Goal: Task Accomplishment & Management: Manage account settings

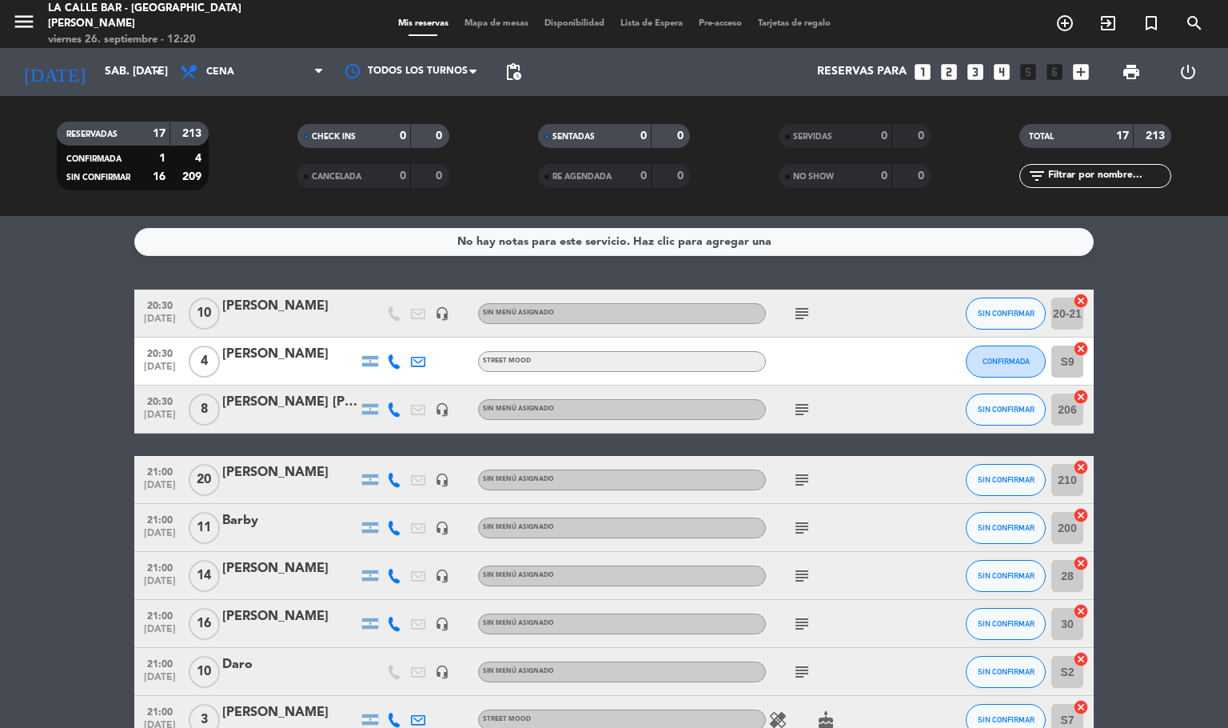
click at [504, 25] on span "Mapa de mesas" at bounding box center [497, 23] width 80 height 9
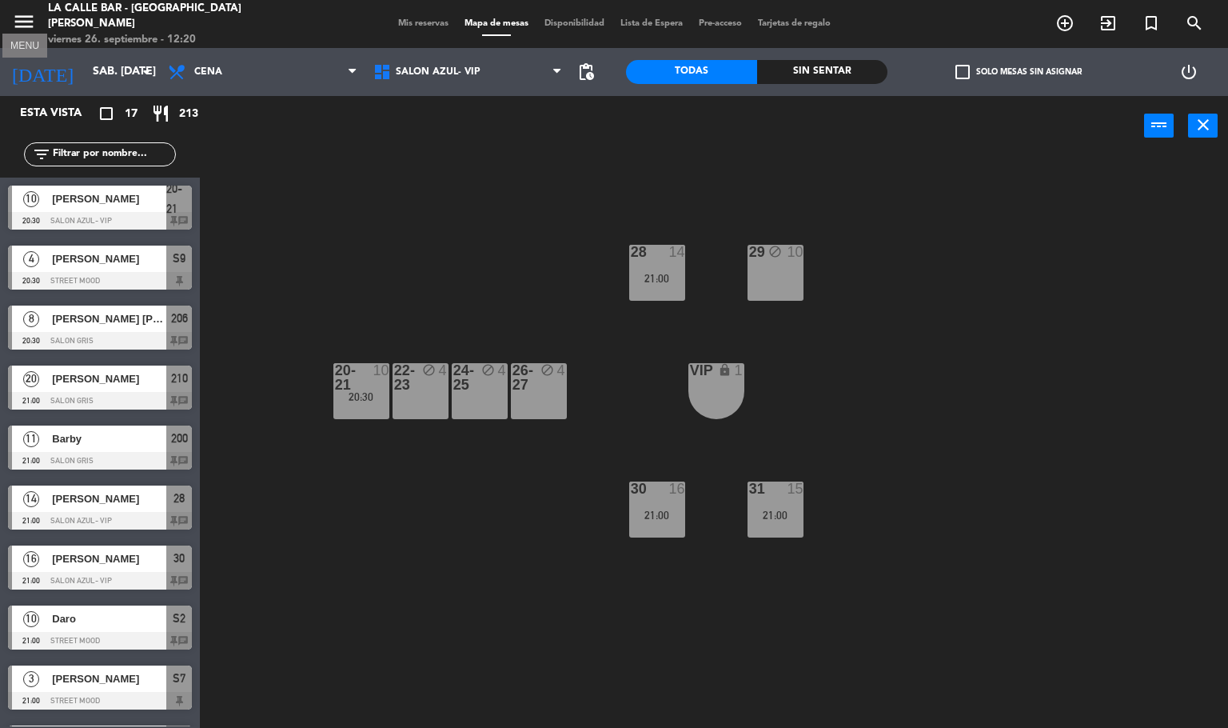
click at [27, 14] on icon "menu" at bounding box center [24, 22] width 24 height 24
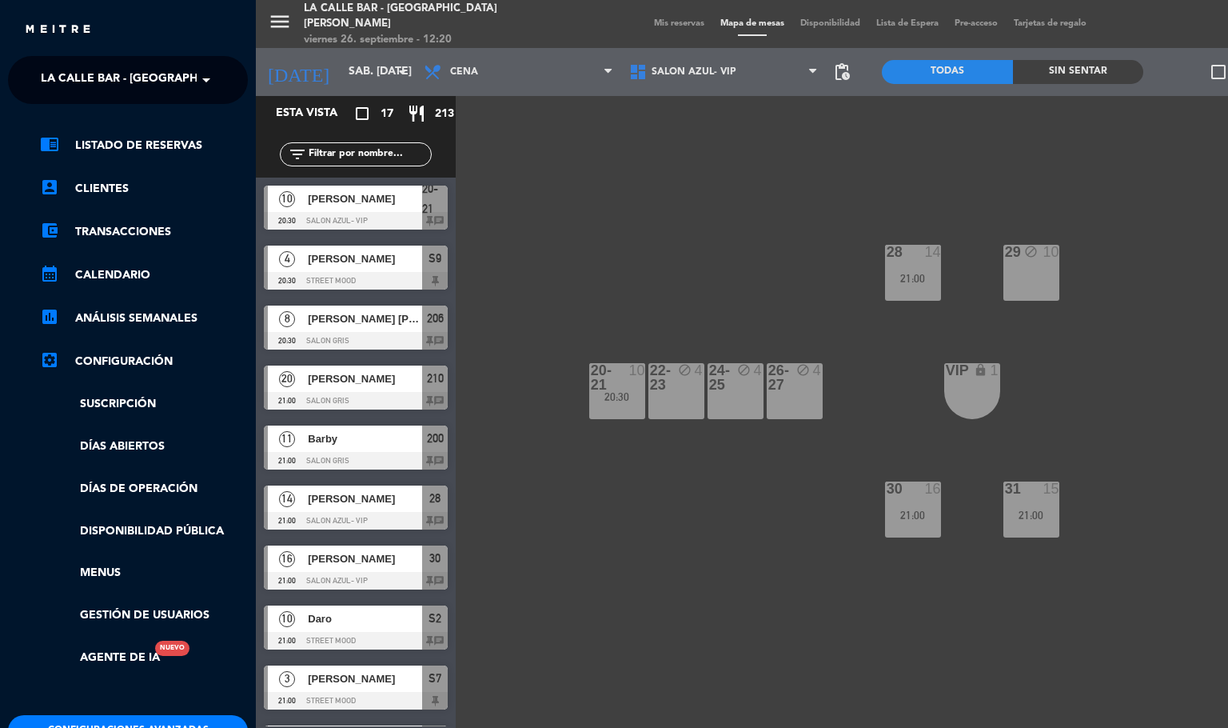
click at [173, 68] on span "La Calle Bar - [GEOGRAPHIC_DATA][PERSON_NAME]" at bounding box center [191, 80] width 300 height 34
click at [161, 156] on span "La Calle Bar - [GEOGRAPHIC_DATA][PERSON_NAME]" at bounding box center [167, 147] width 300 height 18
click at [163, 78] on span "La Calle Bar - [GEOGRAPHIC_DATA][PERSON_NAME]" at bounding box center [191, 80] width 300 height 34
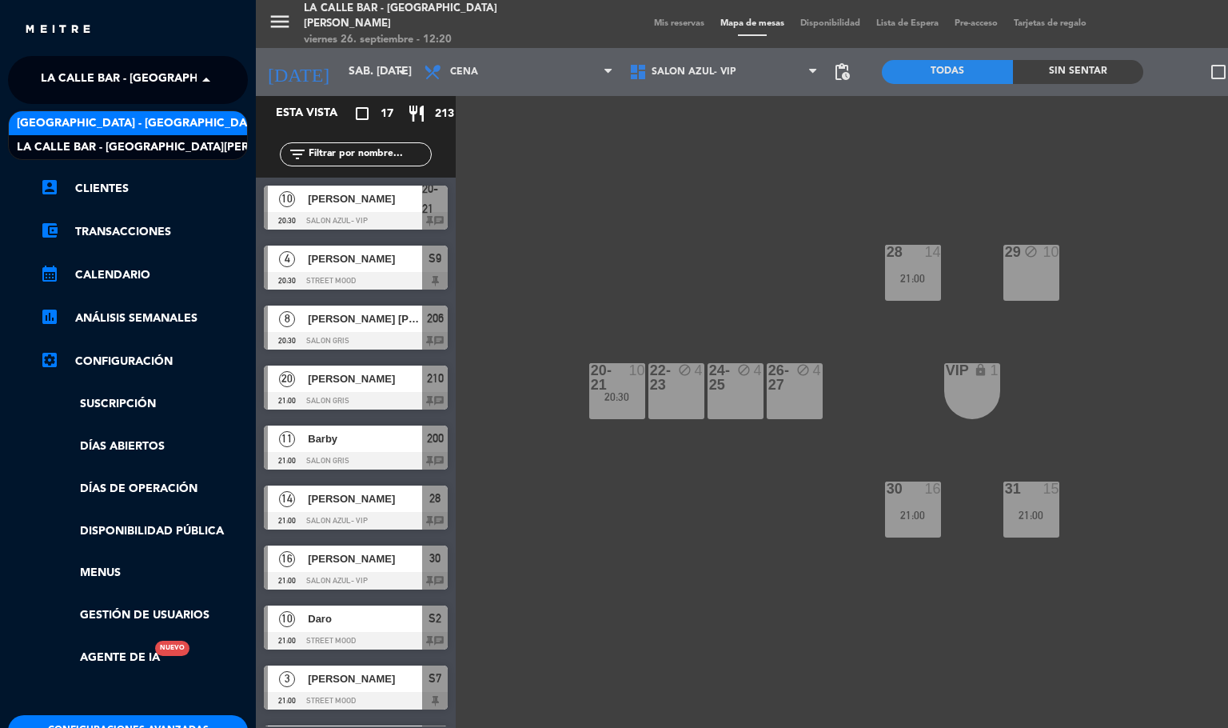
click at [164, 122] on div "[GEOGRAPHIC_DATA] - [GEOGRAPHIC_DATA]" at bounding box center [128, 123] width 238 height 24
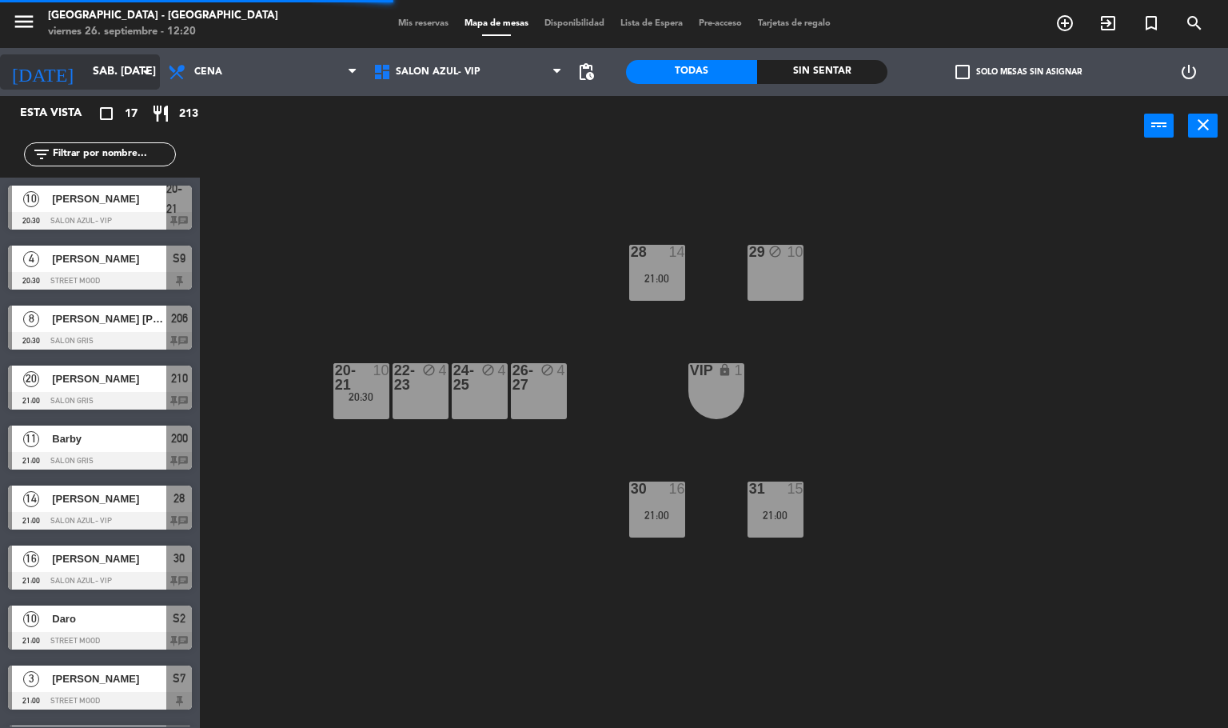
click at [110, 70] on input "sáb. [DATE]" at bounding box center [161, 72] width 152 height 29
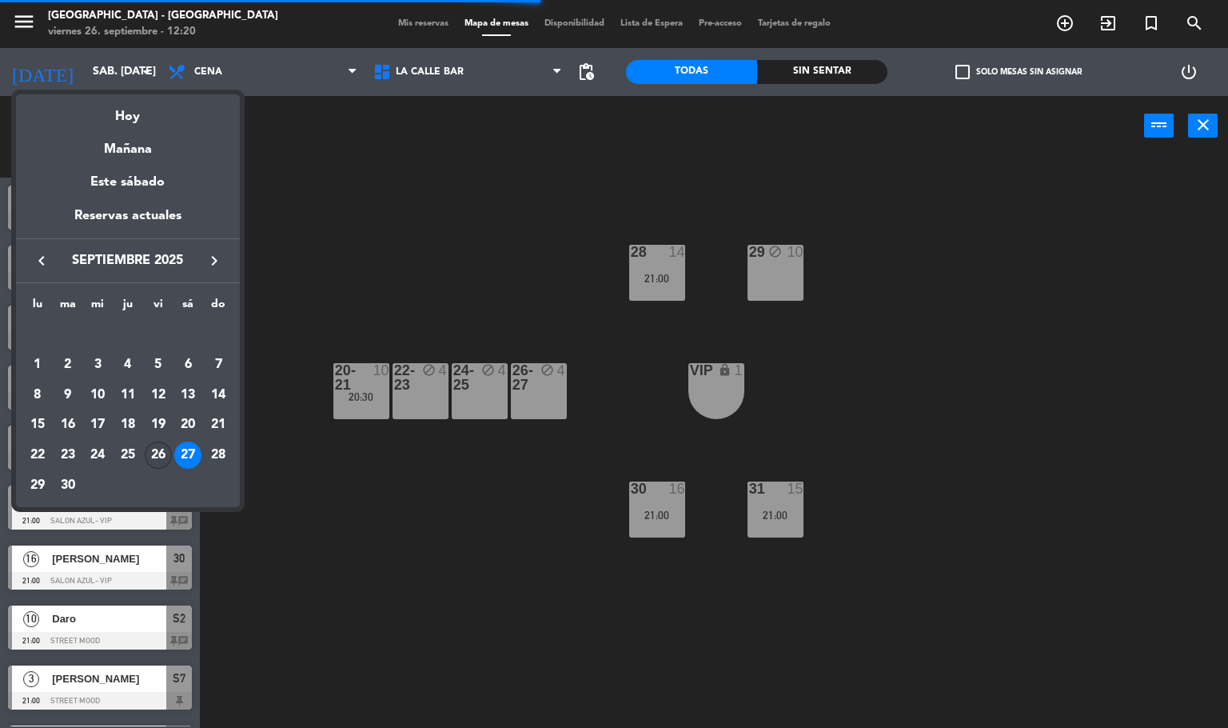
click at [158, 454] on div "26" at bounding box center [158, 454] width 27 height 27
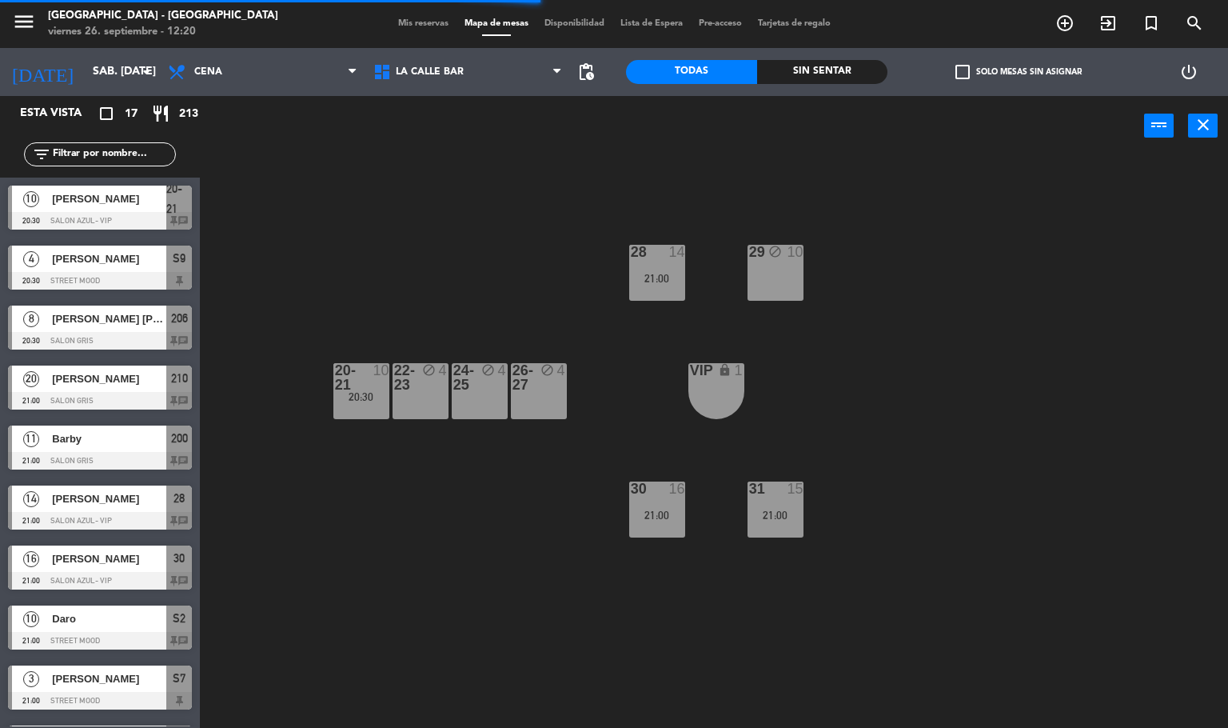
type input "vie. [DATE]"
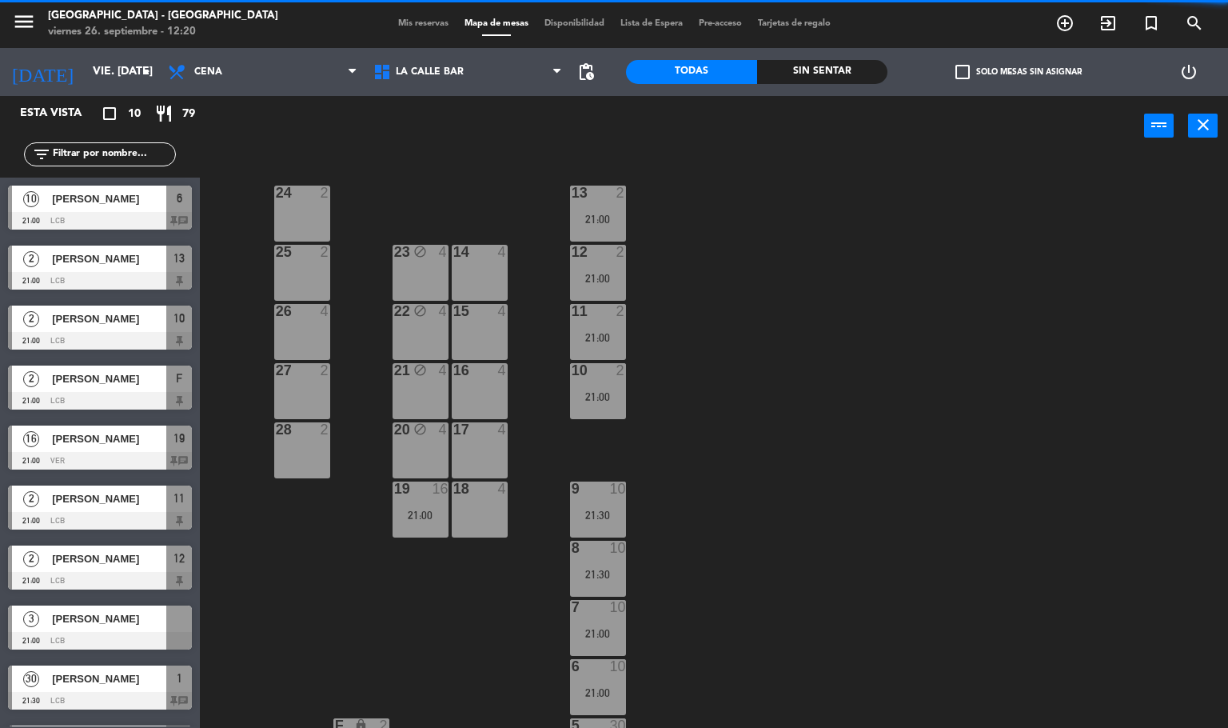
click at [783, 475] on div "24 2 13 2 21:00 23 block 4 14 4 25 2 12 2 21:00 15 4 22 block 4 26 4 11 2 21:00…" at bounding box center [720, 443] width 1017 height 572
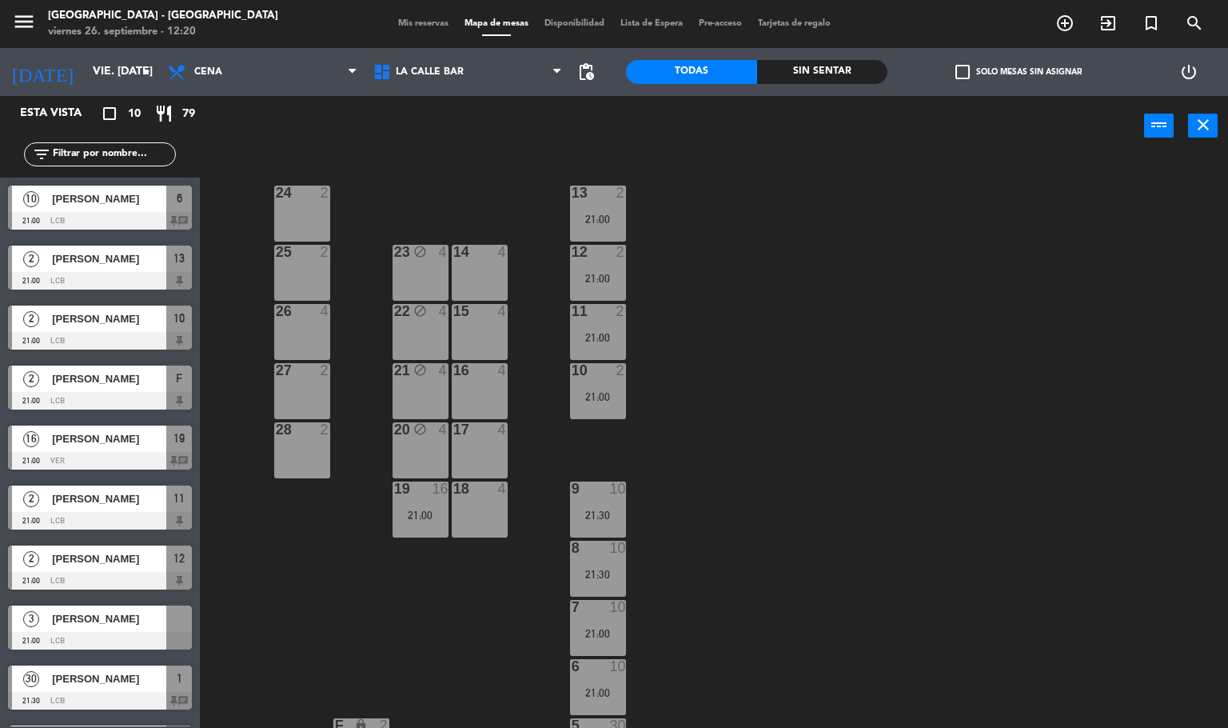
click at [485, 497] on div "18 4" at bounding box center [480, 509] width 56 height 56
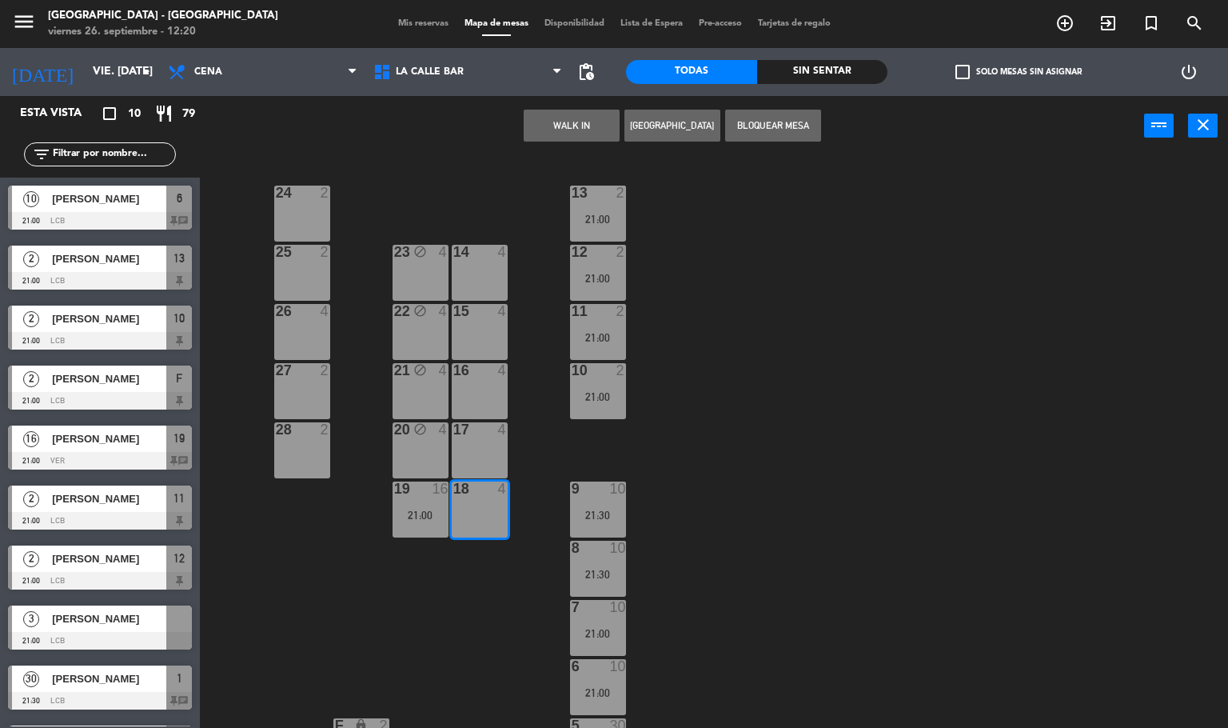
click at [485, 444] on div "17 4" at bounding box center [480, 450] width 56 height 56
click at [667, 127] on button "[GEOGRAPHIC_DATA]" at bounding box center [673, 126] width 96 height 32
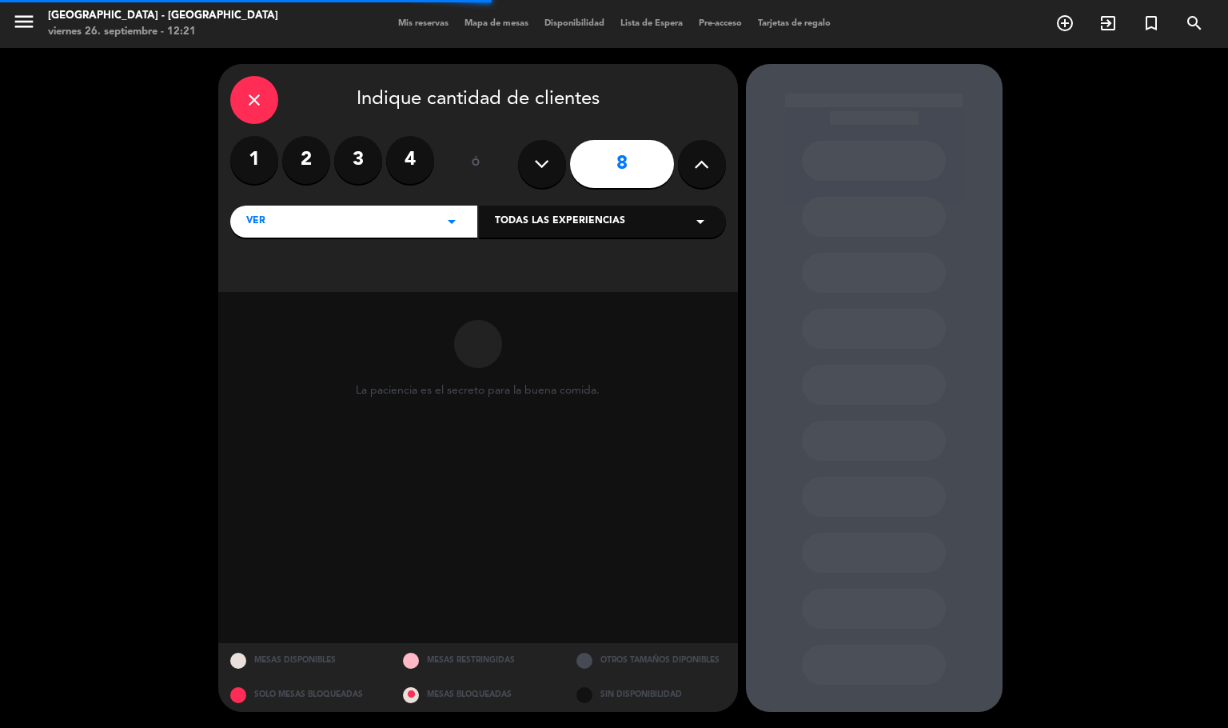
click at [540, 169] on icon at bounding box center [541, 164] width 15 height 24
type input "6"
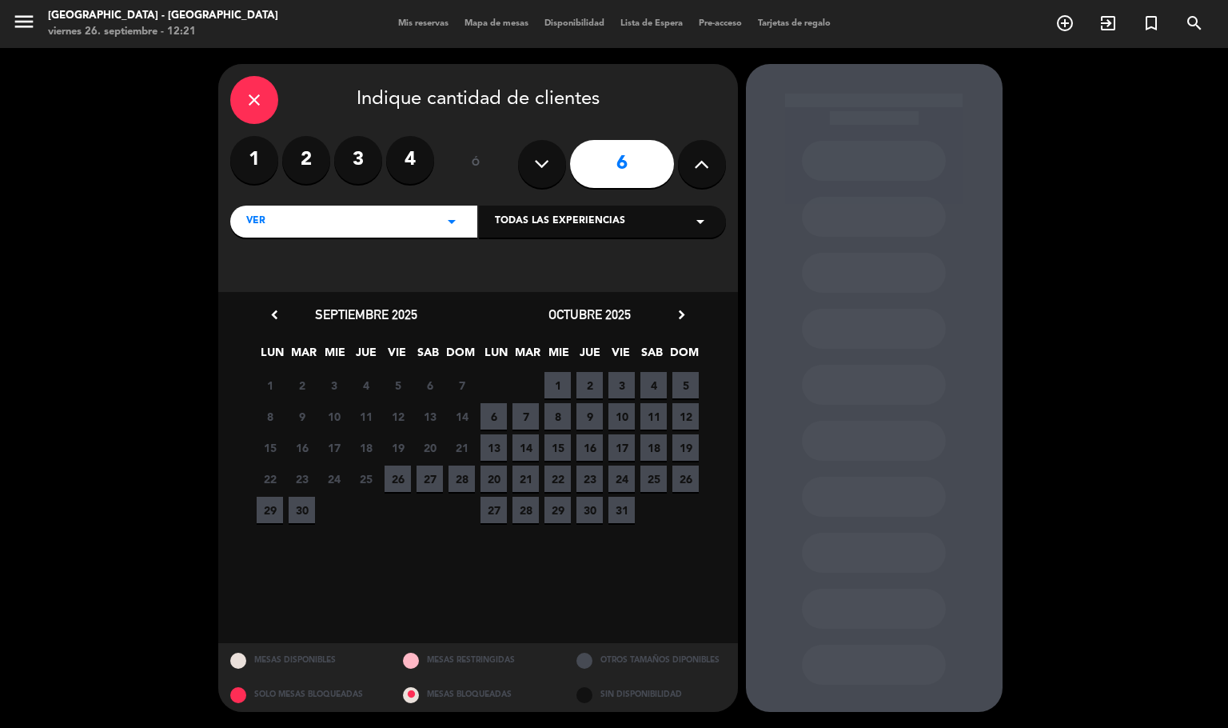
click at [396, 475] on span "26" at bounding box center [398, 478] width 26 height 26
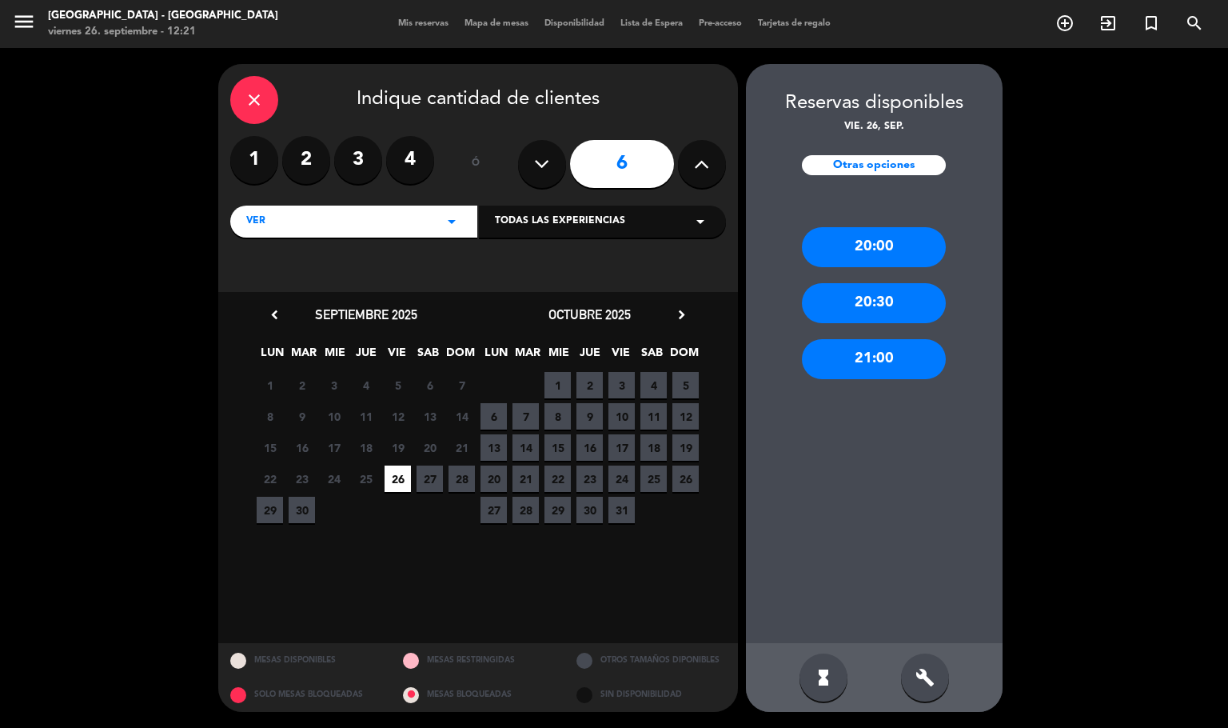
click at [933, 693] on div "build" at bounding box center [925, 677] width 48 height 48
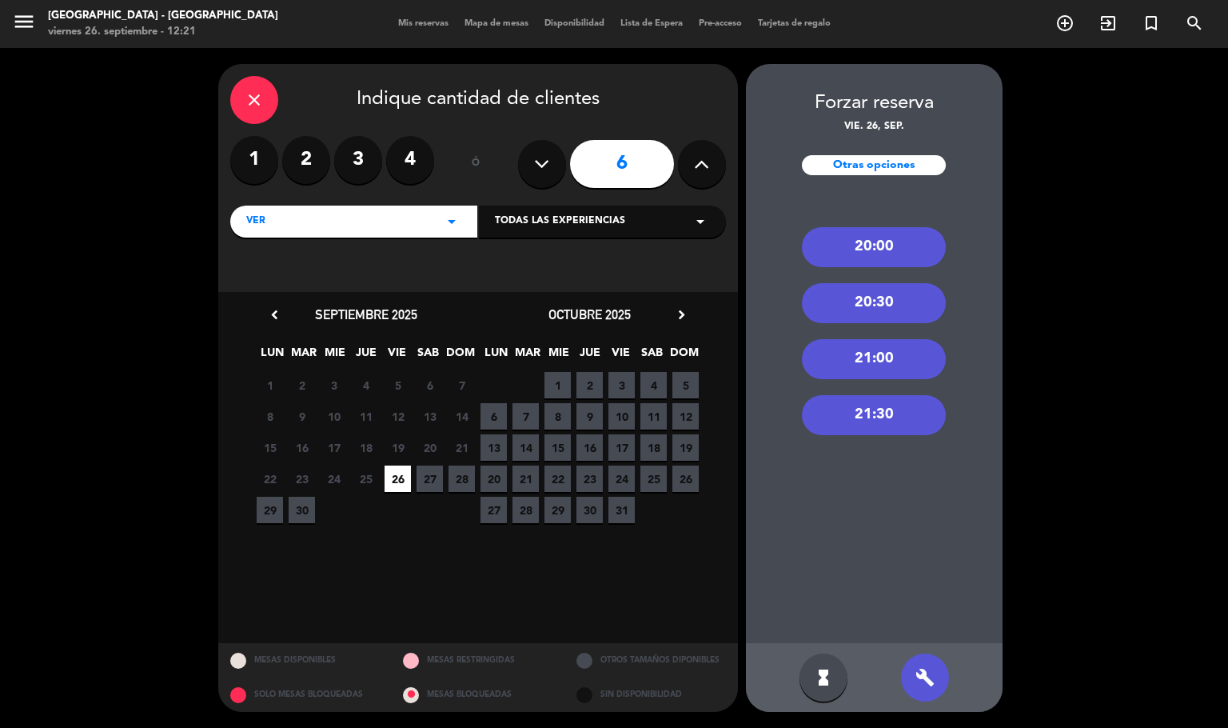
drag, startPoint x: 878, startPoint y: 298, endPoint x: 869, endPoint y: 302, distance: 10.0
click at [878, 300] on div "20:30" at bounding box center [874, 303] width 144 height 40
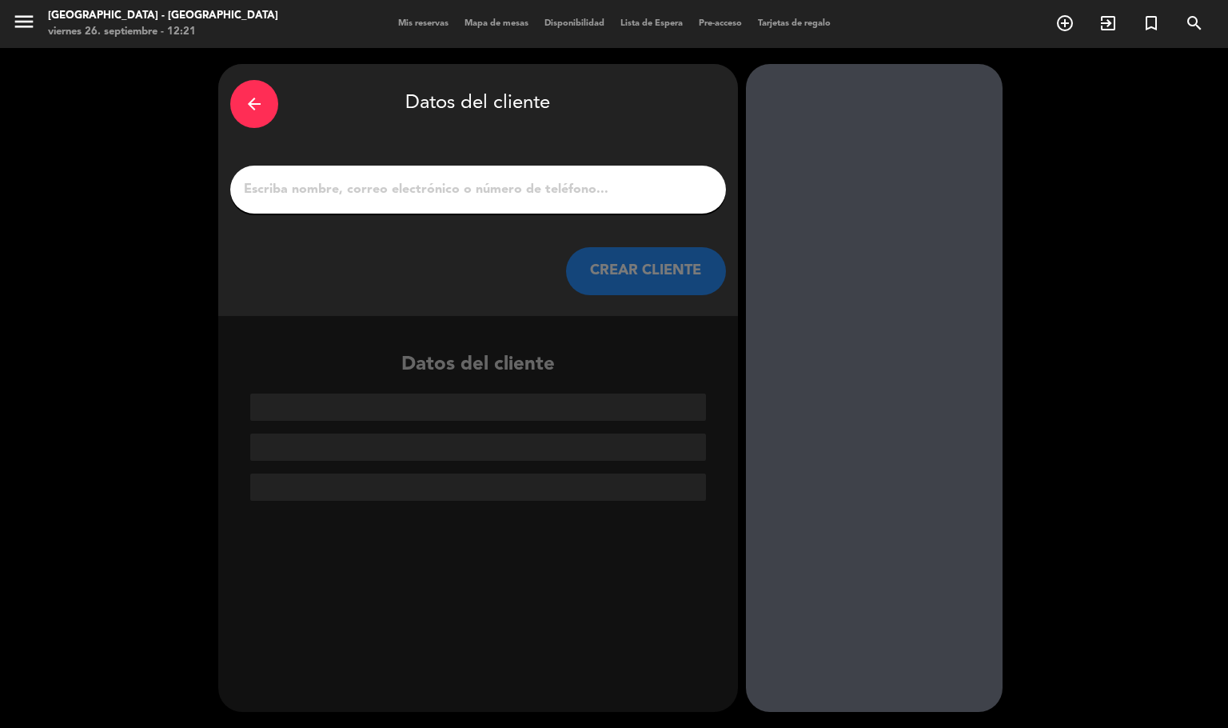
click at [552, 202] on div at bounding box center [478, 190] width 496 height 48
click at [559, 178] on div at bounding box center [478, 190] width 496 height 48
click at [565, 178] on input "1" at bounding box center [478, 189] width 472 height 22
click at [586, 173] on div at bounding box center [478, 190] width 496 height 48
click at [581, 183] on input "1" at bounding box center [478, 189] width 472 height 22
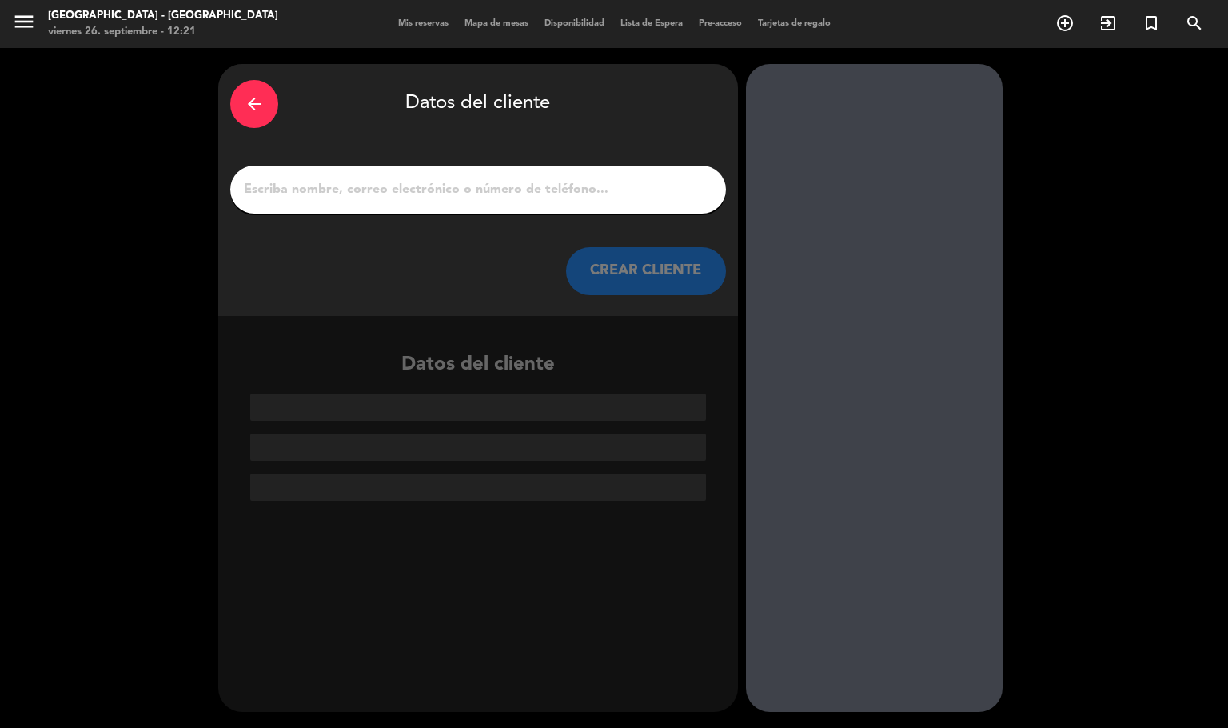
drag, startPoint x: 581, startPoint y: 183, endPoint x: 521, endPoint y: 170, distance: 61.3
click at [576, 183] on input "1" at bounding box center [478, 189] width 472 height 22
drag, startPoint x: 490, startPoint y: 166, endPoint x: 488, endPoint y: 183, distance: 17.0
click at [488, 176] on div at bounding box center [478, 190] width 496 height 48
click at [488, 183] on input "1" at bounding box center [478, 189] width 472 height 22
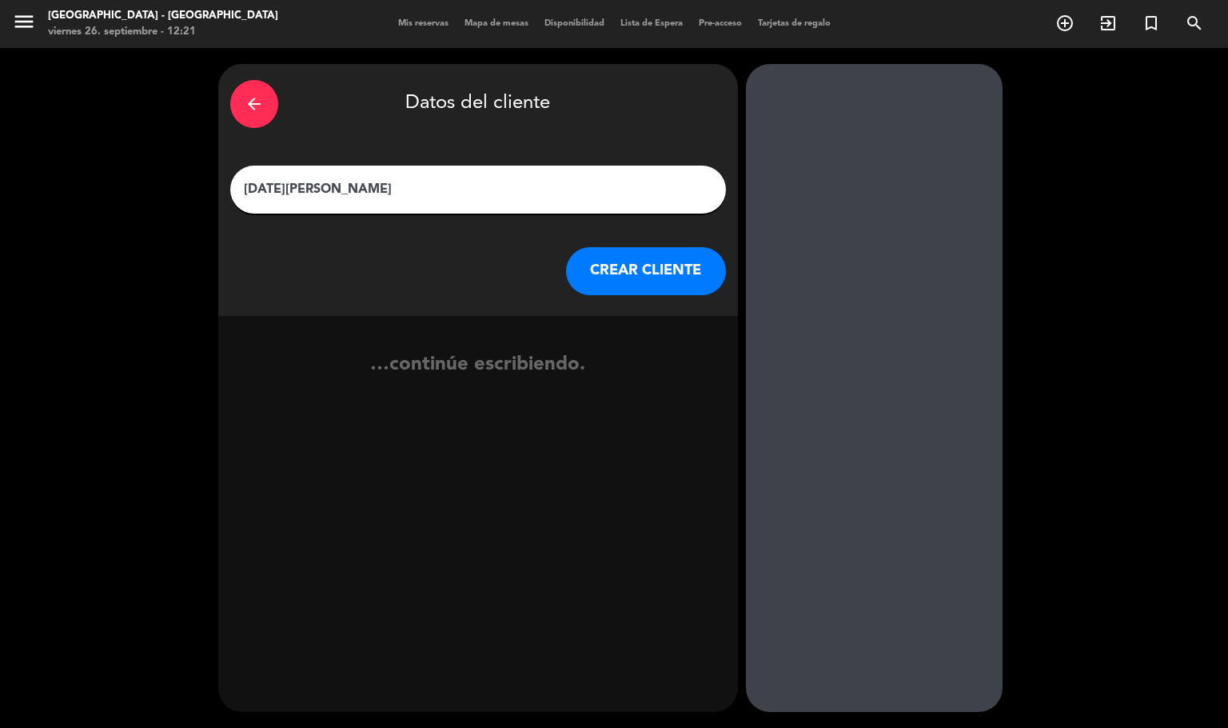
type input "[DATE][PERSON_NAME]"
click at [686, 276] on button "CREAR CLIENTE" at bounding box center [646, 271] width 160 height 48
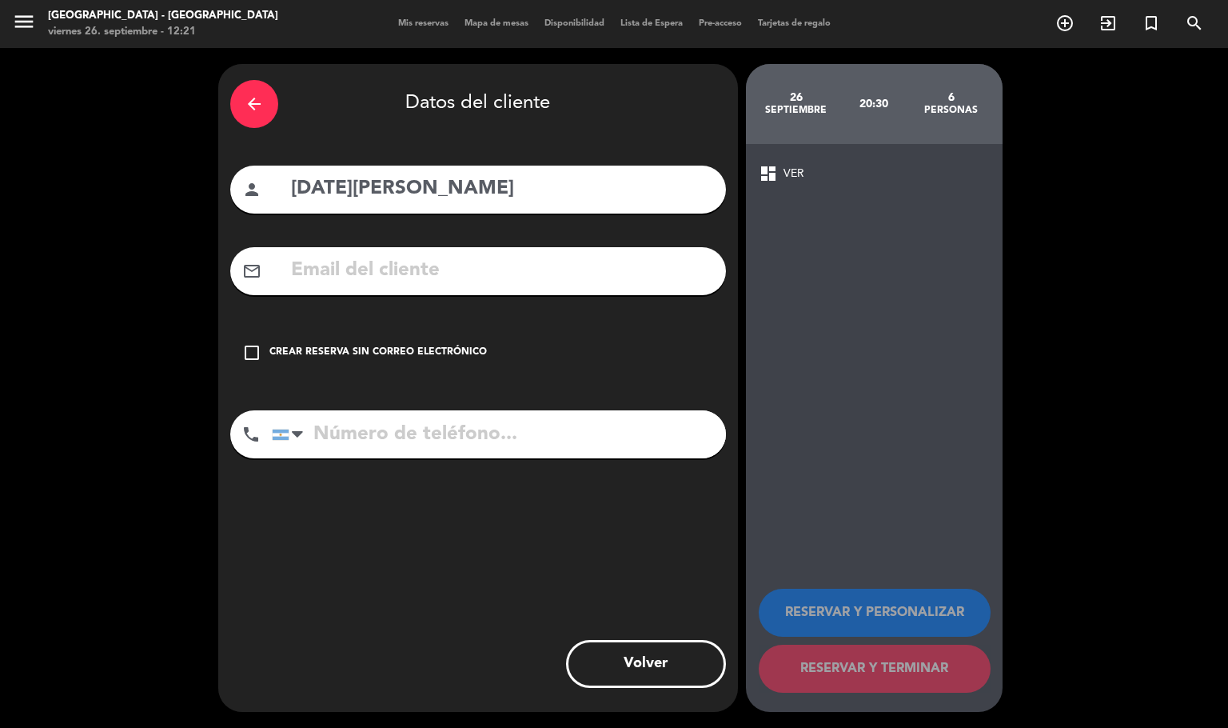
click at [381, 435] on input "tel" at bounding box center [499, 434] width 454 height 48
type input "1141950908"
click at [368, 343] on div "check_box_outline_blank Crear reserva sin correo electrónico" at bounding box center [478, 353] width 496 height 48
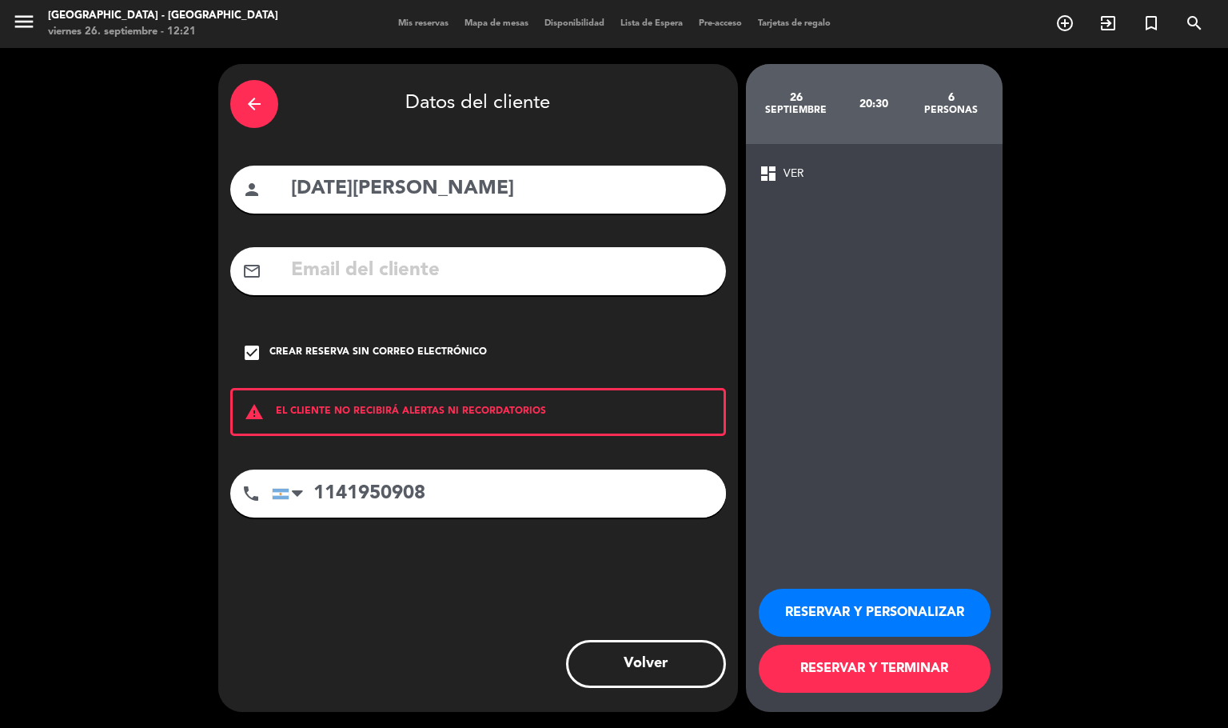
click at [857, 610] on button "RESERVAR Y PERSONALIZAR" at bounding box center [875, 613] width 232 height 48
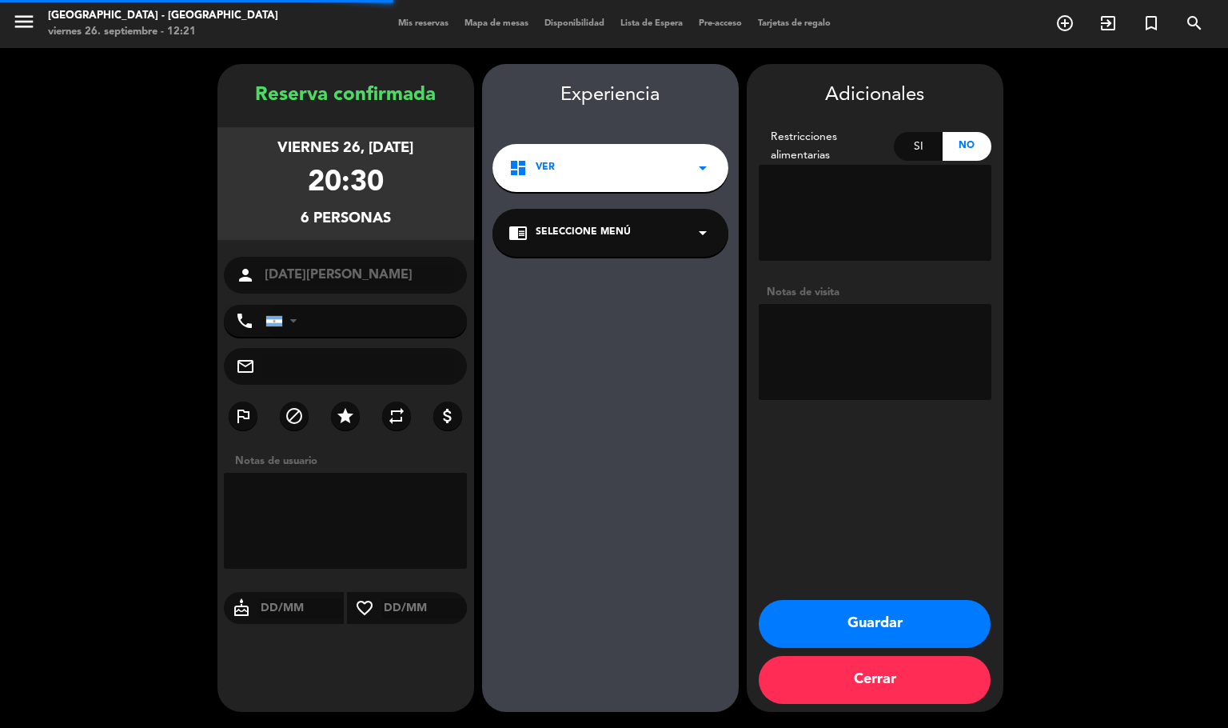
type input "[PHONE_NUMBER]"
click at [860, 379] on textarea at bounding box center [875, 352] width 233 height 96
type textarea "seña 30k"
click at [905, 621] on button "Guardar" at bounding box center [875, 624] width 232 height 48
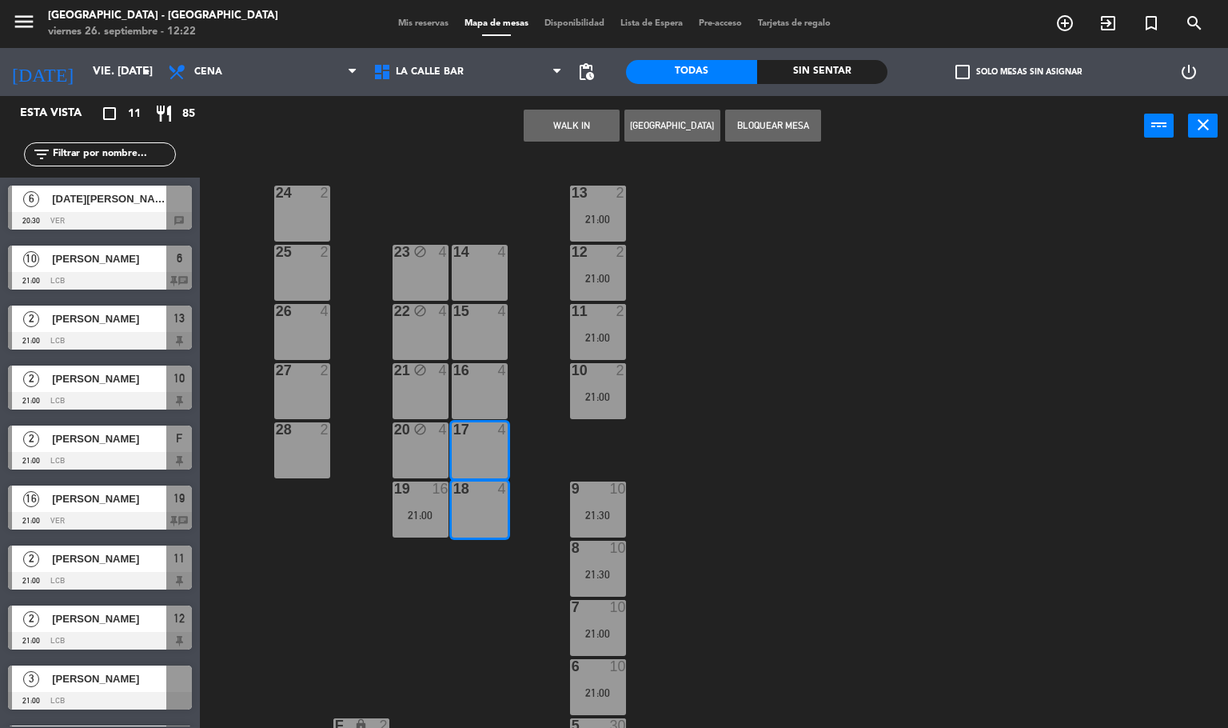
click at [104, 204] on span "[DATE][PERSON_NAME]" at bounding box center [109, 198] width 114 height 17
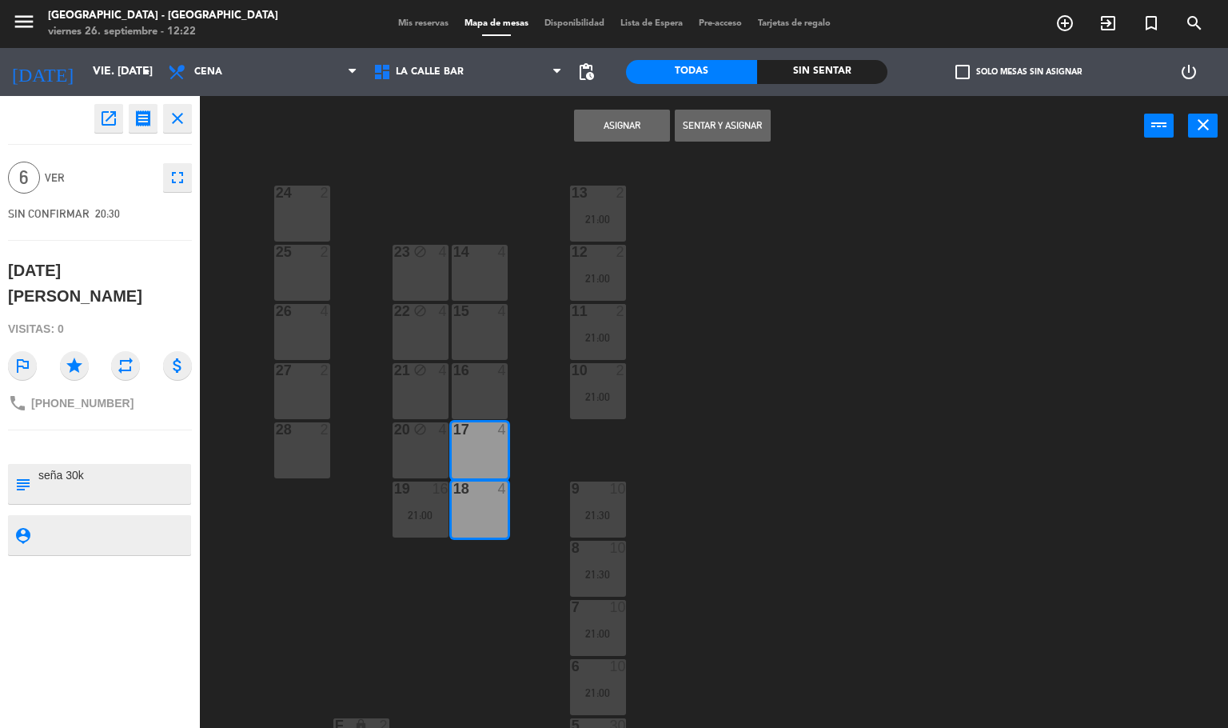
click at [612, 138] on button "Asignar" at bounding box center [622, 126] width 96 height 32
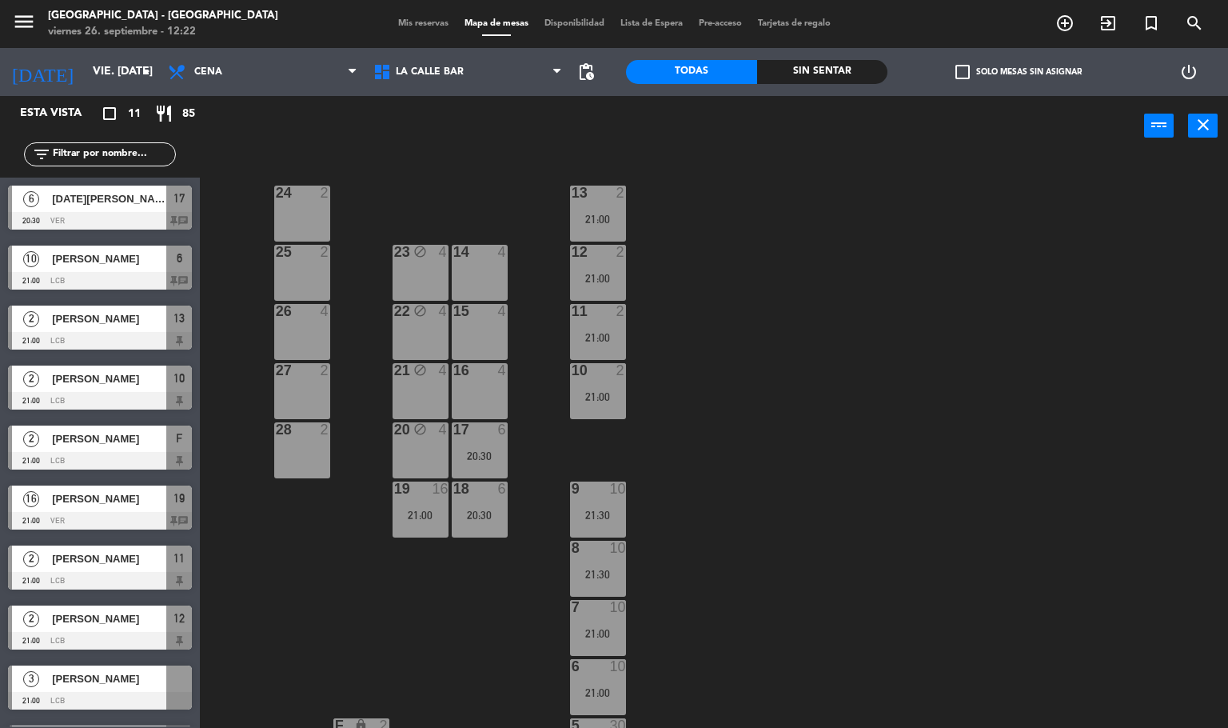
scroll to position [111, 0]
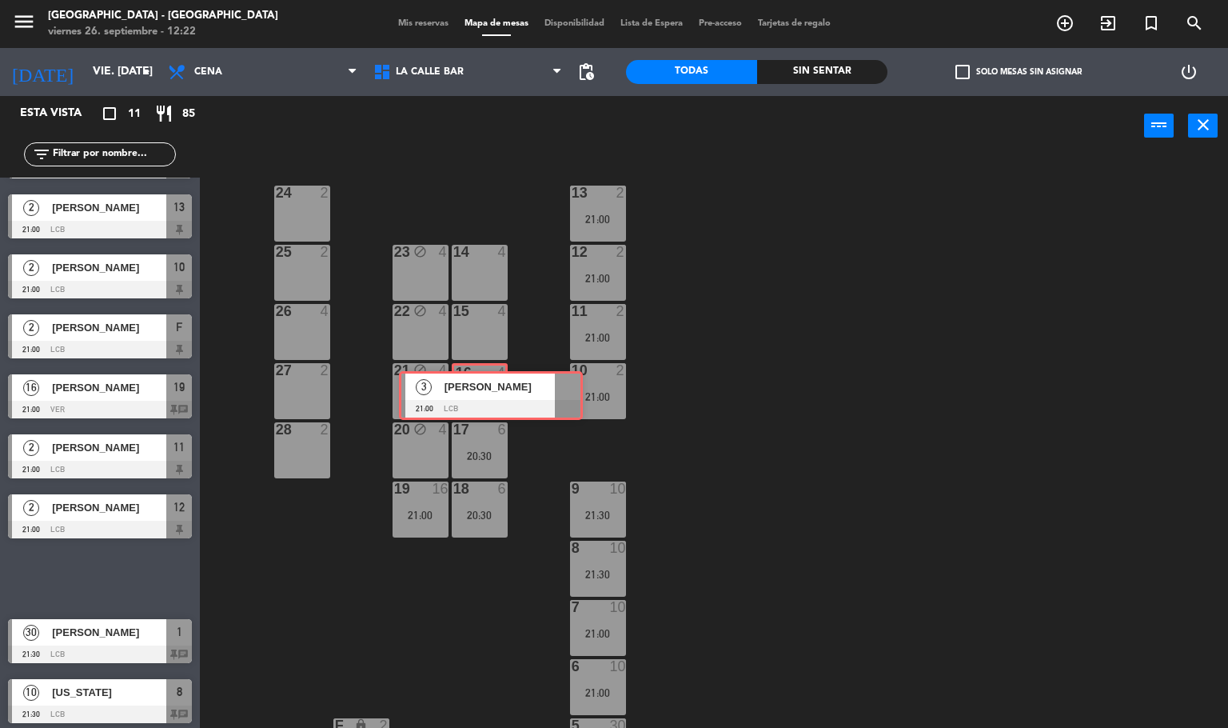
drag, startPoint x: 102, startPoint y: 569, endPoint x: 493, endPoint y: 386, distance: 431.5
click at [493, 386] on div "Esta vista crop_square 11 restaurant 85 filter_list 6 [DATE][PERSON_NAME] 20:30…" at bounding box center [614, 412] width 1228 height 633
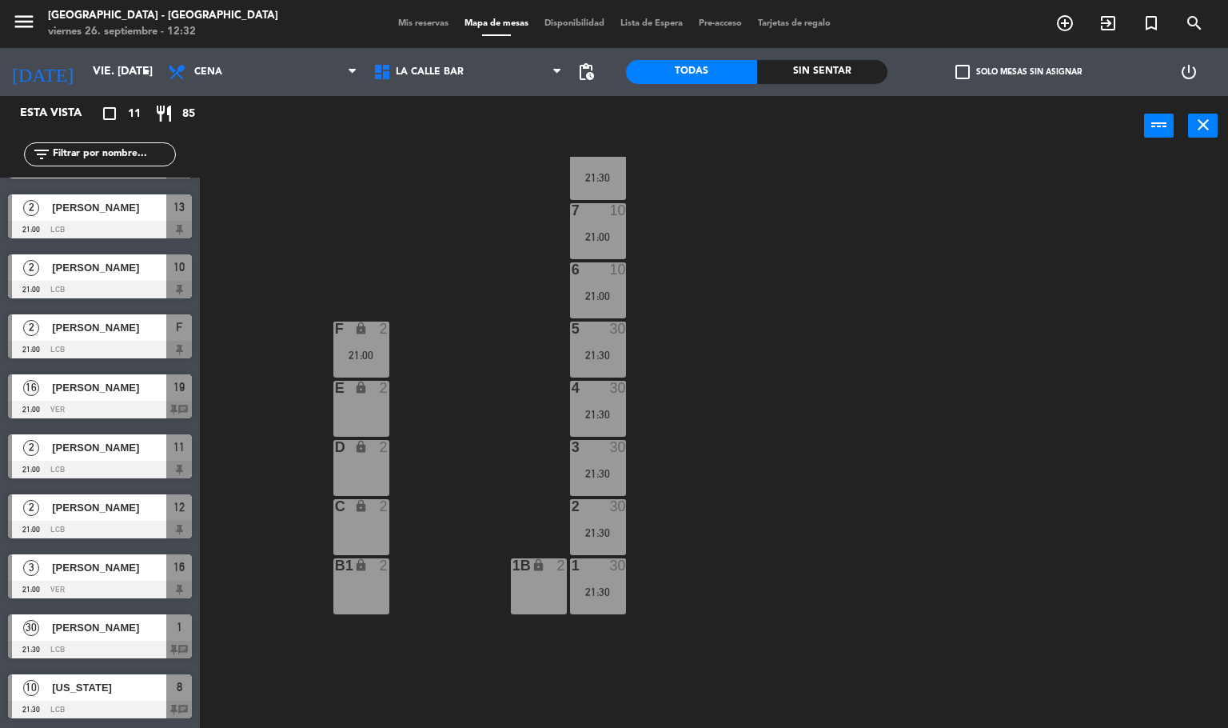
scroll to position [0, 0]
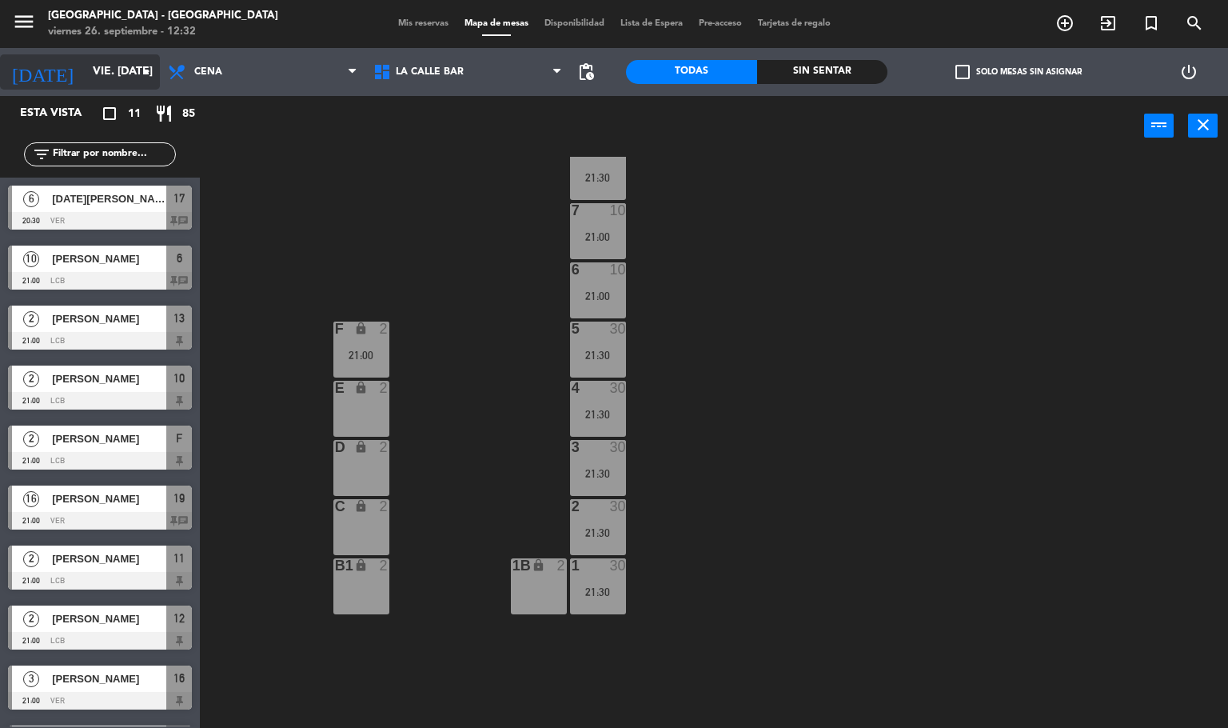
click at [121, 66] on input "vie. [DATE]" at bounding box center [161, 72] width 152 height 29
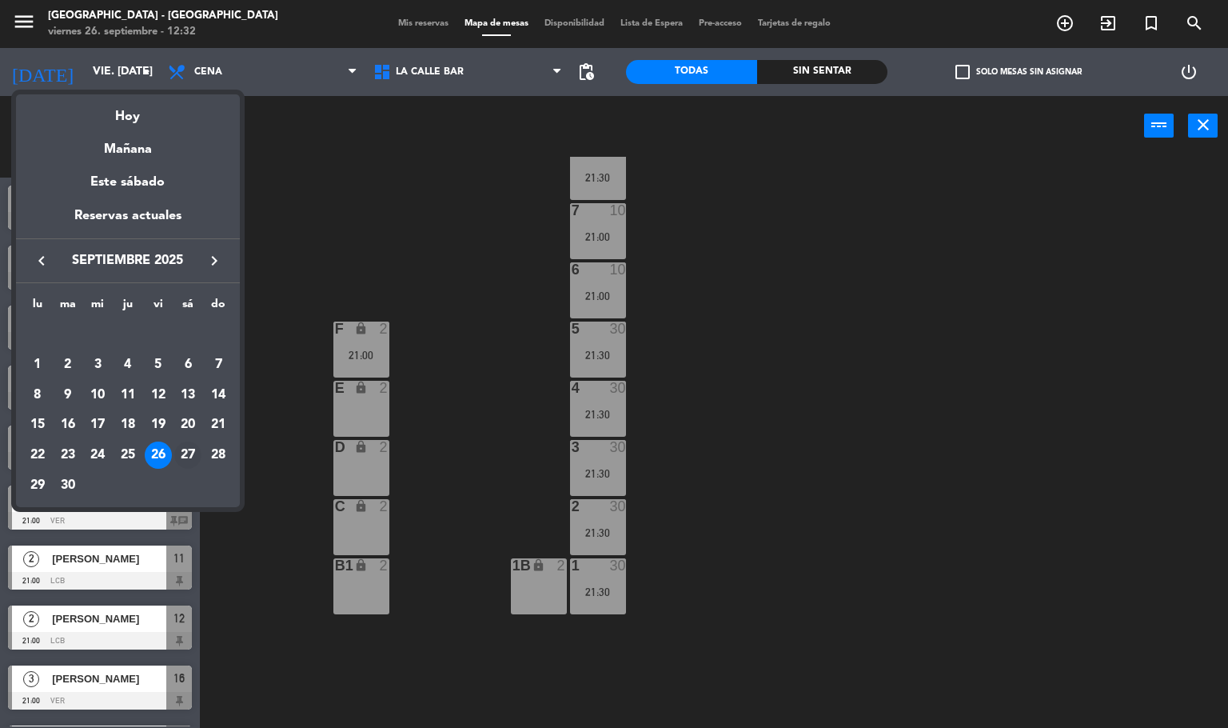
drag, startPoint x: 169, startPoint y: 435, endPoint x: 183, endPoint y: 451, distance: 21.5
click at [178, 442] on tbody "[DATE] 2 3 4 5 6 7 8 9 10 11 12 13 14 15 16 17 18 19 20 21 22 23 24 25 26 27 28…" at bounding box center [127, 410] width 211 height 181
click at [183, 451] on div "27" at bounding box center [187, 454] width 27 height 27
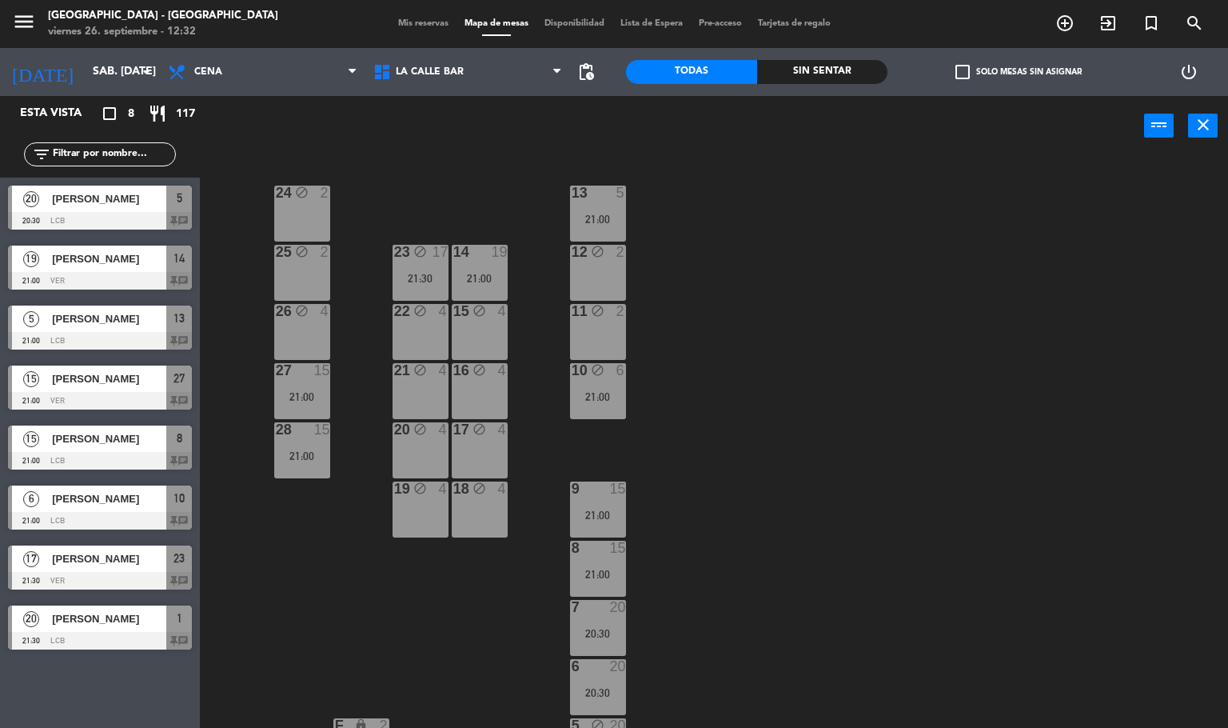
click at [94, 274] on div at bounding box center [100, 281] width 184 height 18
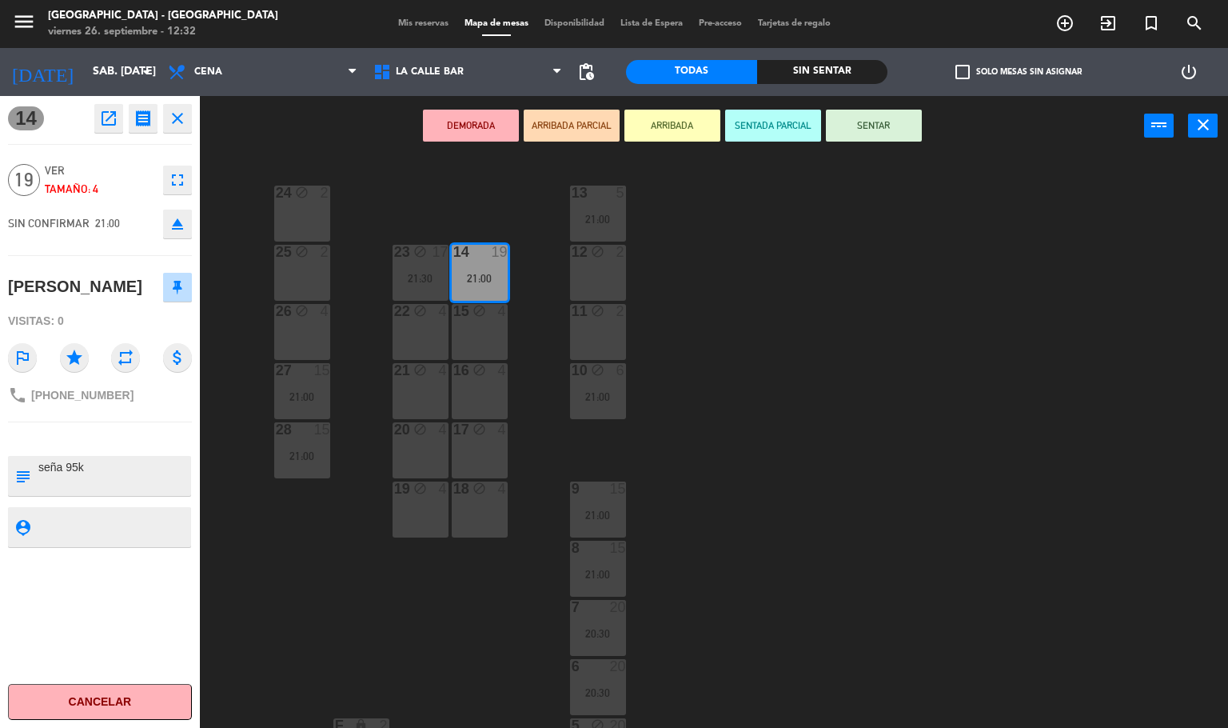
click at [734, 368] on div "24 block 2 13 5 21:00 23 block 17 21:30 14 19 21:00 25 block 2 12 block 2 15 bl…" at bounding box center [720, 443] width 1017 height 572
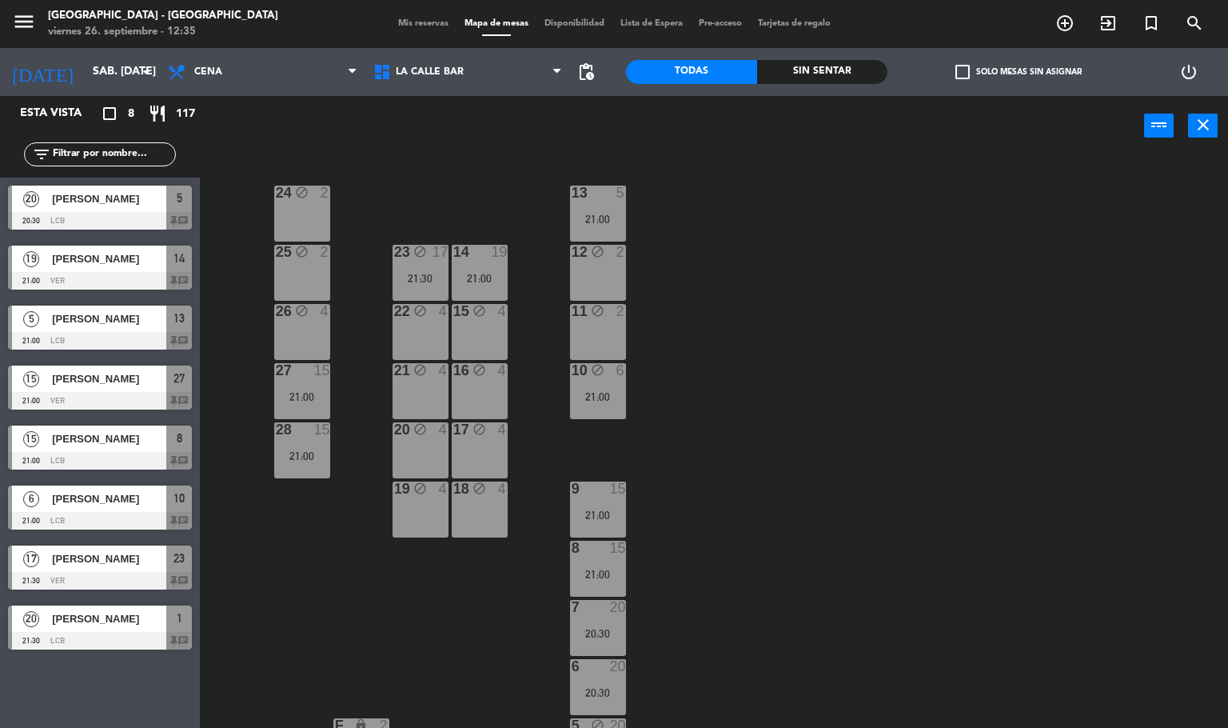
scroll to position [480, 0]
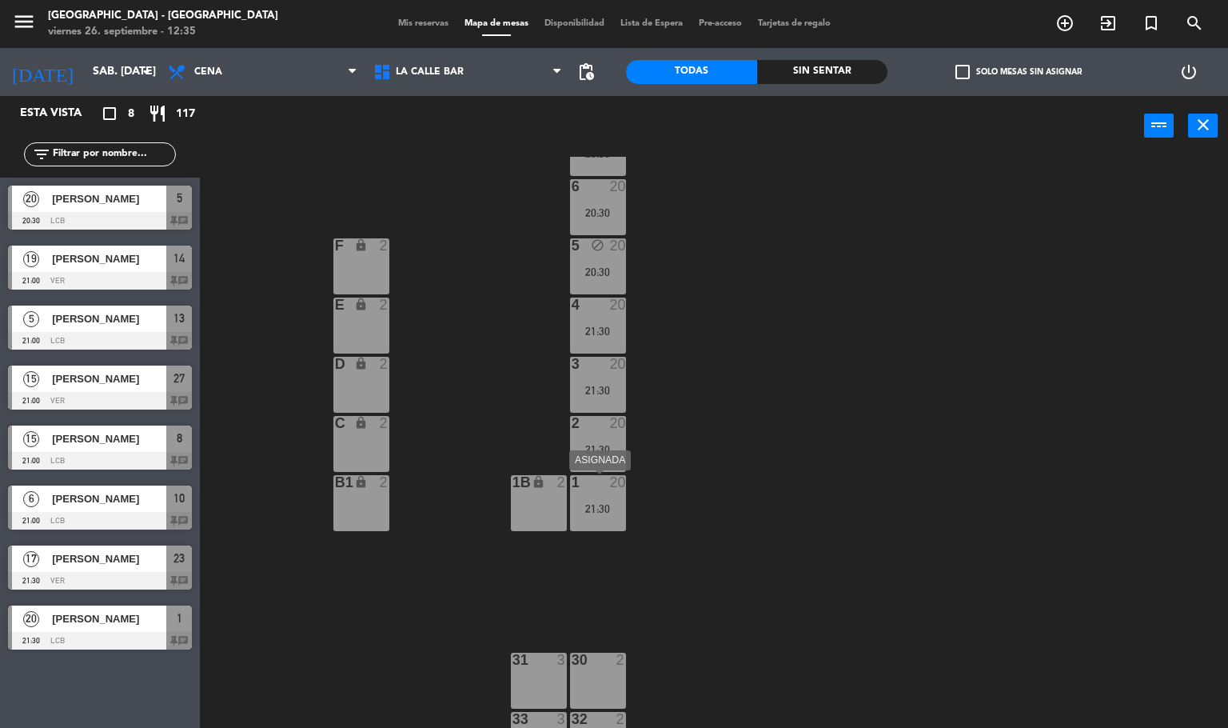
click at [607, 477] on div at bounding box center [598, 482] width 26 height 14
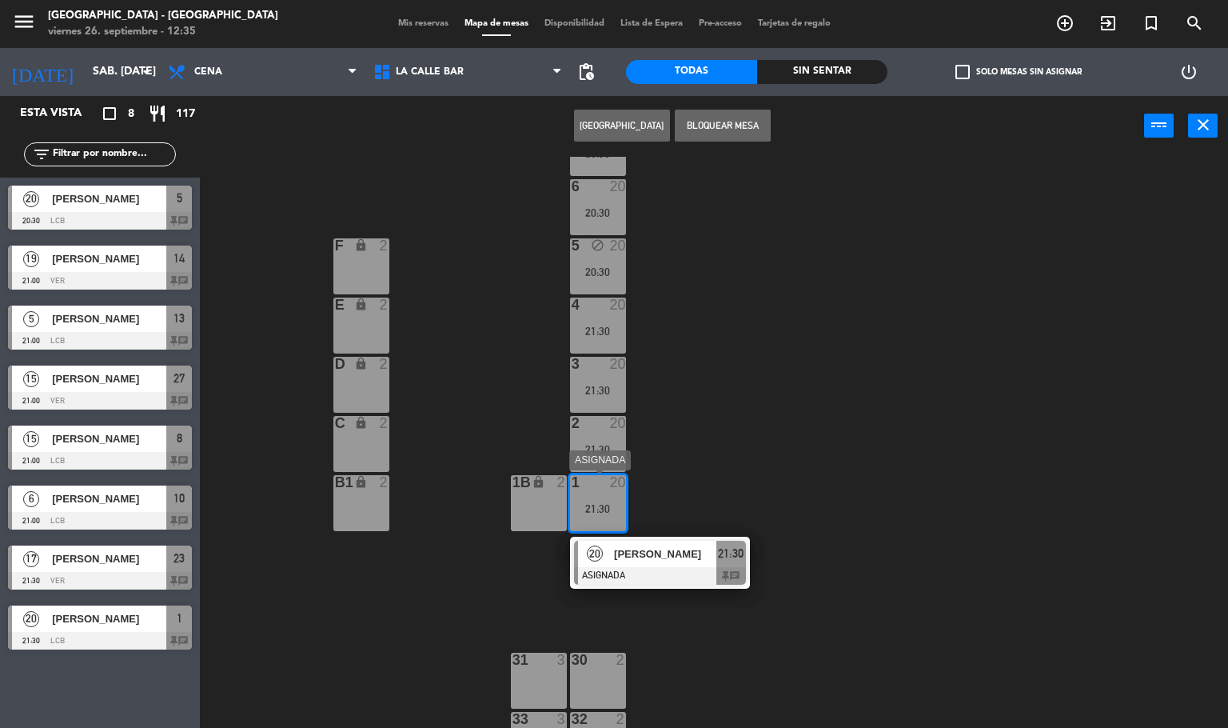
click at [657, 552] on span "[PERSON_NAME]" at bounding box center [665, 553] width 102 height 17
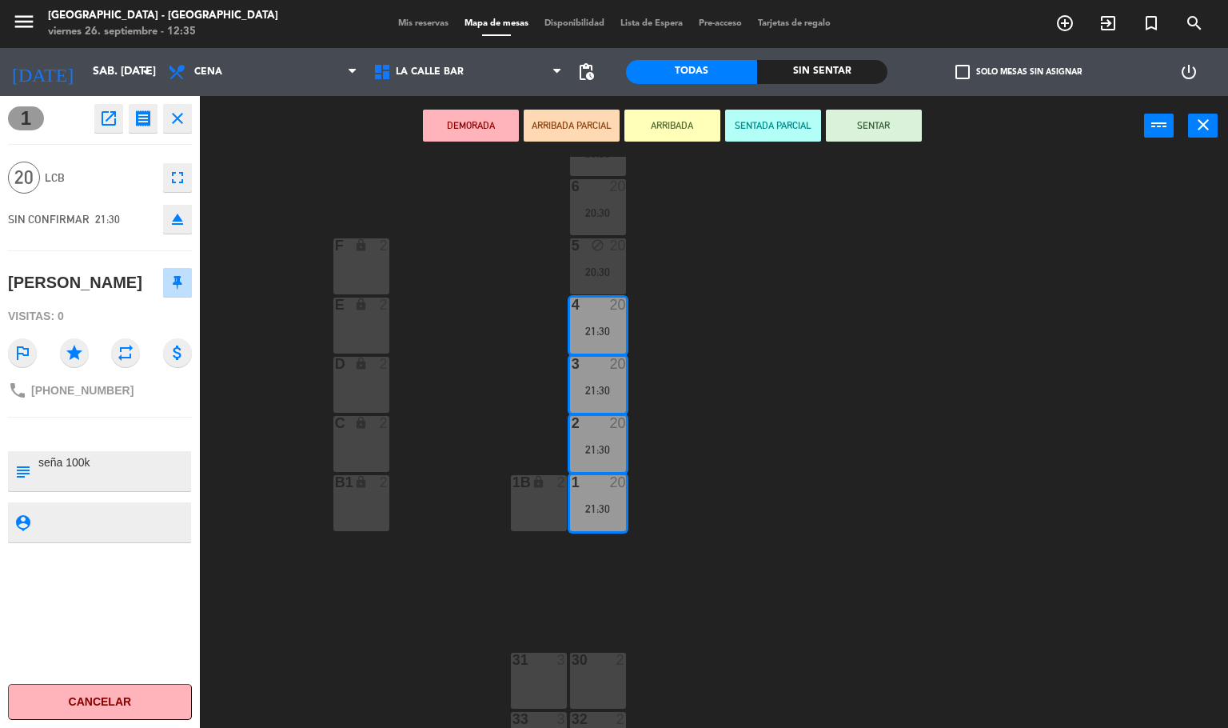
click at [433, 375] on div "24 block 2 13 5 21:00 23 block 17 21:30 14 19 21:00 25 block 2 12 block 2 15 bl…" at bounding box center [720, 443] width 1017 height 572
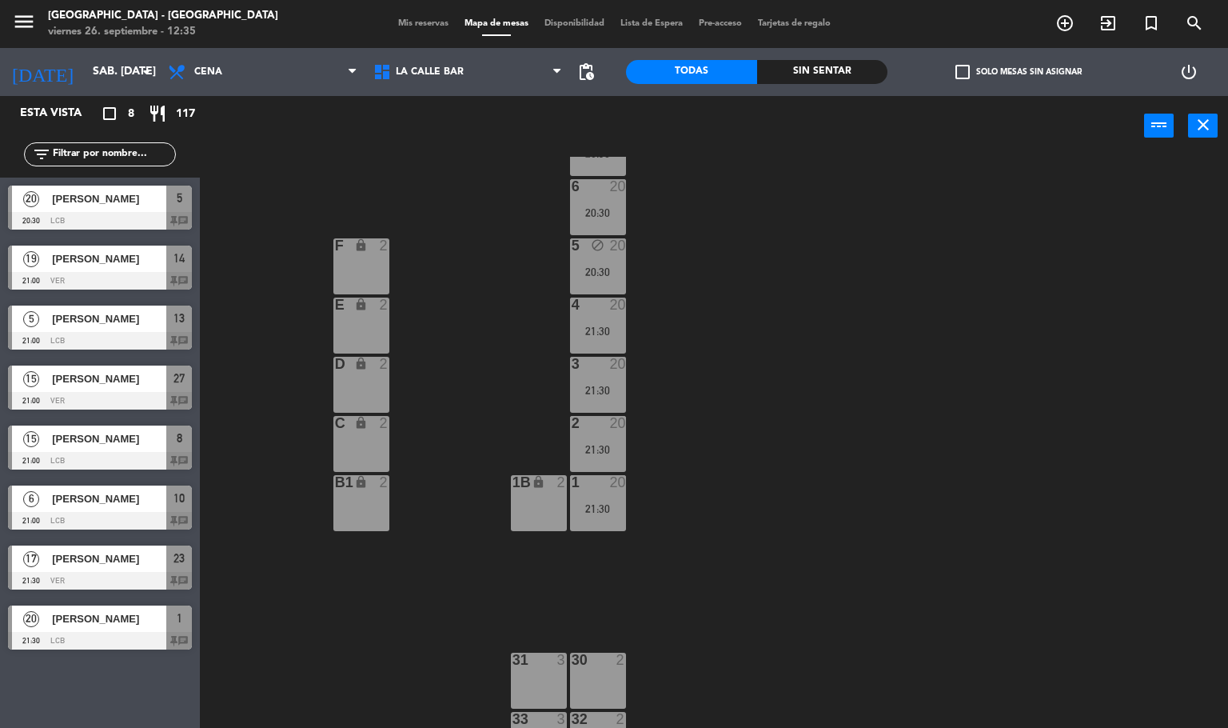
click at [614, 270] on div "20:30" at bounding box center [598, 271] width 56 height 11
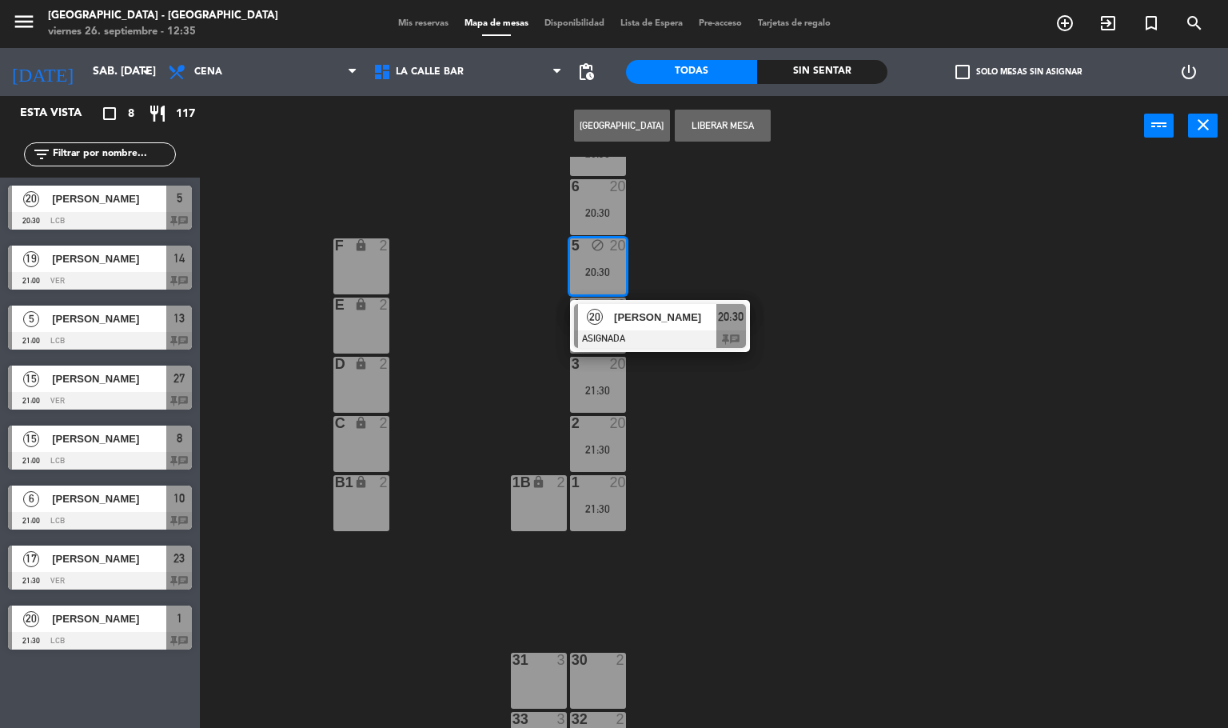
click at [657, 331] on div at bounding box center [660, 339] width 172 height 18
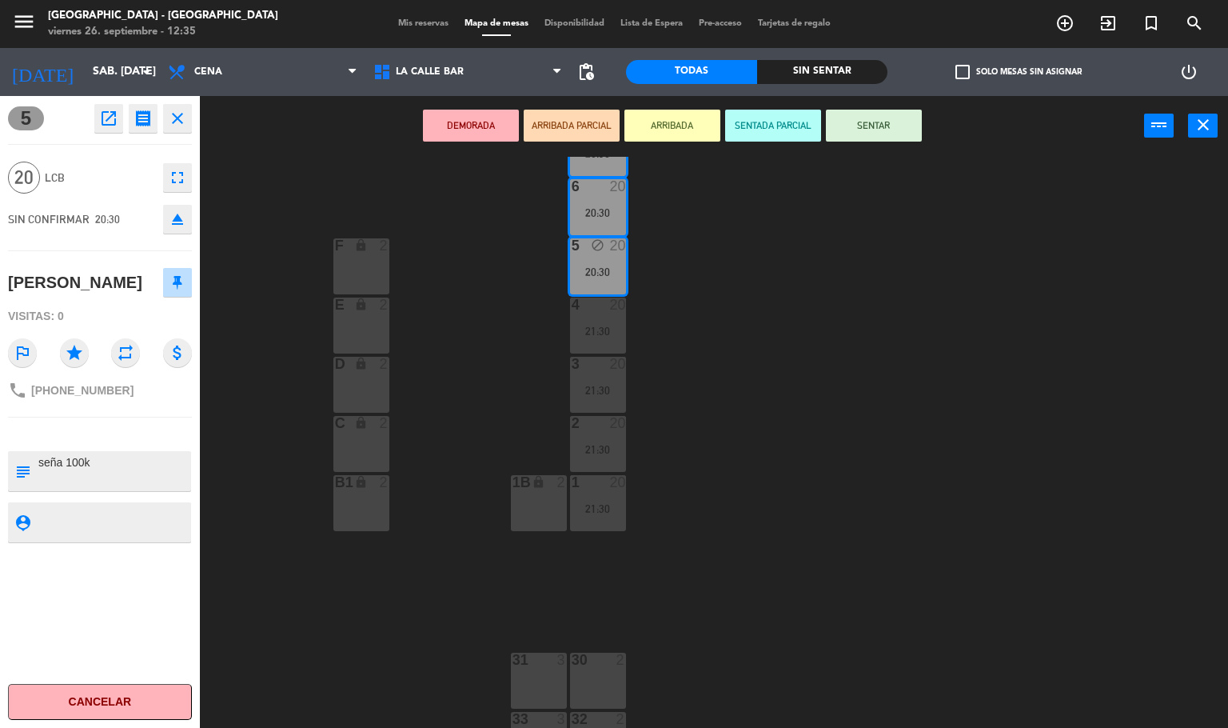
click at [469, 379] on div "24 block 2 13 5 21:00 23 block 17 21:30 14 19 21:00 25 block 2 12 block 2 15 bl…" at bounding box center [720, 443] width 1017 height 572
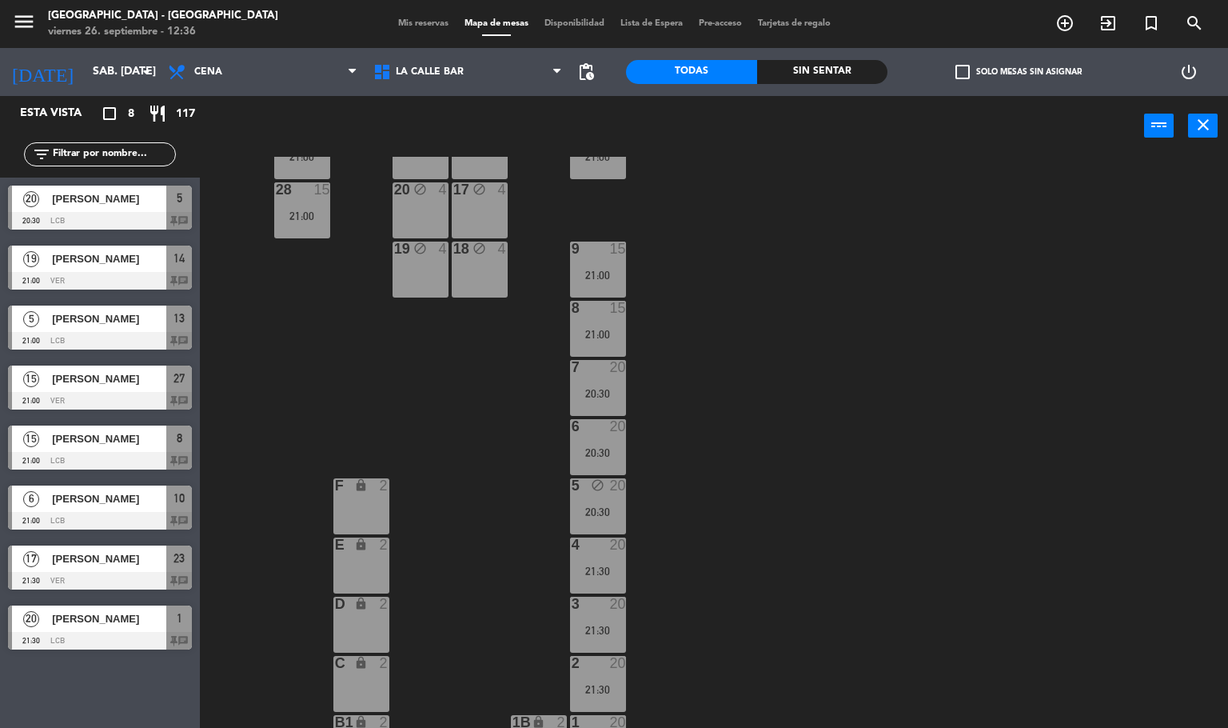
scroll to position [0, 0]
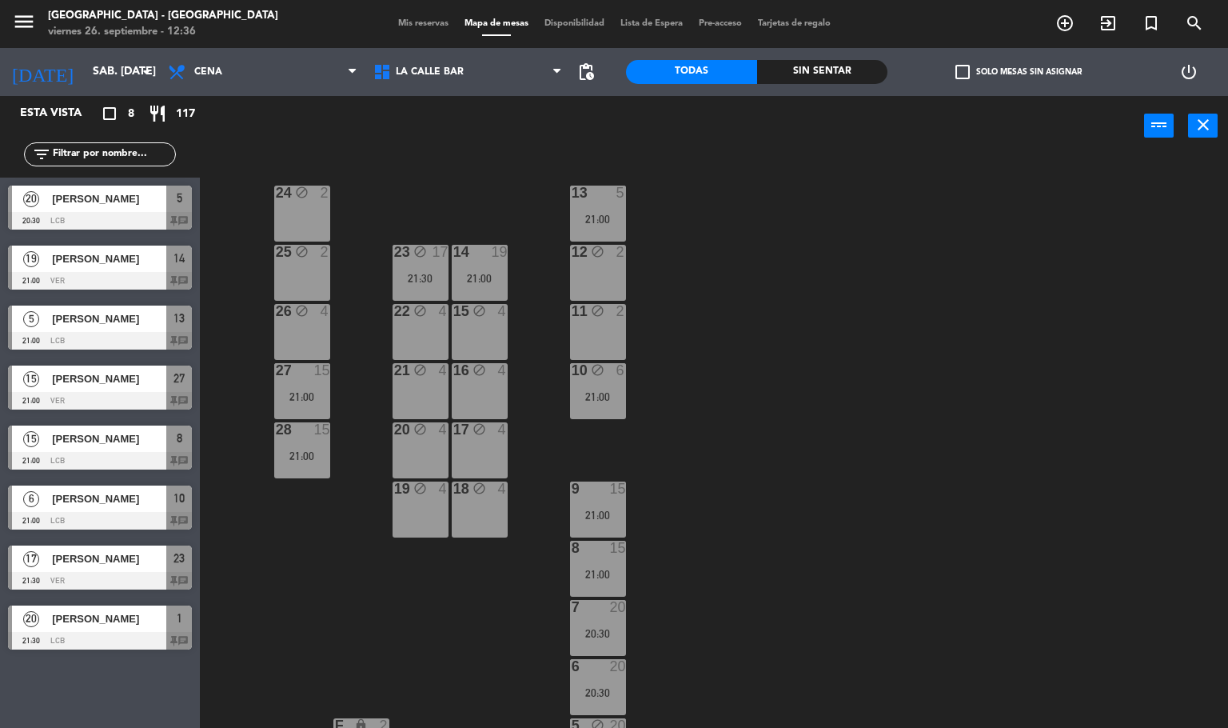
click at [497, 276] on div "21:00" at bounding box center [480, 278] width 56 height 11
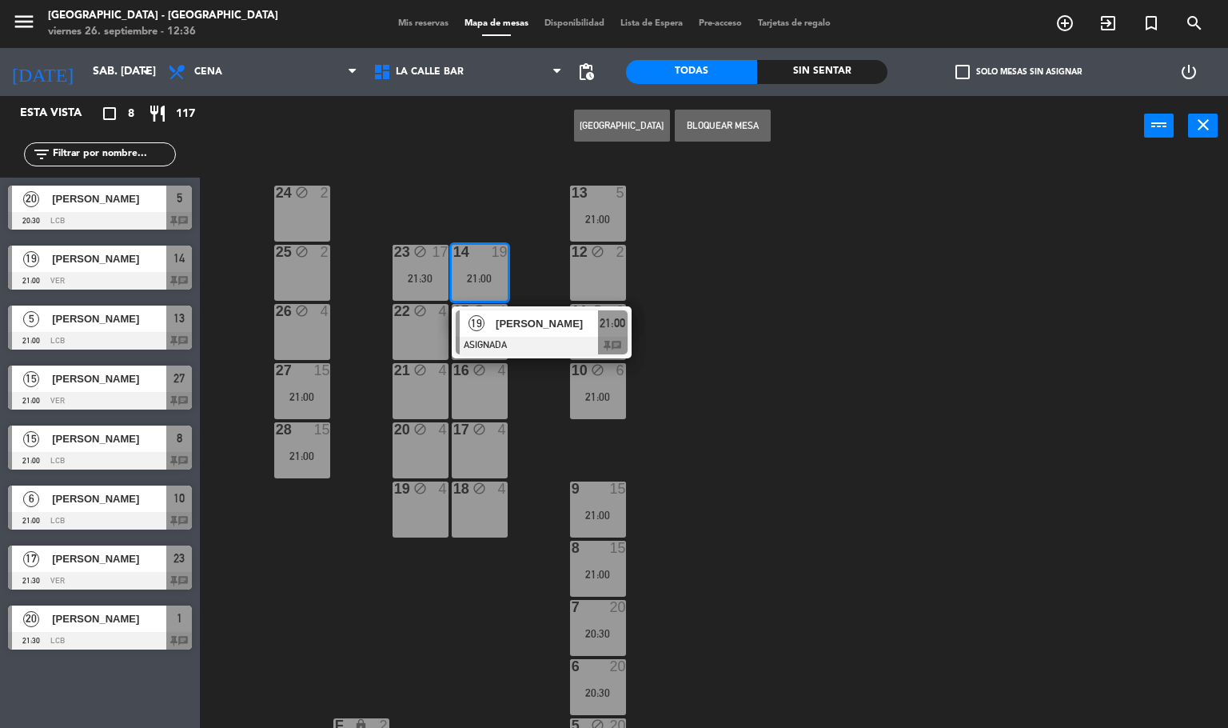
click at [552, 439] on div "24 block 2 13 5 21:00 23 block 17 21:30 14 19 21:00 19 [PERSON_NAME] ASIGNADA 2…" at bounding box center [720, 443] width 1017 height 572
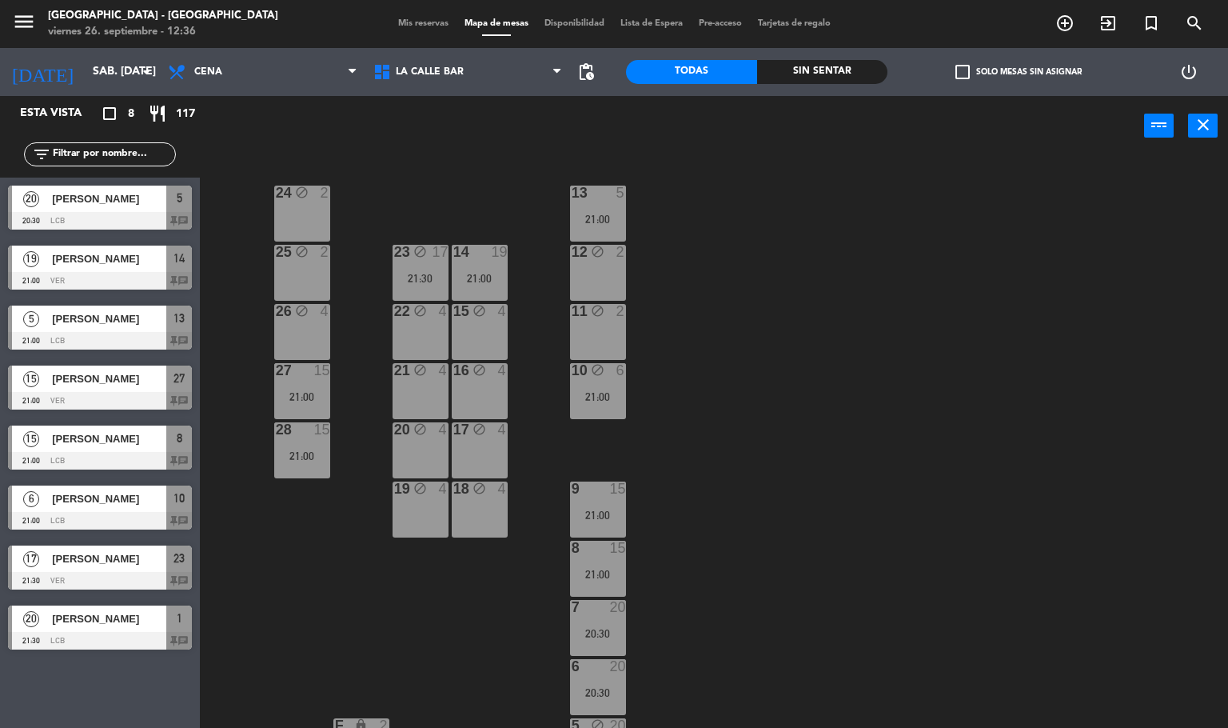
click at [478, 262] on div "14 19 21:00" at bounding box center [480, 273] width 56 height 56
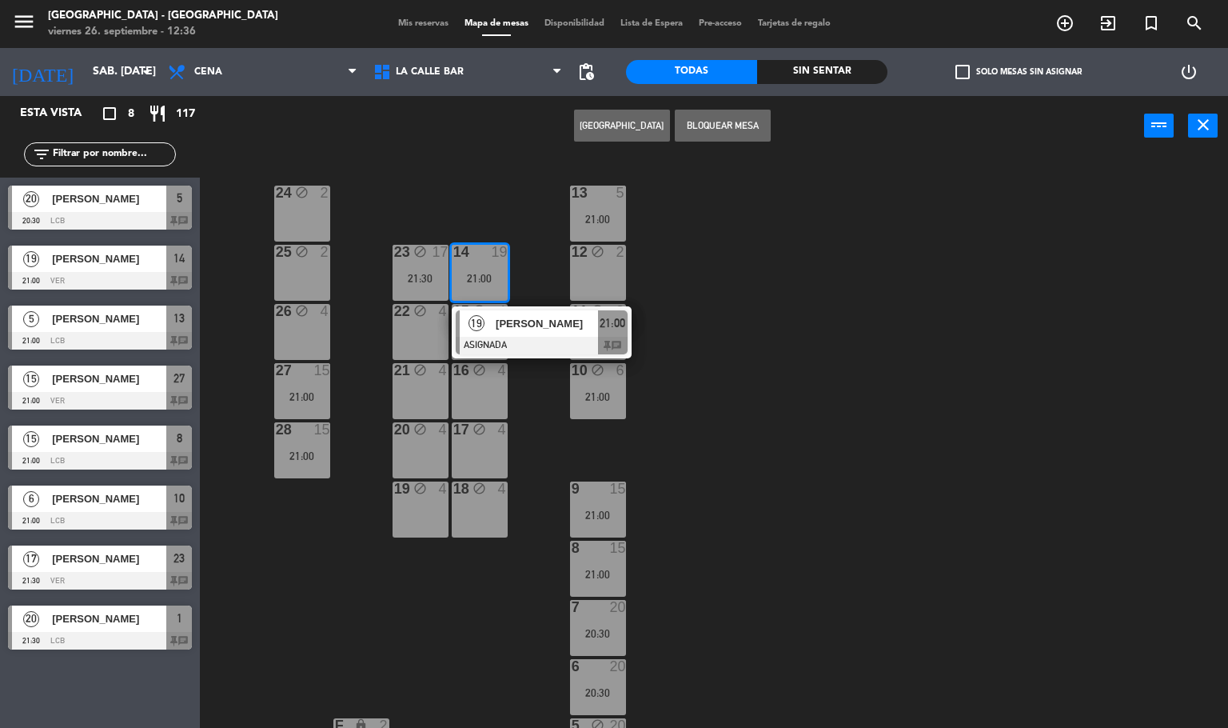
drag, startPoint x: 519, startPoint y: 350, endPoint x: 478, endPoint y: 351, distance: 40.8
click at [518, 350] on div "19 [PERSON_NAME] ASIGNADA 21:00 chat" at bounding box center [542, 332] width 204 height 52
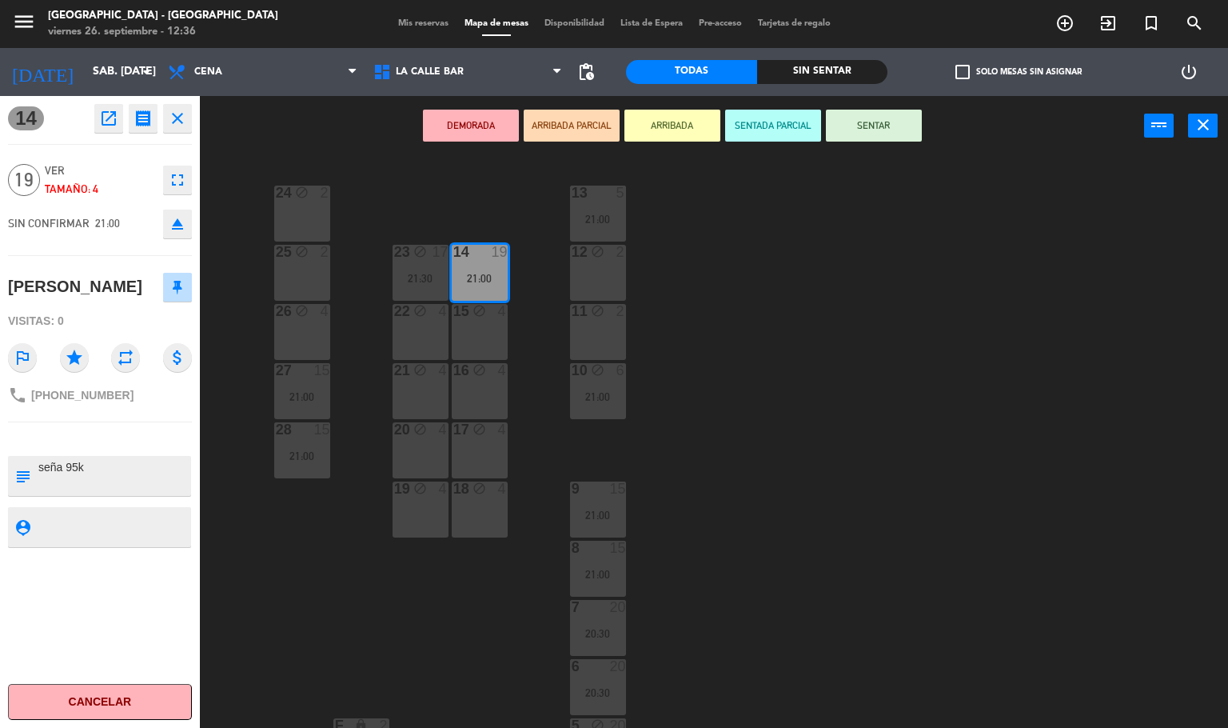
click at [274, 533] on div "24 block 2 13 5 21:00 23 block 17 21:30 14 19 21:00 25 block 2 12 block 2 15 bl…" at bounding box center [720, 443] width 1017 height 572
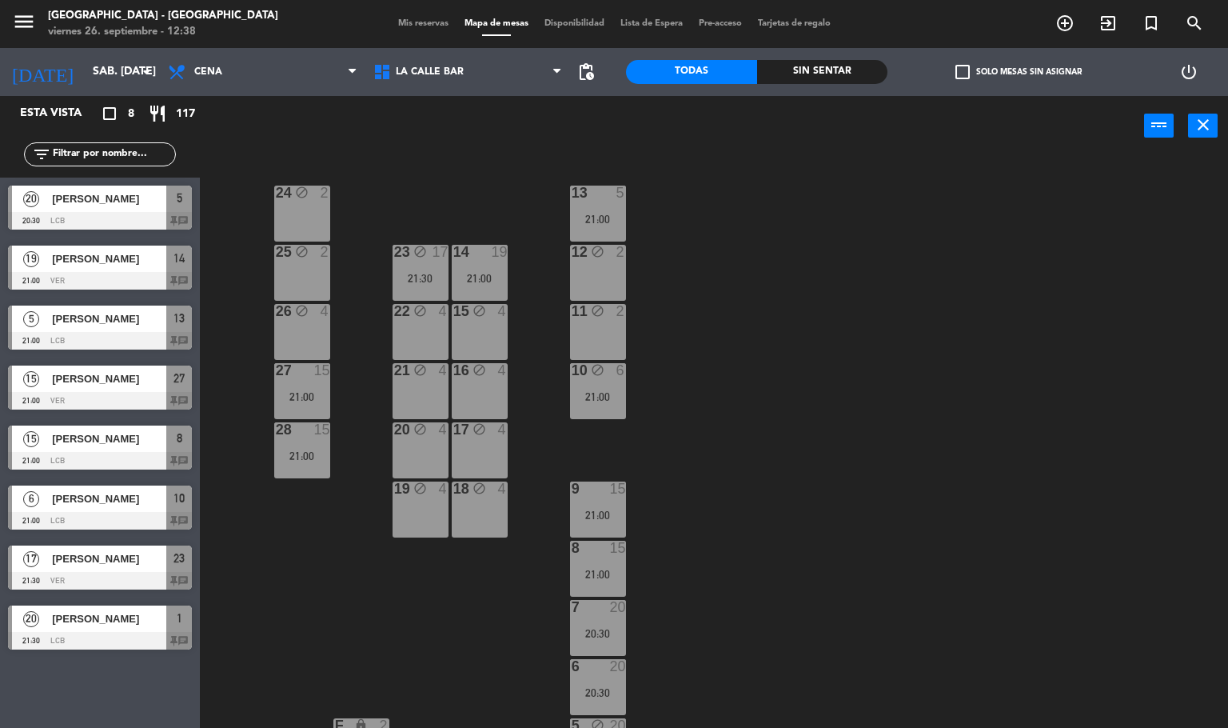
click at [84, 573] on div at bounding box center [100, 581] width 184 height 18
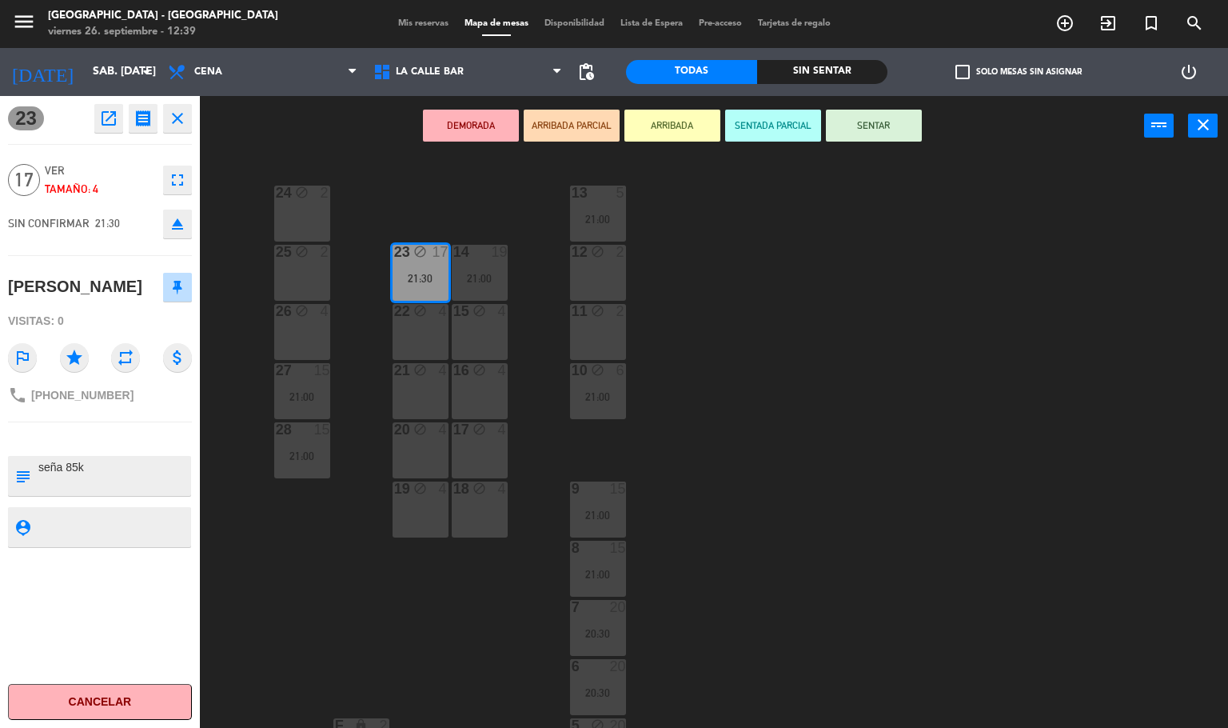
click at [255, 523] on div "24 block 2 13 5 21:00 23 block 17 21:30 14 19 21:00 25 block 2 12 block 2 15 bl…" at bounding box center [720, 443] width 1017 height 572
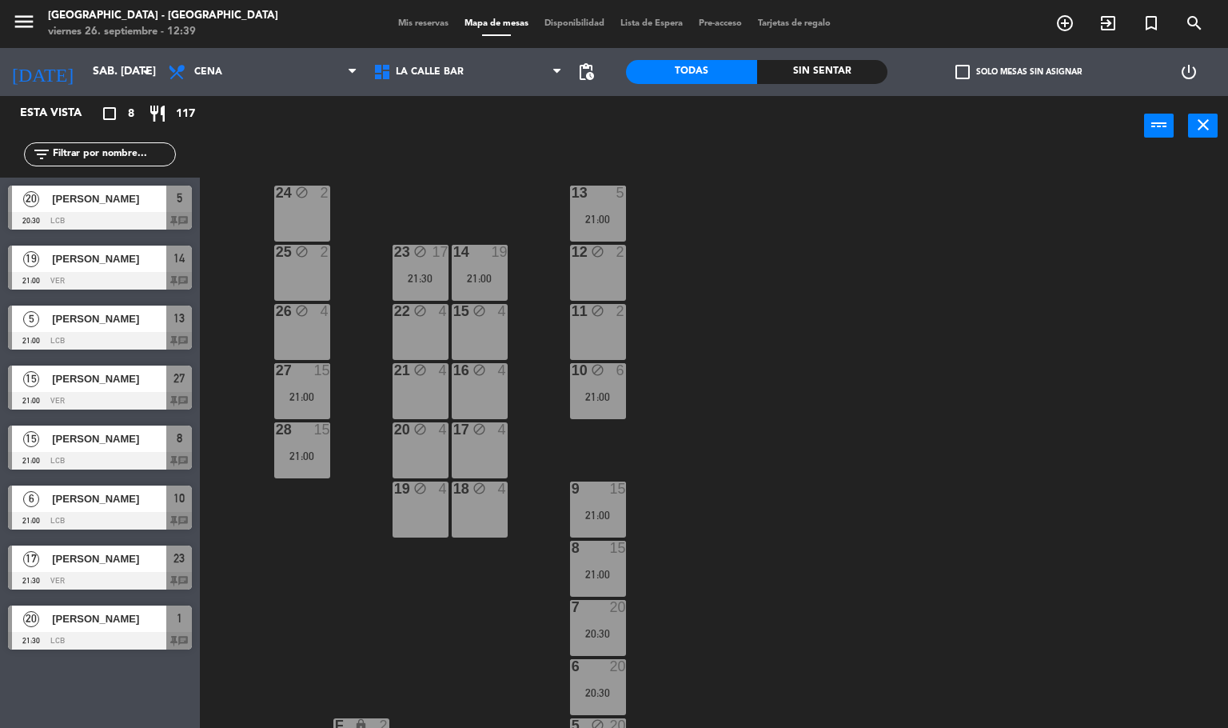
click at [132, 91] on div "[DATE] sáb. [DATE] arrow_drop_down" at bounding box center [80, 72] width 160 height 48
click at [116, 70] on input "sáb. [DATE]" at bounding box center [161, 72] width 152 height 29
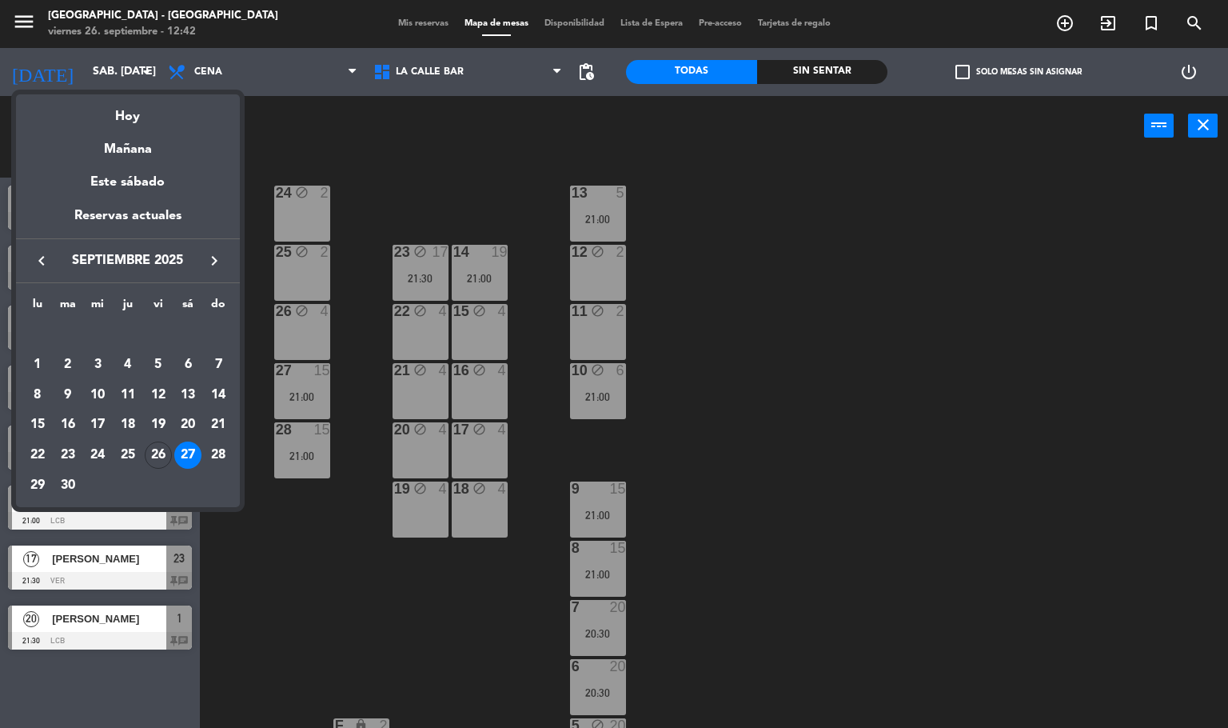
click at [746, 346] on div at bounding box center [614, 364] width 1228 height 728
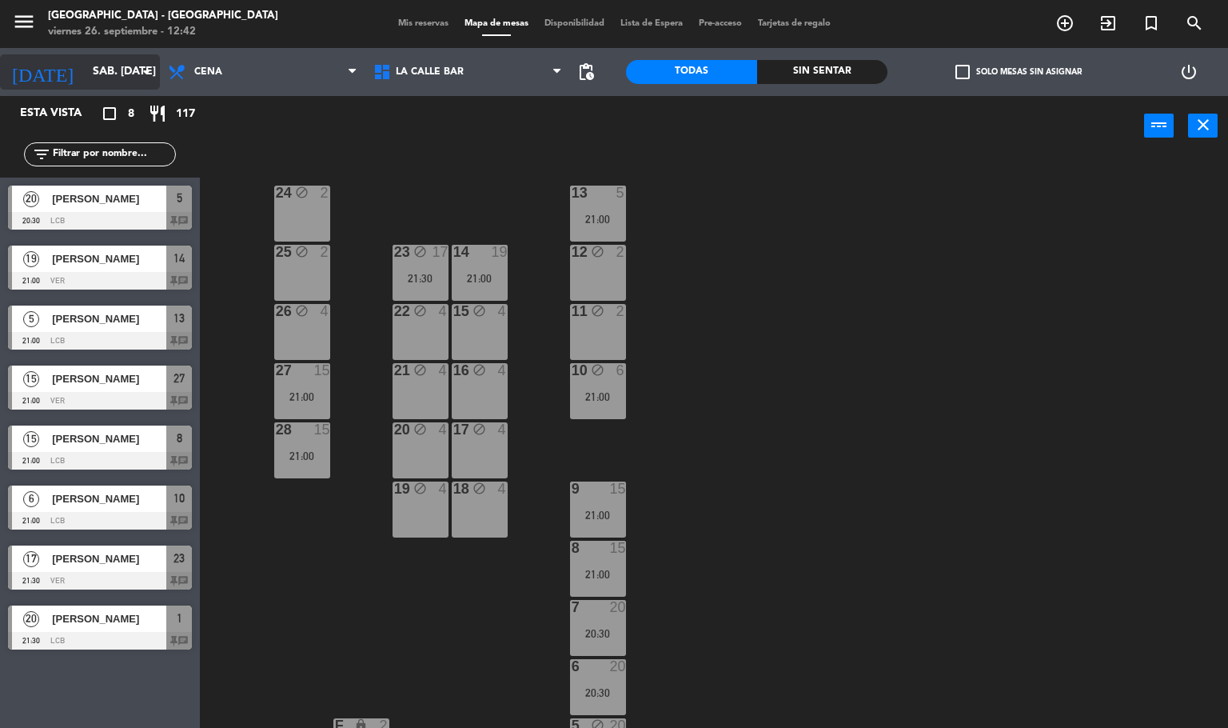
click at [85, 62] on input "sáb. [DATE]" at bounding box center [161, 72] width 152 height 29
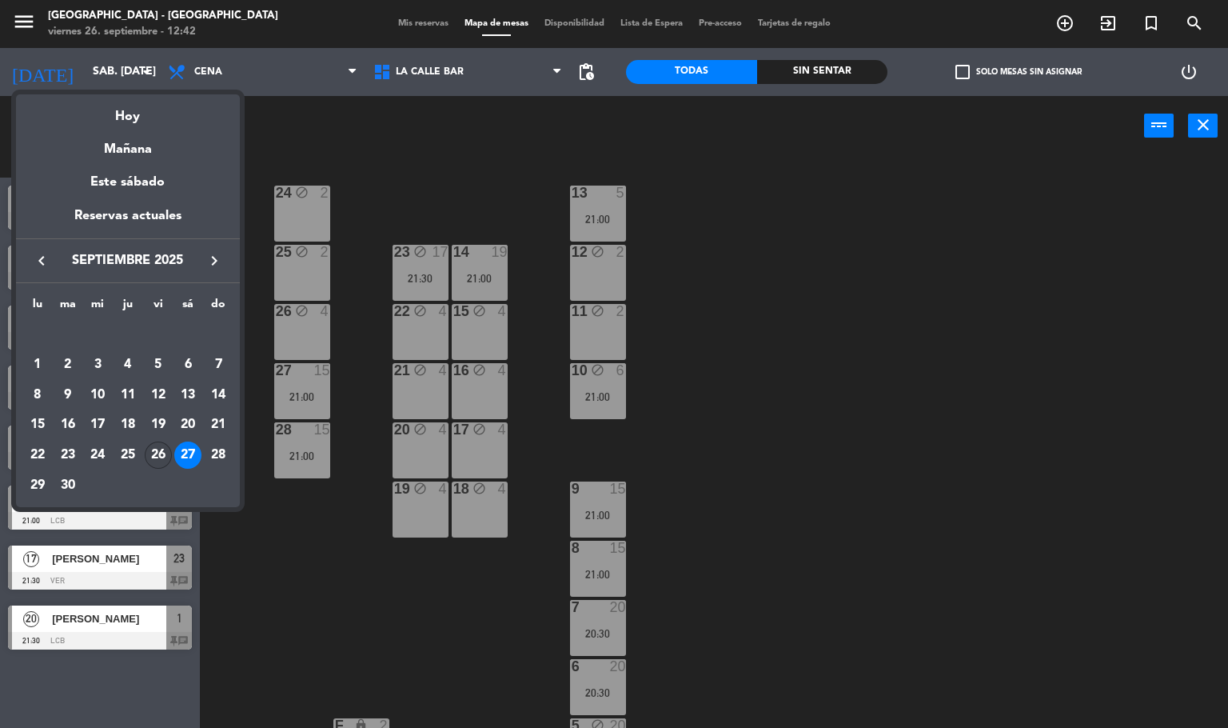
click at [164, 446] on div "26" at bounding box center [158, 454] width 27 height 27
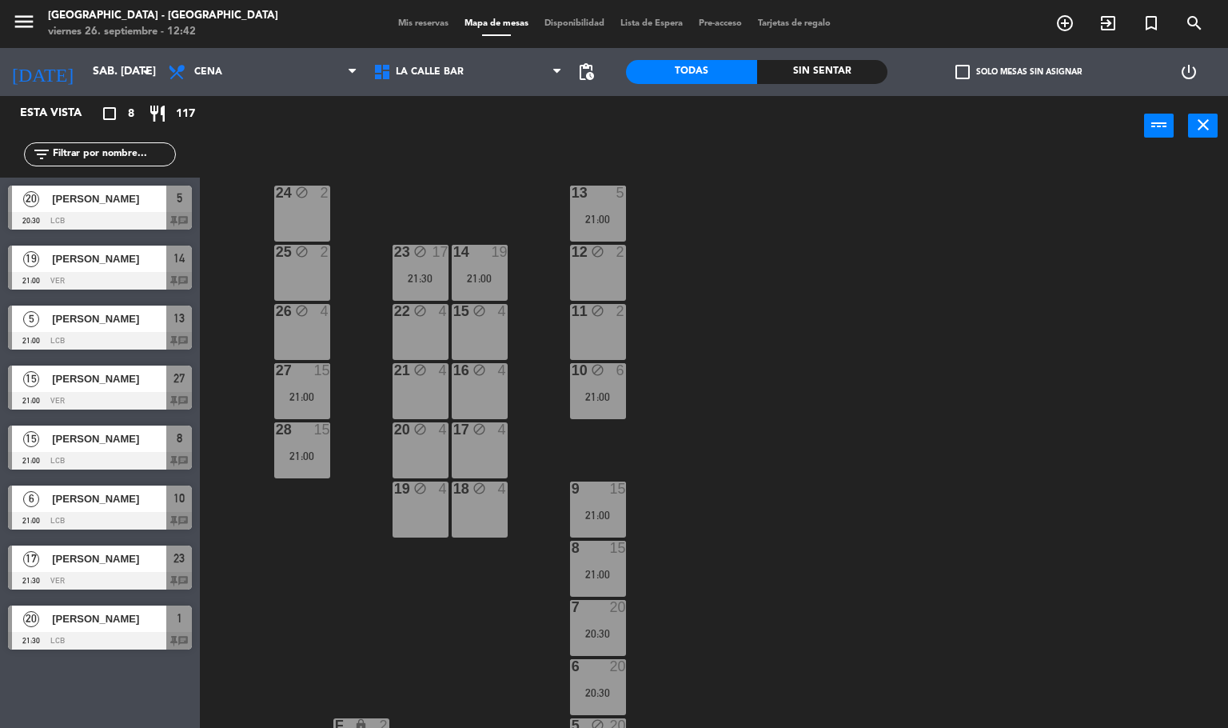
type input "vie. [DATE]"
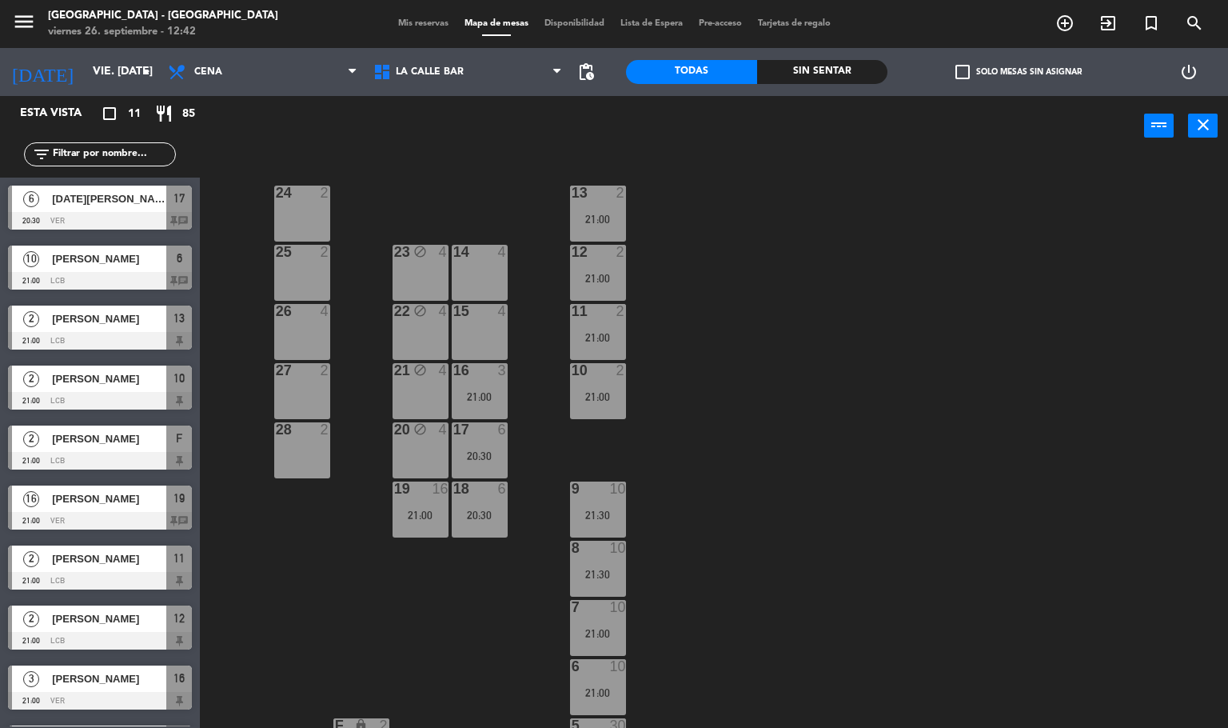
drag, startPoint x: 487, startPoint y: 331, endPoint x: 489, endPoint y: 306, distance: 25.7
click at [489, 326] on div "15 4" at bounding box center [480, 332] width 56 height 56
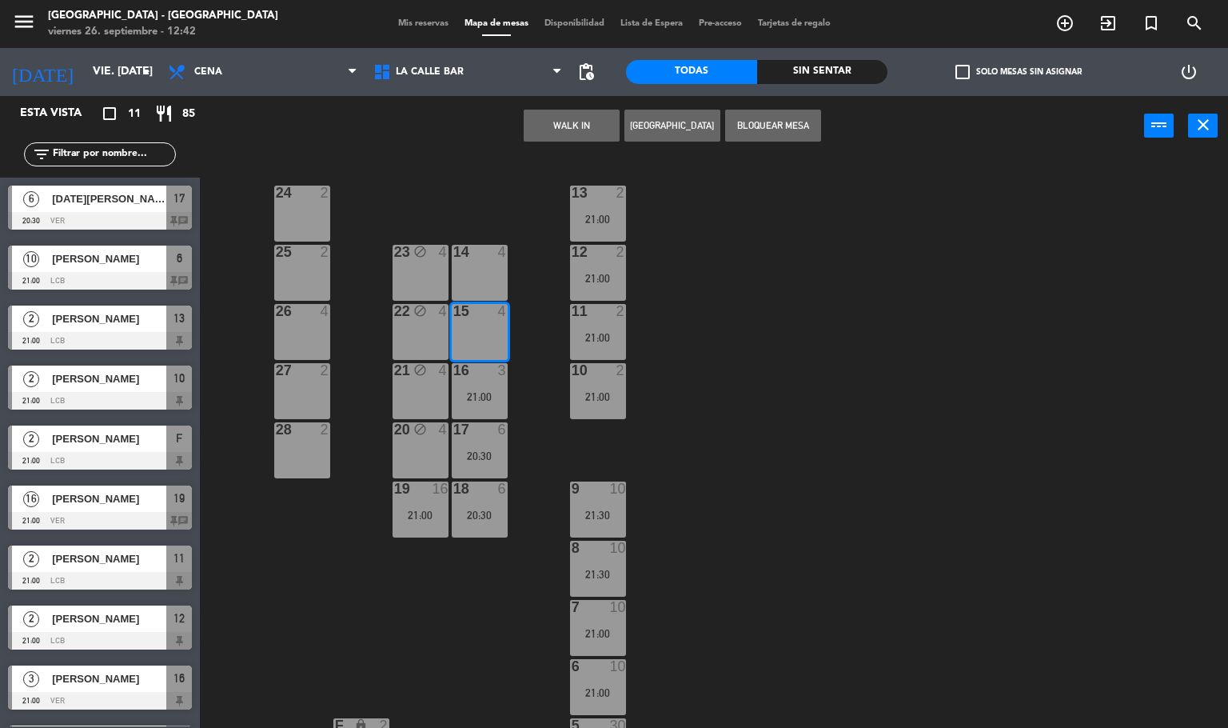
click at [487, 262] on div "14 4" at bounding box center [480, 273] width 56 height 56
click at [682, 122] on button "[GEOGRAPHIC_DATA]" at bounding box center [673, 126] width 96 height 32
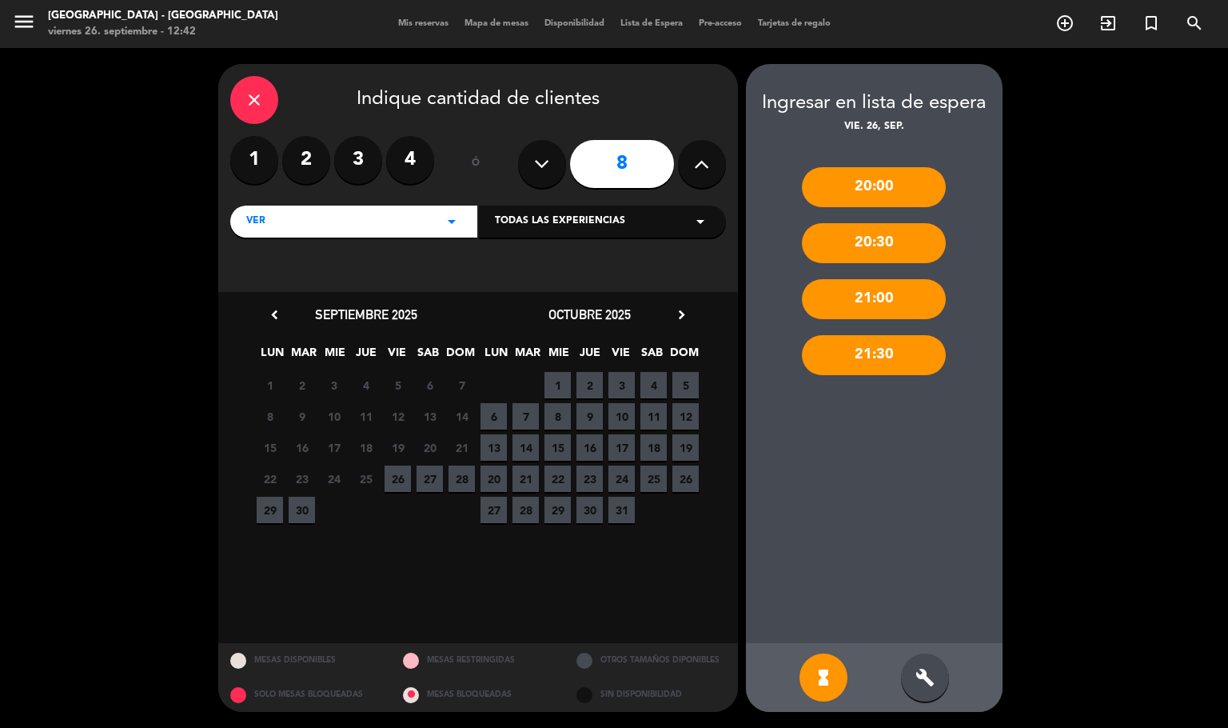
click at [404, 477] on span "26" at bounding box center [398, 478] width 26 height 26
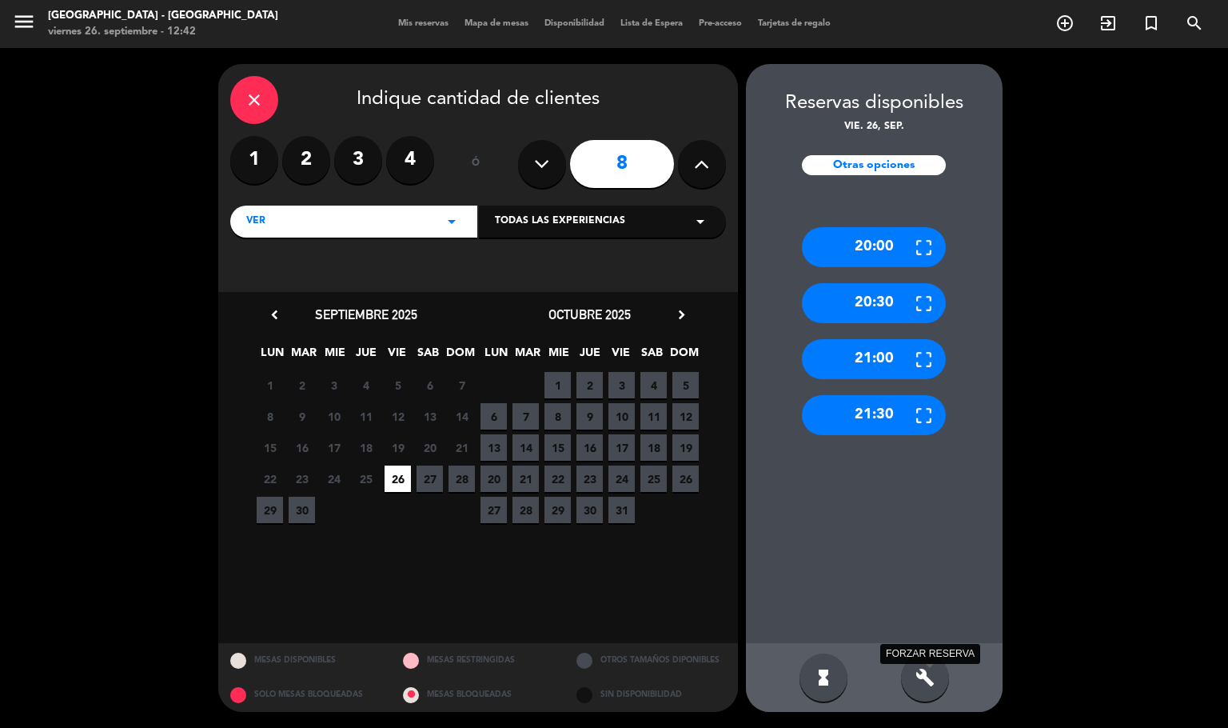
drag, startPoint x: 920, startPoint y: 682, endPoint x: 929, endPoint y: 543, distance: 139.5
click at [922, 672] on icon "build" at bounding box center [925, 677] width 19 height 19
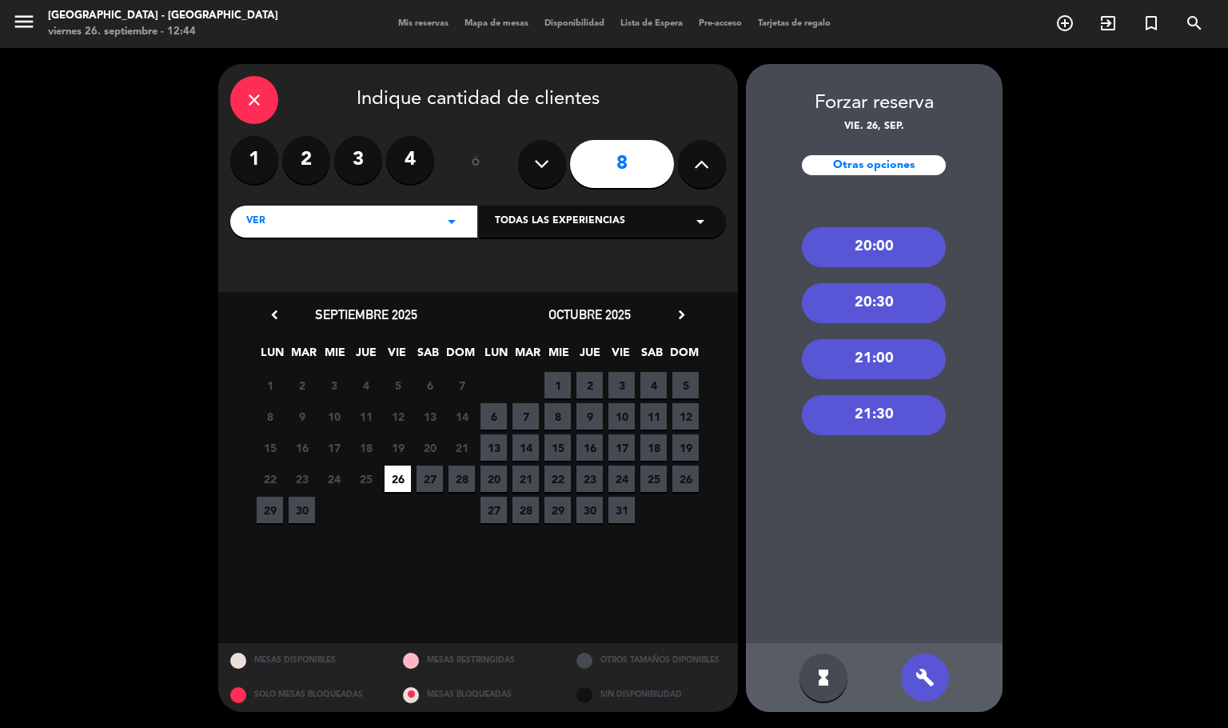
click at [925, 667] on div "build" at bounding box center [925, 677] width 48 height 48
click at [879, 305] on div "20:30" at bounding box center [874, 303] width 144 height 40
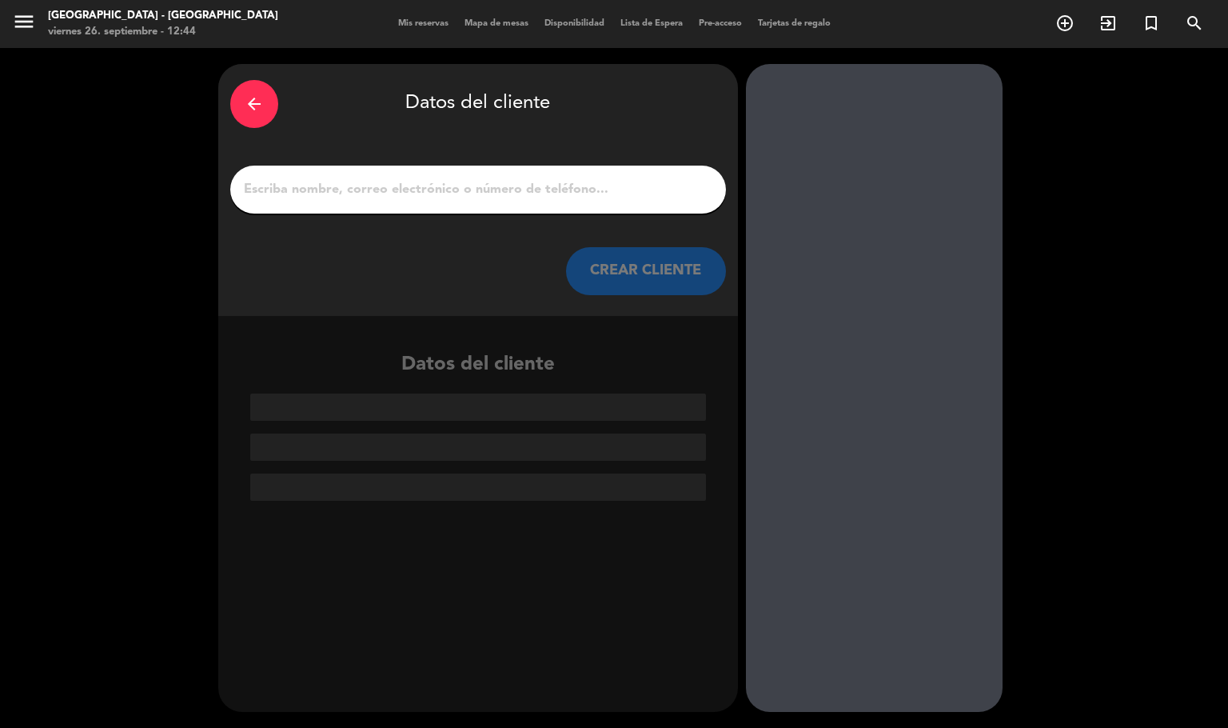
paste input "[PHONE_NUMBER]"
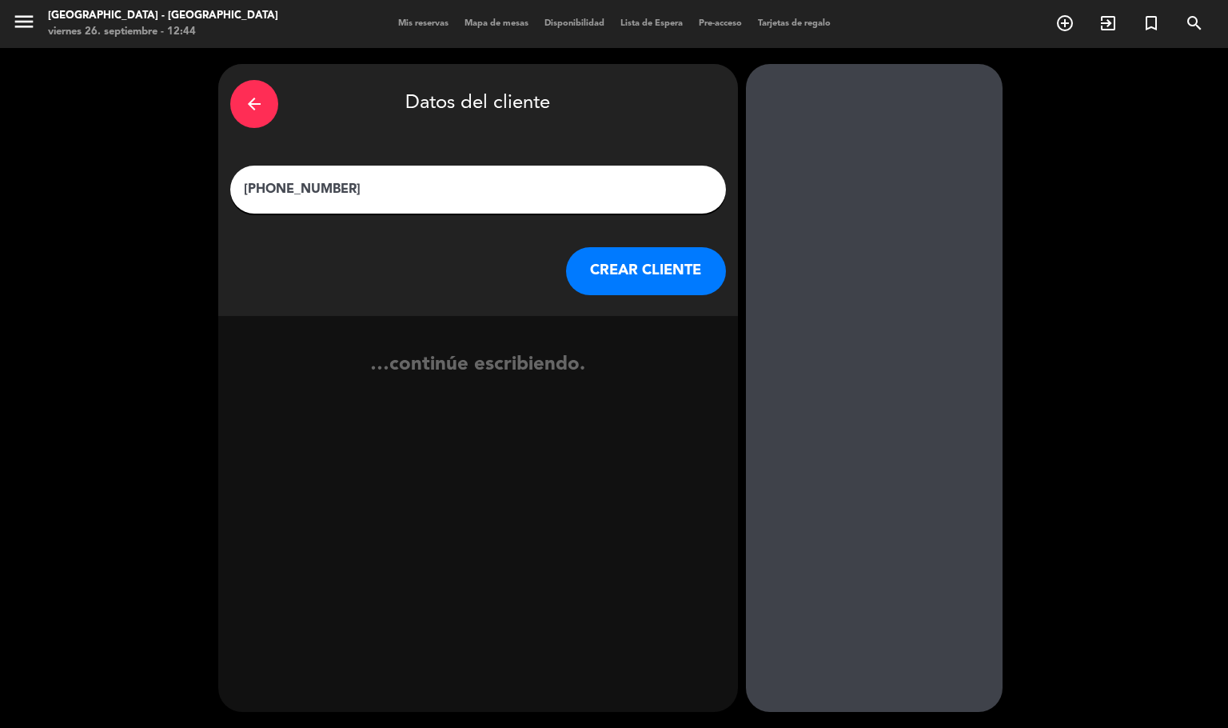
type input "[PHONE_NUMBER]"
click at [600, 266] on button "CREAR CLIENTE" at bounding box center [646, 271] width 160 height 48
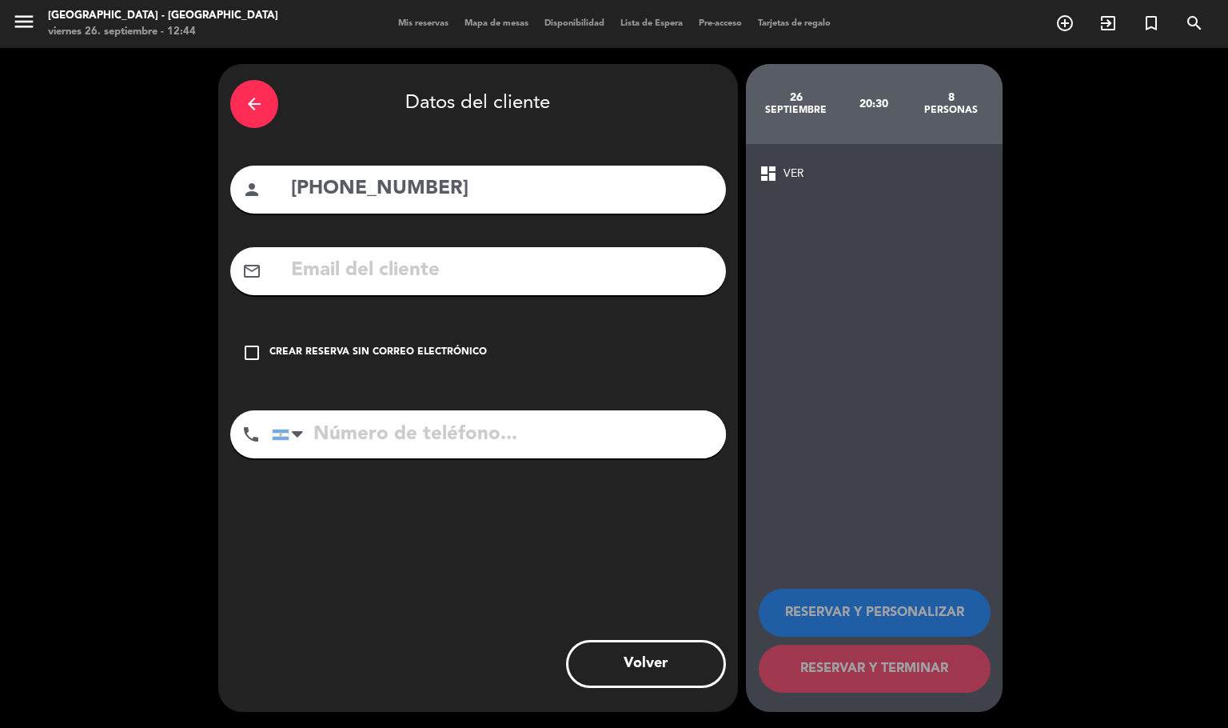
paste input "[PHONE_NUMBER]"
type input "[PHONE_NUMBER]"
drag, startPoint x: 509, startPoint y: 185, endPoint x: 161, endPoint y: 210, distance: 349.6
click at [166, 207] on div "arrow_back Datos del cliente person [PHONE_NUMBER] mail_outline check_box_outli…" at bounding box center [614, 388] width 1228 height 680
type input "[PERSON_NAME]"
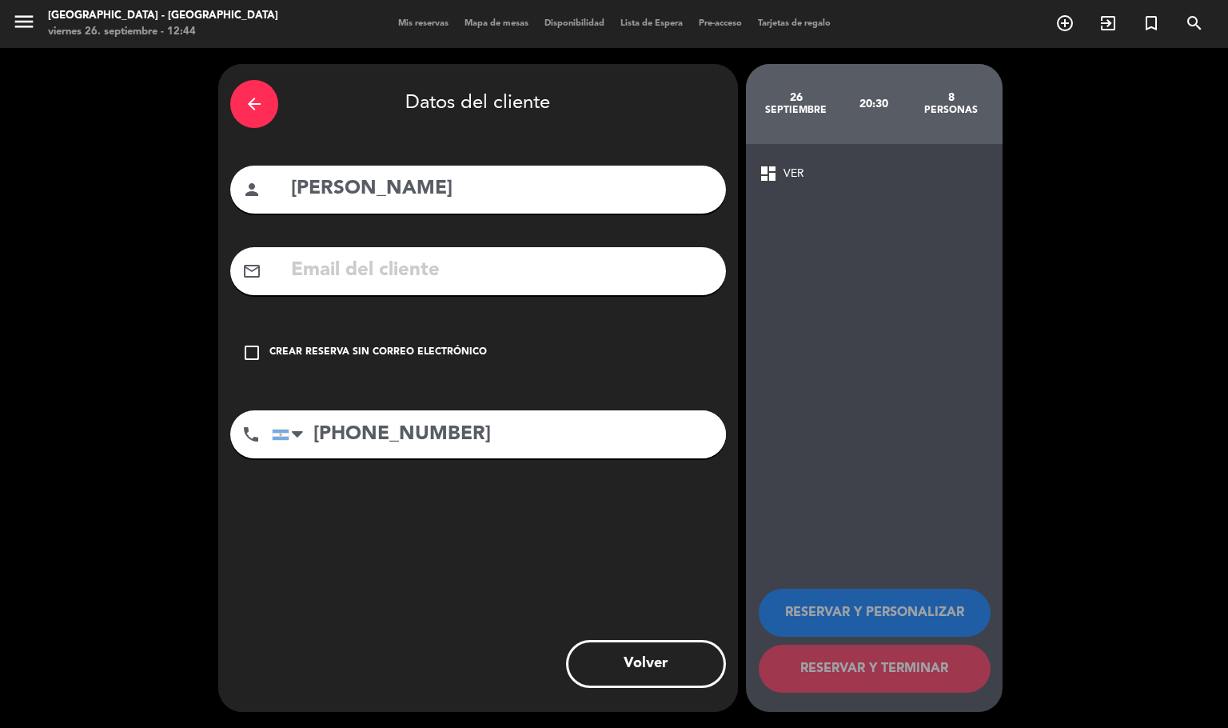
click at [317, 360] on div "Crear reserva sin correo electrónico" at bounding box center [379, 353] width 218 height 16
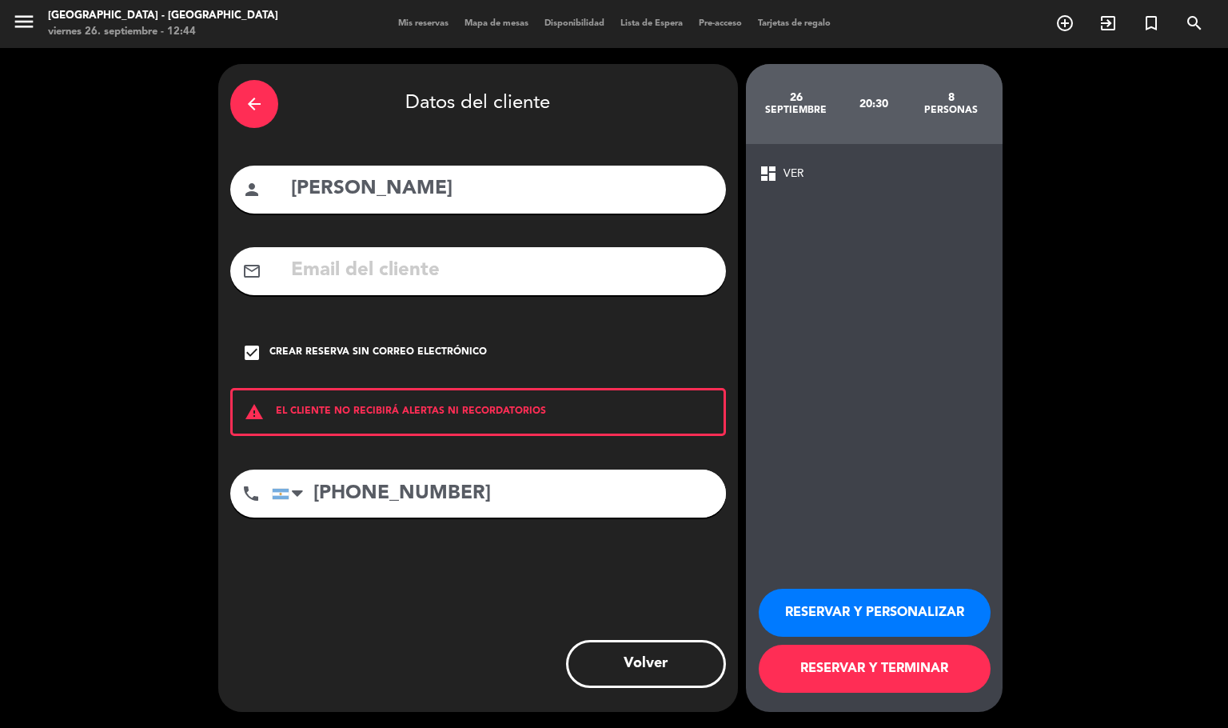
click at [811, 589] on div "RESERVAR Y PERSONALIZAR RESERVAR Y TERMINAR" at bounding box center [874, 633] width 231 height 157
click at [890, 619] on button "RESERVAR Y PERSONALIZAR" at bounding box center [875, 613] width 232 height 48
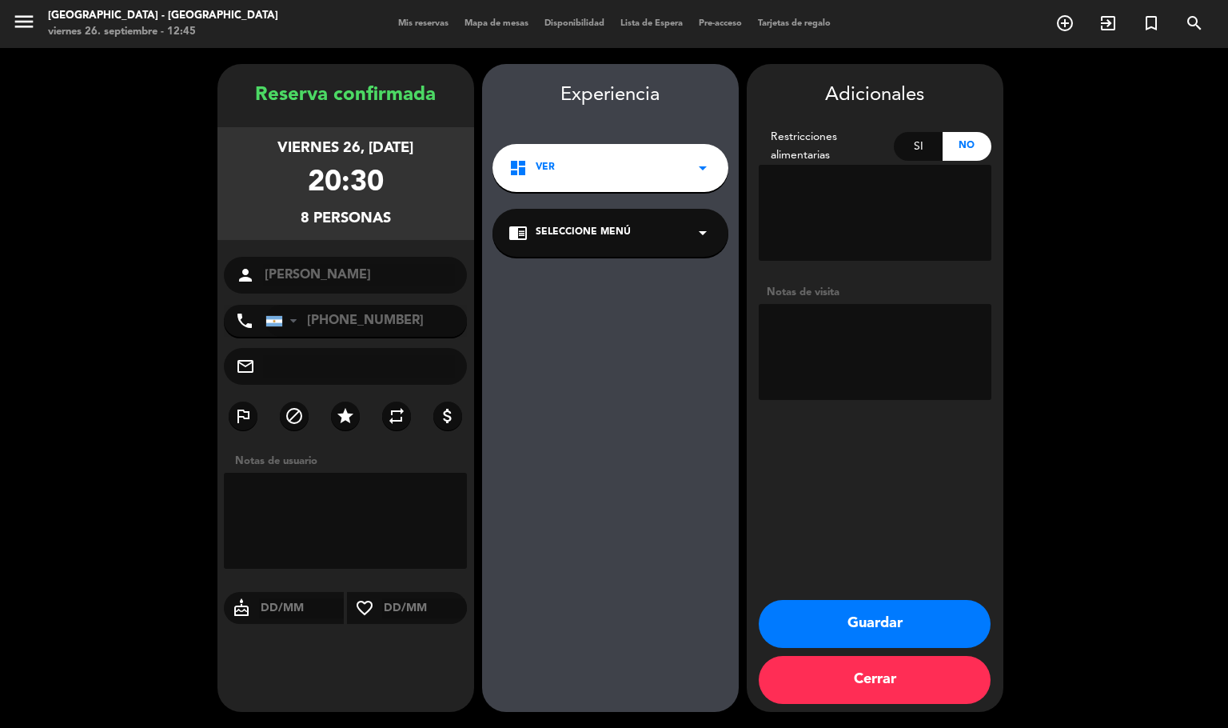
drag, startPoint x: 825, startPoint y: 360, endPoint x: 828, endPoint y: 377, distance: 17.0
click at [828, 377] on textarea at bounding box center [875, 352] width 233 height 96
type textarea "seña 40k"
click at [908, 614] on button "Guardar" at bounding box center [875, 624] width 232 height 48
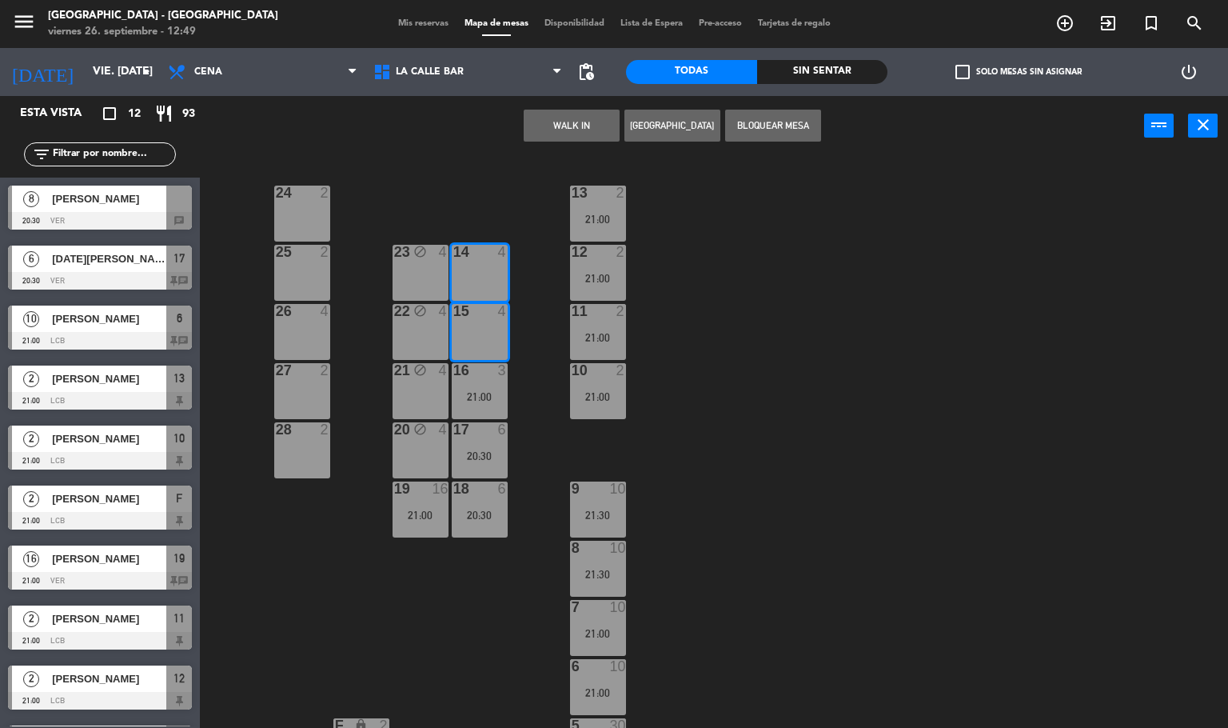
drag, startPoint x: 114, startPoint y: 204, endPoint x: 350, endPoint y: 180, distance: 237.9
click at [126, 199] on div "8 [PERSON_NAME] 20:30 VER chat" at bounding box center [100, 208] width 200 height 60
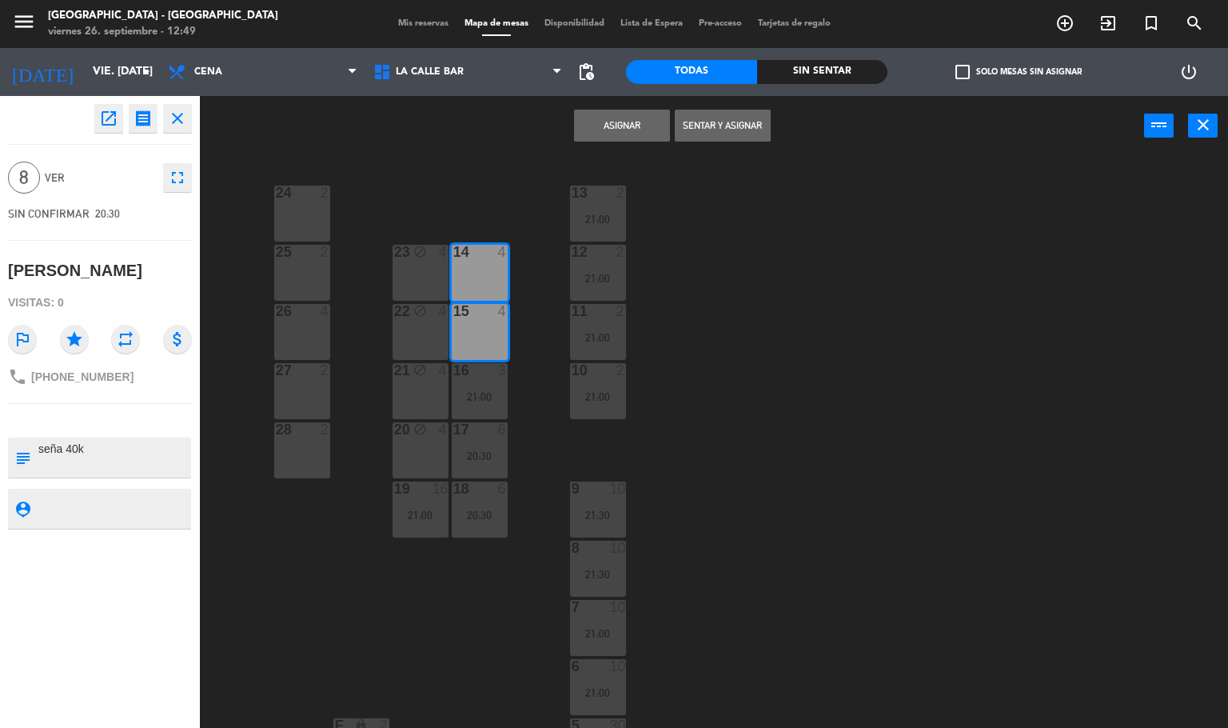
click at [598, 128] on button "Asignar" at bounding box center [622, 126] width 96 height 32
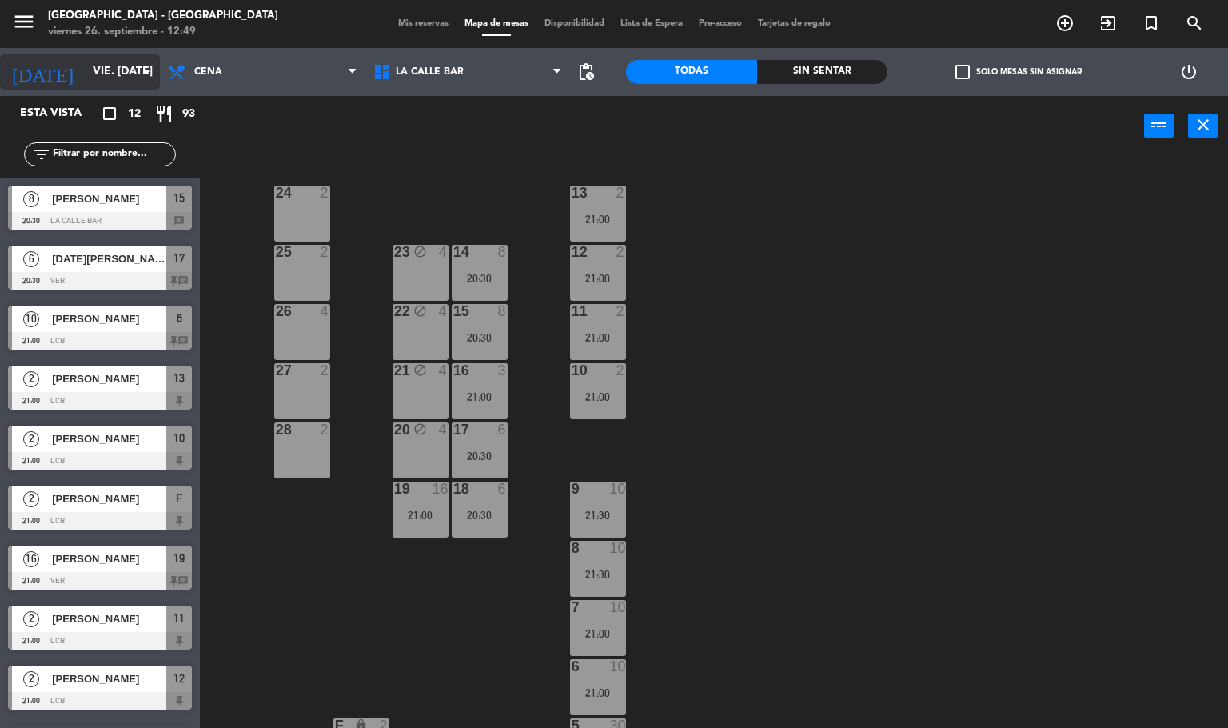
click at [110, 75] on input "vie. [DATE]" at bounding box center [161, 72] width 152 height 29
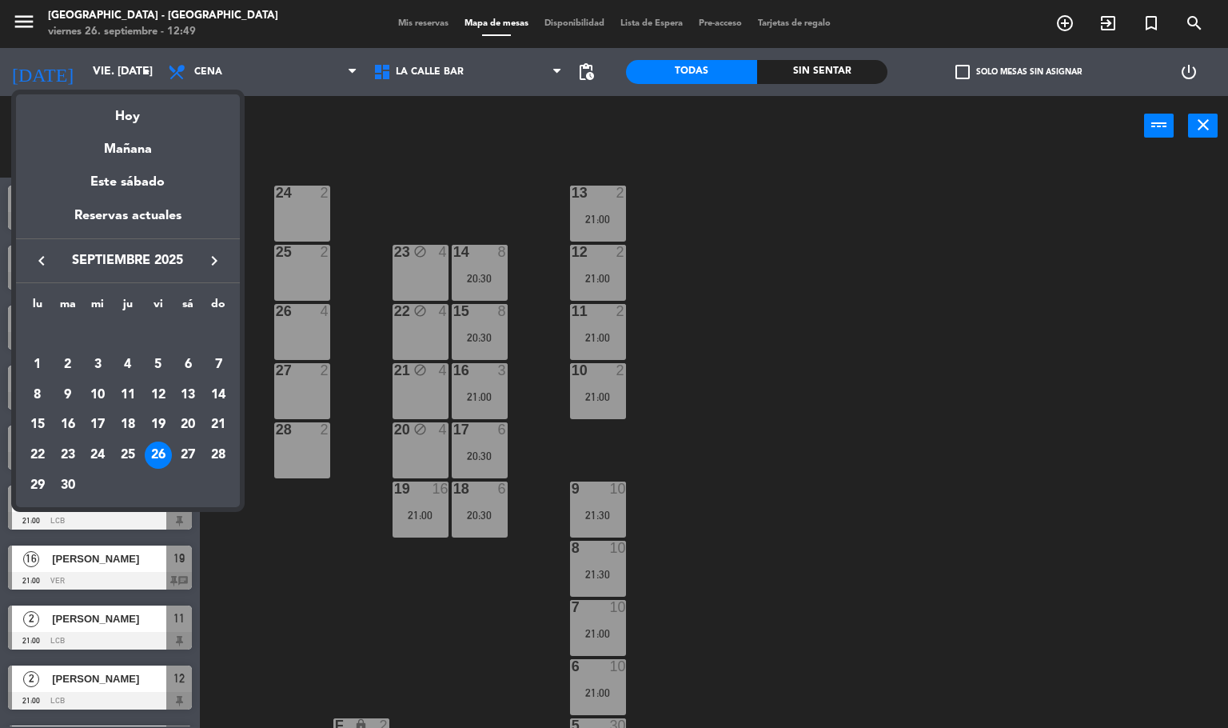
click at [178, 453] on div "27" at bounding box center [187, 454] width 27 height 27
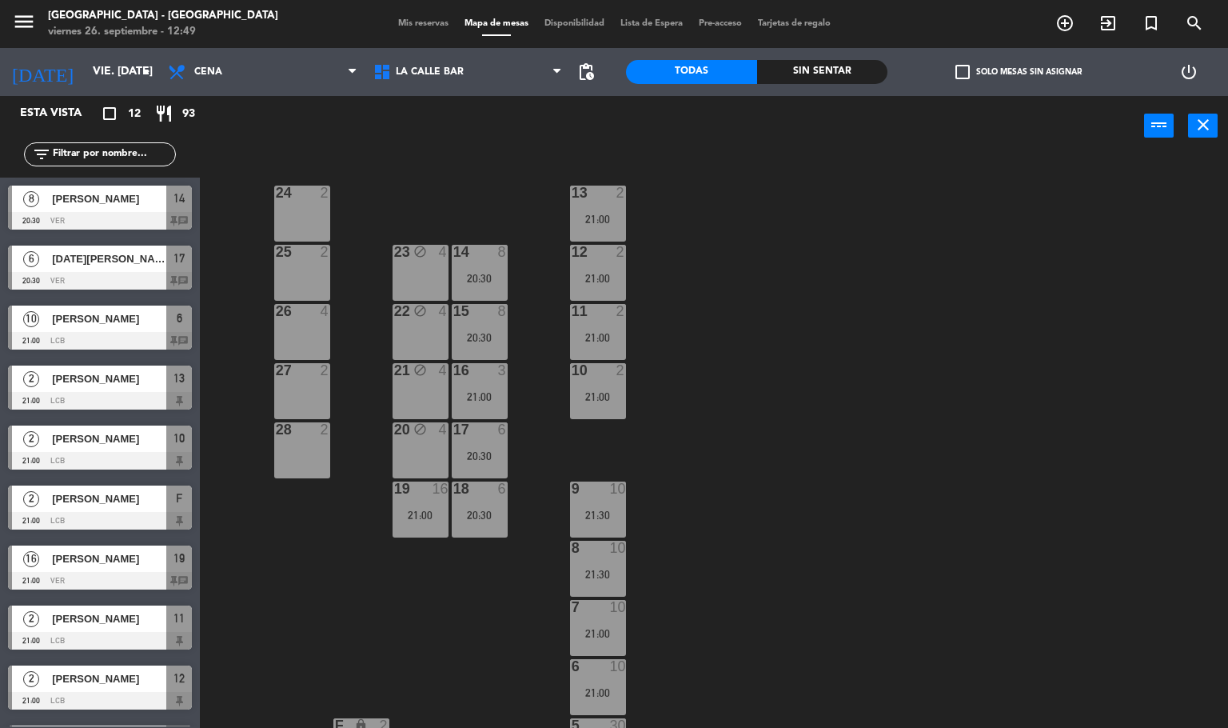
type input "sáb. [DATE]"
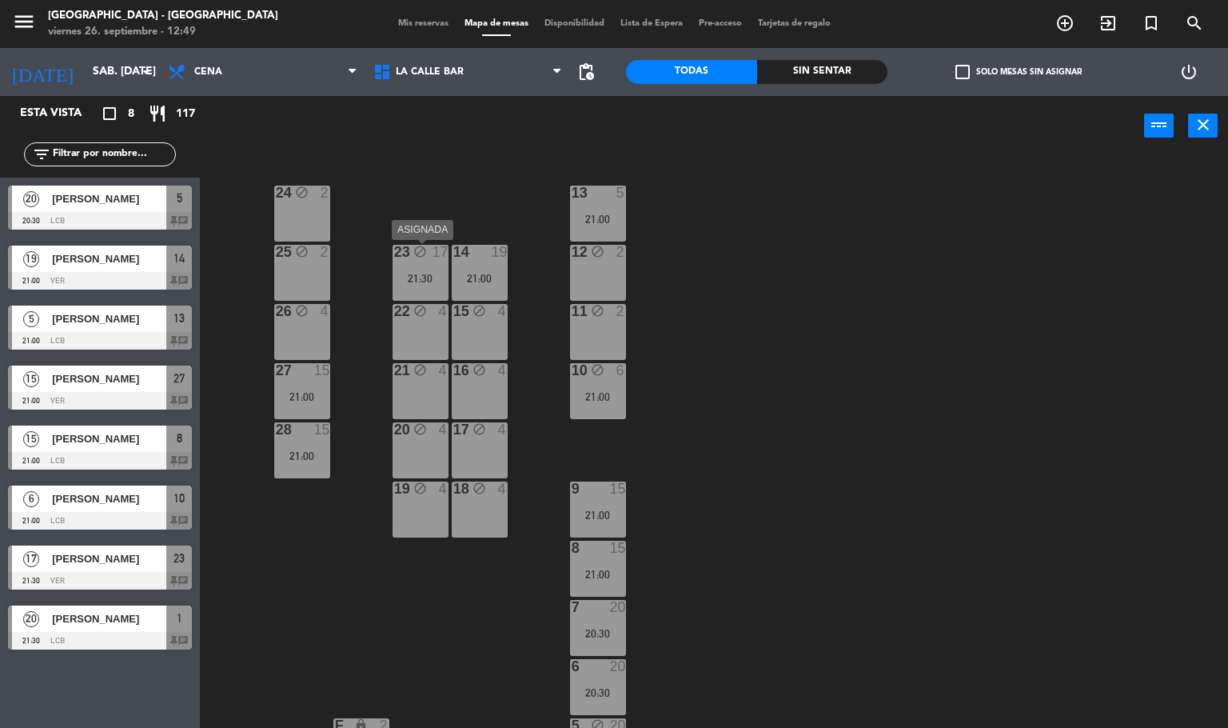
click at [425, 269] on div "23 block 17 21:30" at bounding box center [421, 273] width 56 height 56
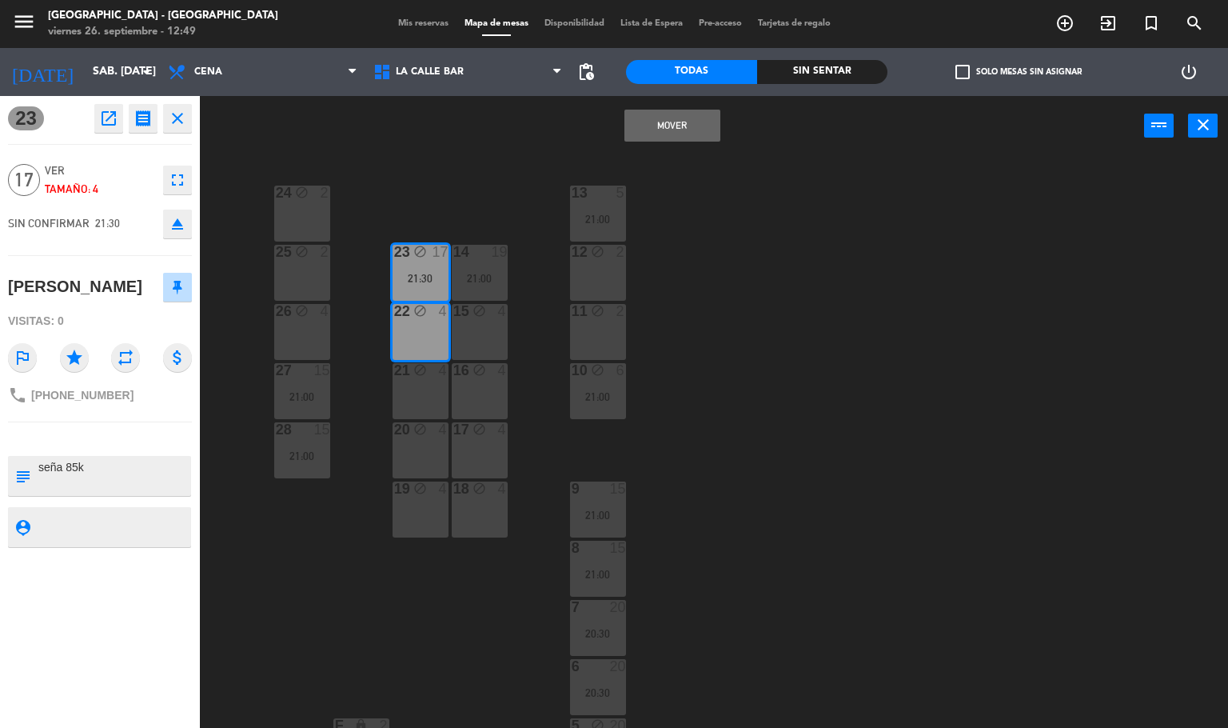
click at [70, 470] on textarea at bounding box center [113, 476] width 153 height 34
type textarea "seña 95k"
click at [151, 500] on div "23 open_in_new receipt 9:30 PM sáb., [DATE] personas [PERSON_NAME] 23 INTERNAL …" at bounding box center [100, 412] width 200 height 632
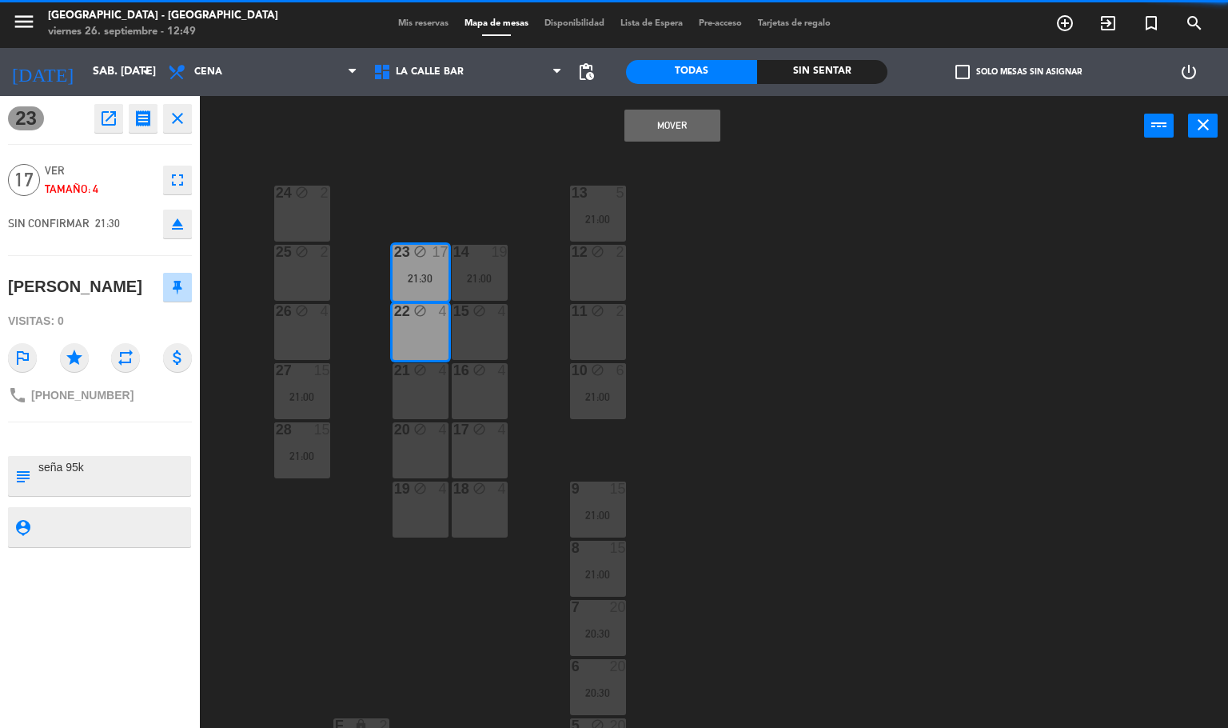
click at [265, 542] on div "24 block 2 13 5 21:00 23 block 17 21:30 14 19 21:00 25 block 2 12 block 2 15 bl…" at bounding box center [720, 443] width 1017 height 572
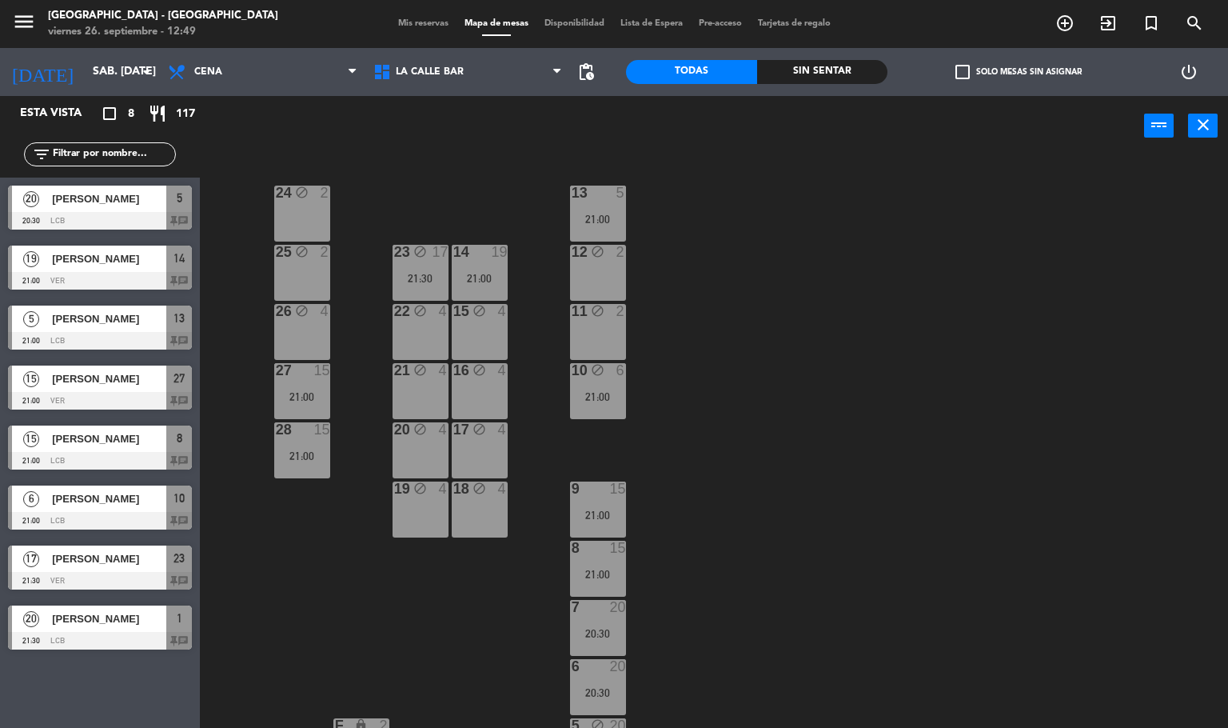
click at [432, 276] on div "21:30" at bounding box center [421, 278] width 56 height 11
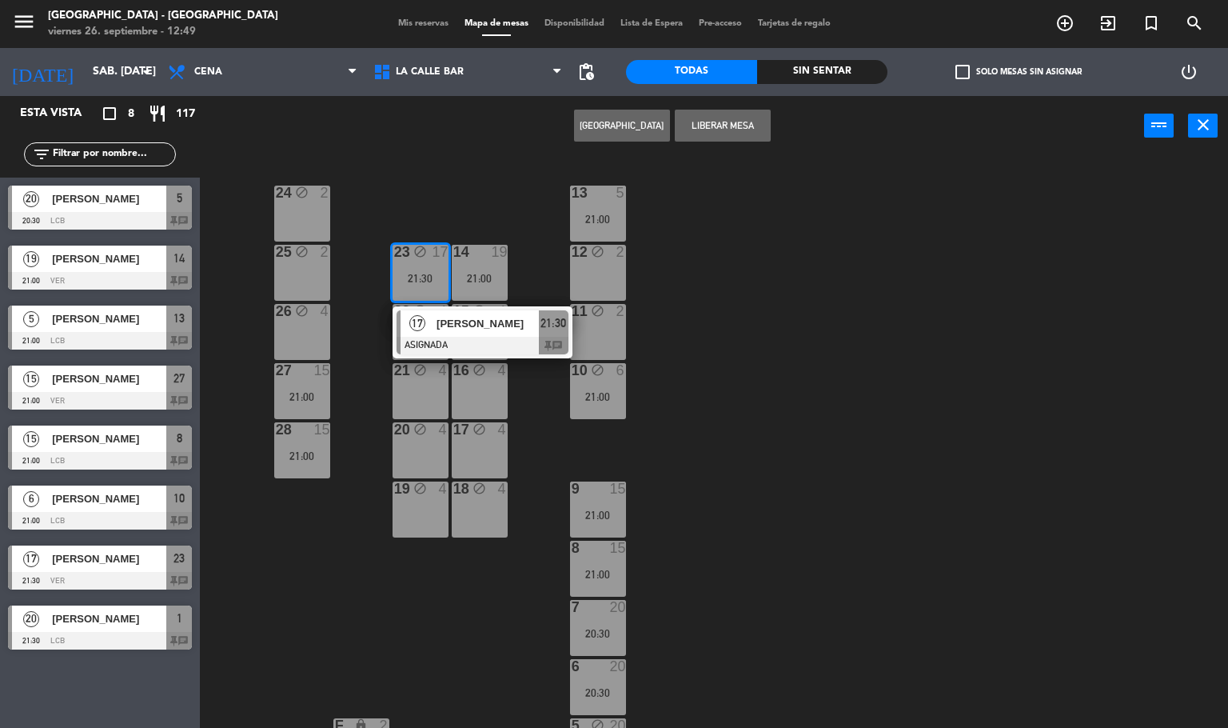
click at [447, 346] on div at bounding box center [483, 346] width 172 height 18
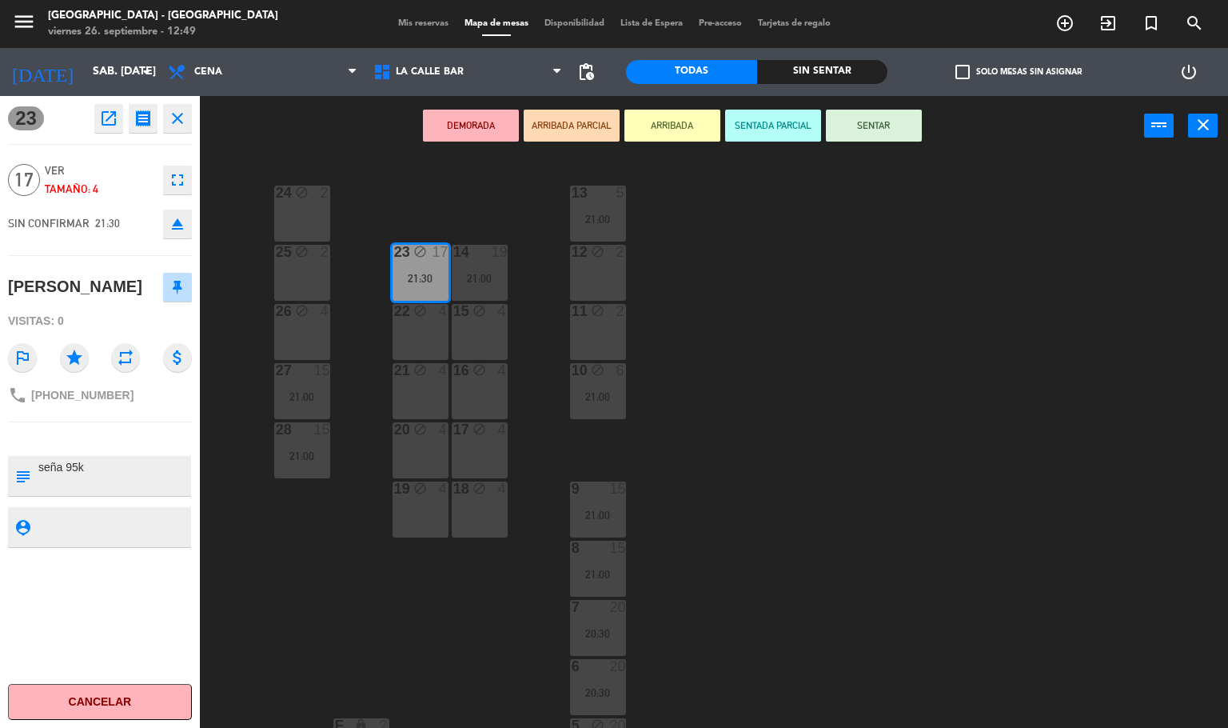
click at [330, 588] on div "24 block 2 13 5 21:00 23 block 17 21:30 14 19 21:00 25 block 2 12 block 2 15 bl…" at bounding box center [720, 443] width 1017 height 572
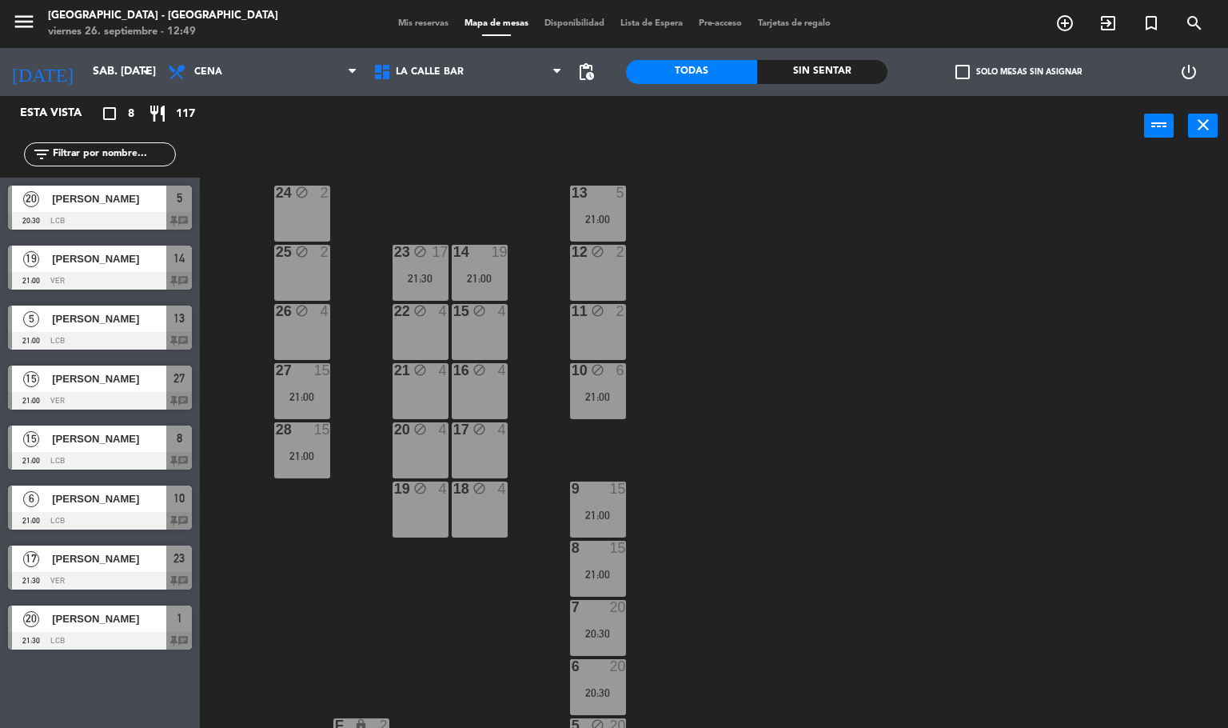
click at [417, 279] on div "21:30" at bounding box center [421, 278] width 56 height 11
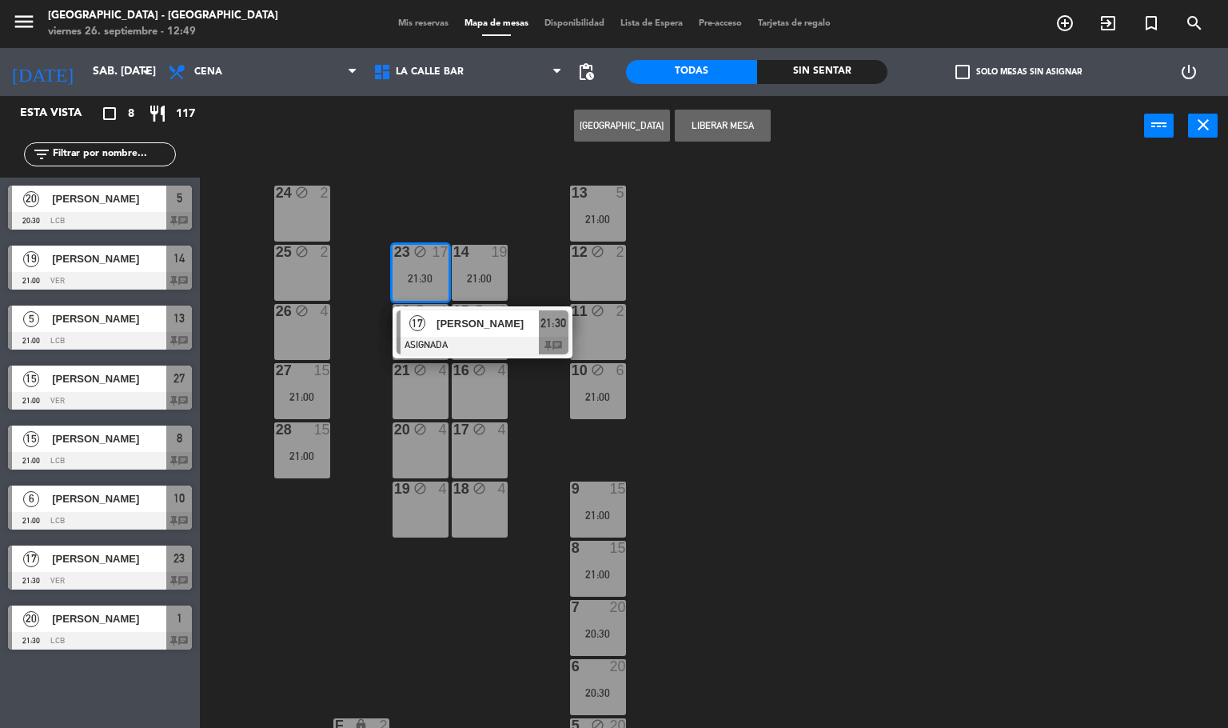
click at [433, 334] on div "17" at bounding box center [418, 323] width 34 height 26
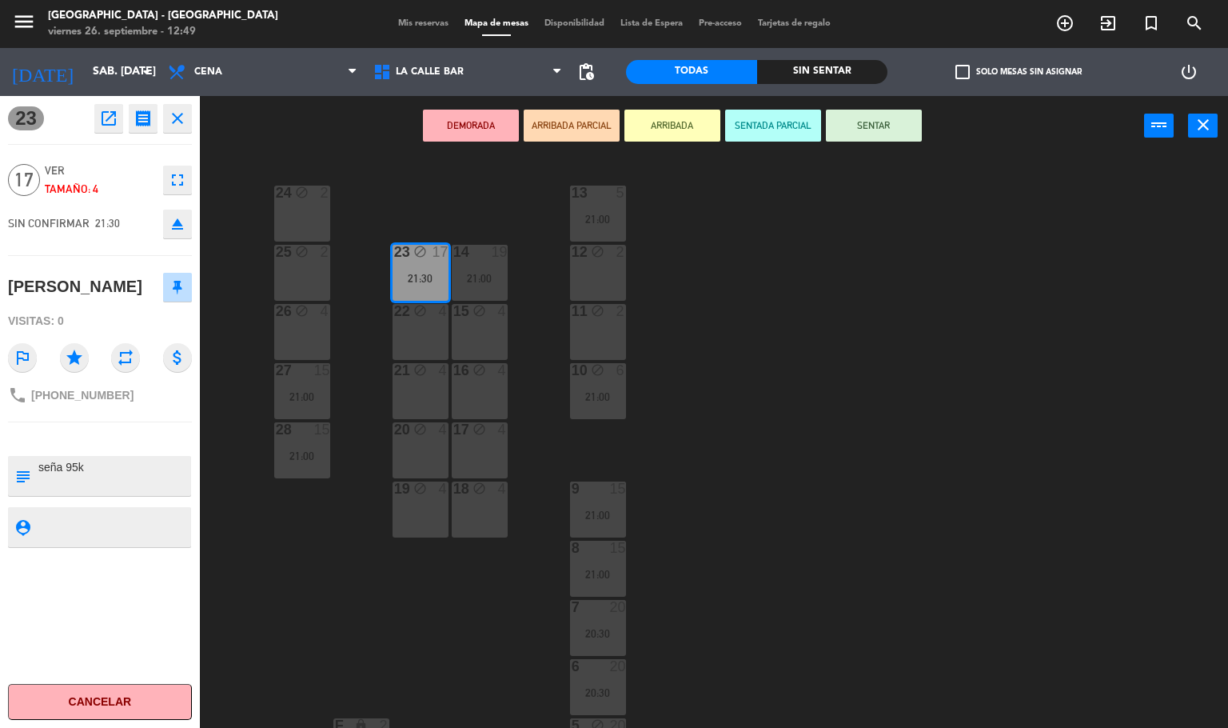
click at [182, 180] on icon "fullscreen" at bounding box center [177, 179] width 19 height 19
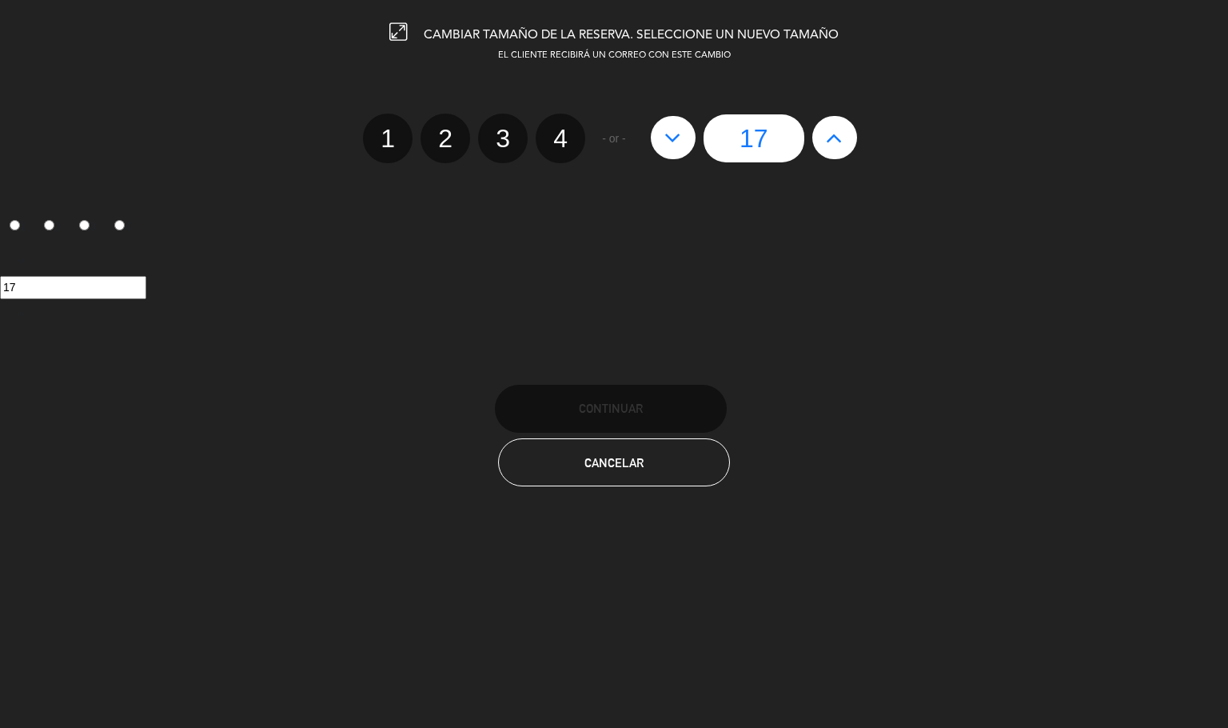
click at [842, 142] on icon at bounding box center [834, 138] width 17 height 26
type input "18"
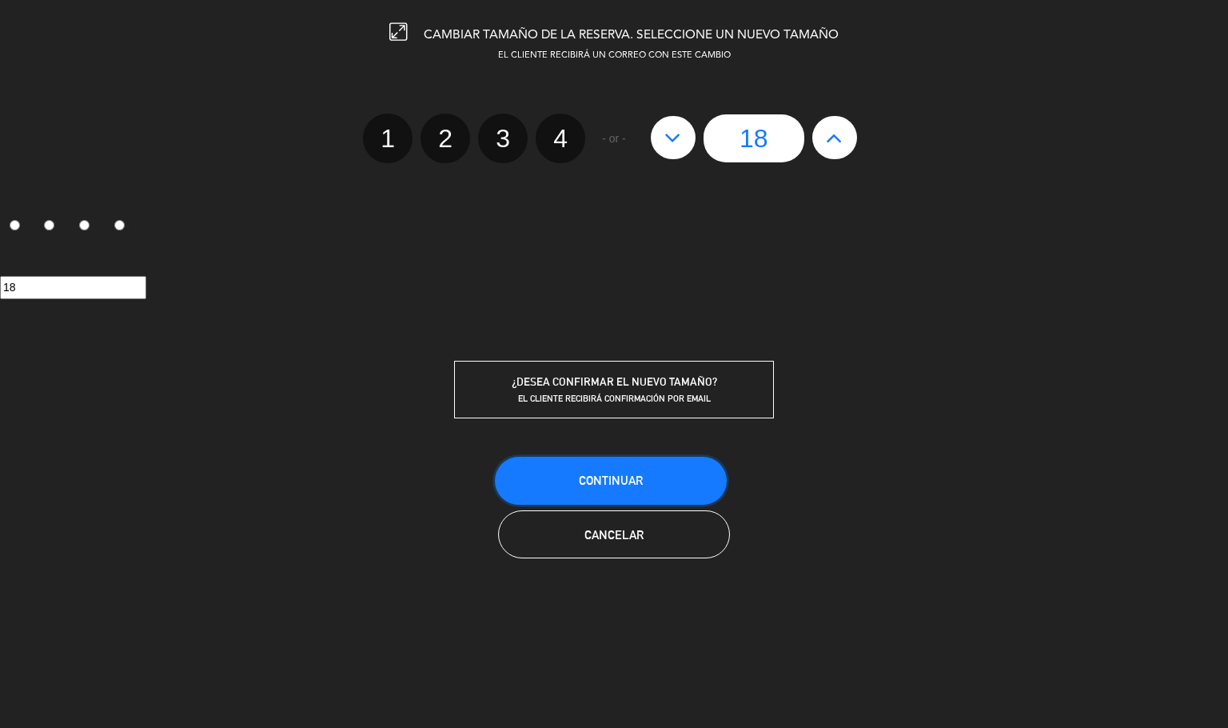
click at [621, 495] on button "Continuar" at bounding box center [611, 481] width 232 height 48
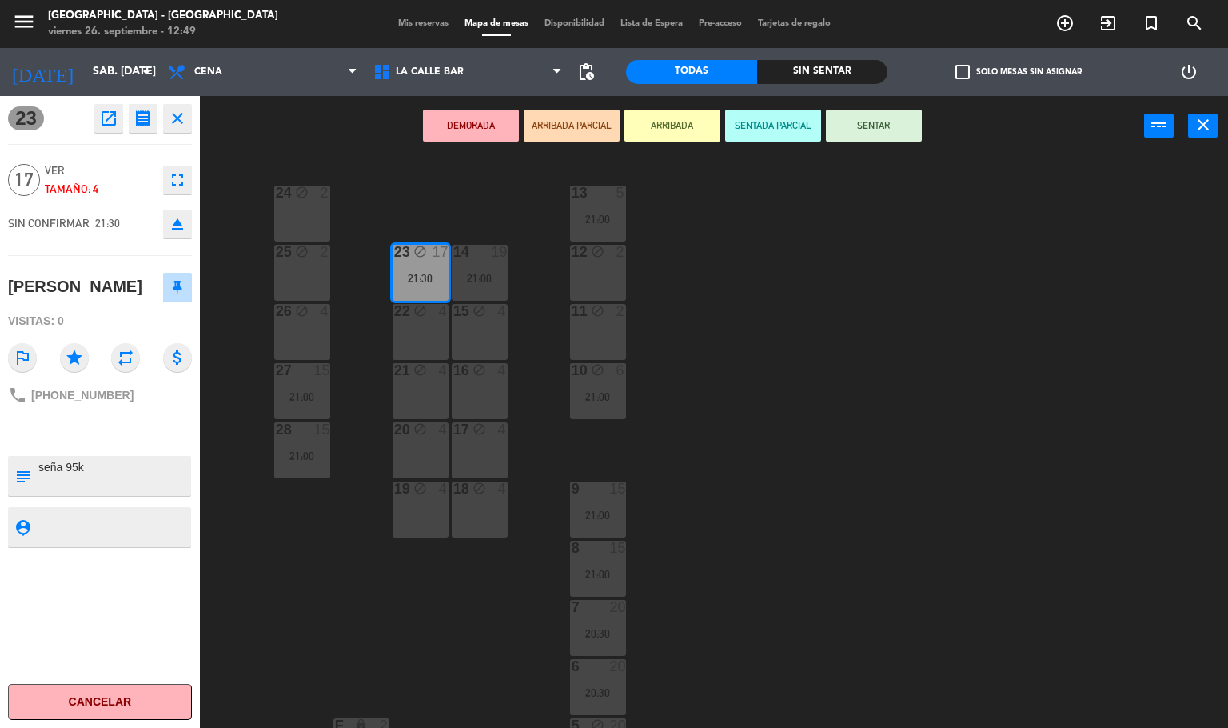
click at [317, 557] on div "24 block 2 13 5 21:00 23 block 17 21:30 14 19 21:00 25 block 2 12 block 2 15 bl…" at bounding box center [720, 443] width 1017 height 572
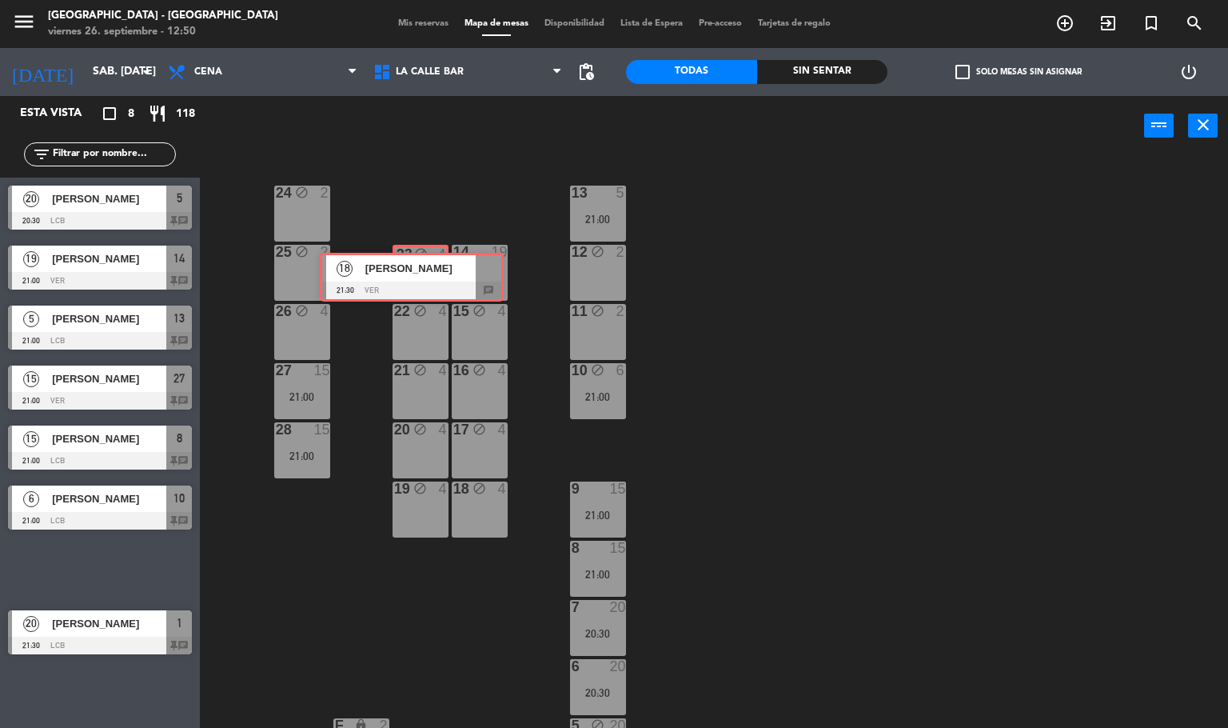
drag, startPoint x: 118, startPoint y: 560, endPoint x: 430, endPoint y: 267, distance: 427.8
click at [430, 267] on div "Esta vista crop_square 8 restaurant 118 filter_list 20 [PERSON_NAME] 20:30 LCB …" at bounding box center [614, 412] width 1228 height 633
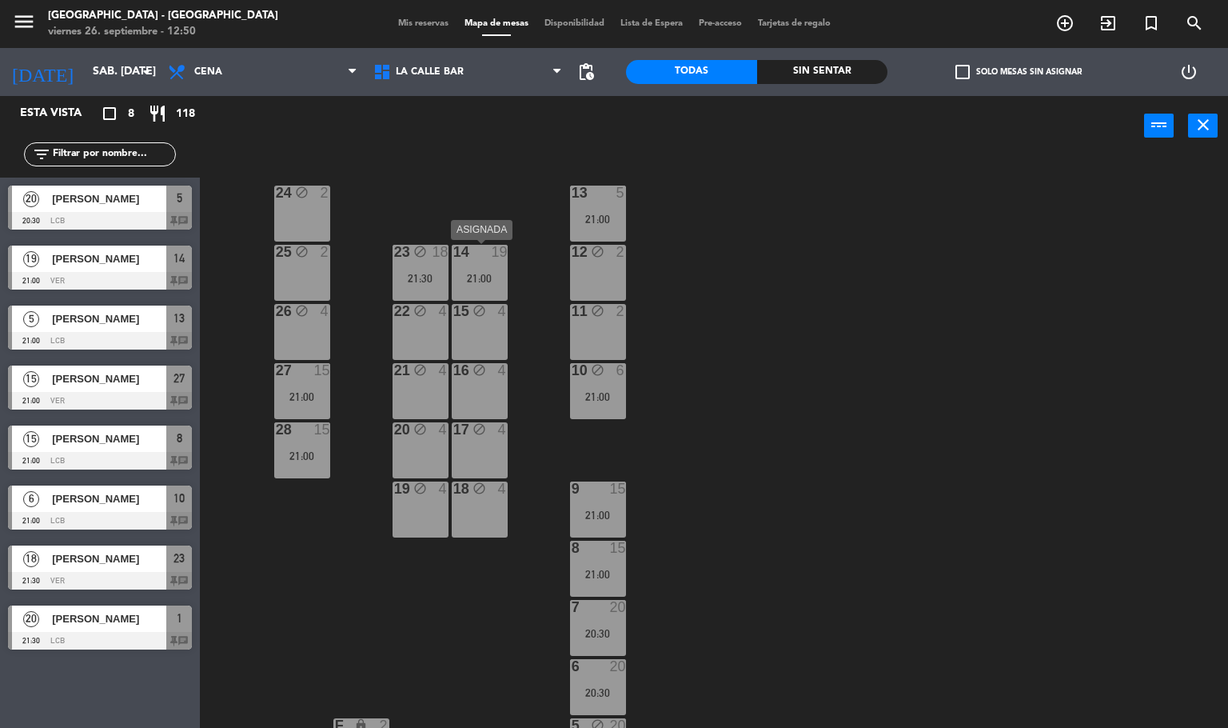
click at [485, 254] on div at bounding box center [479, 252] width 26 height 14
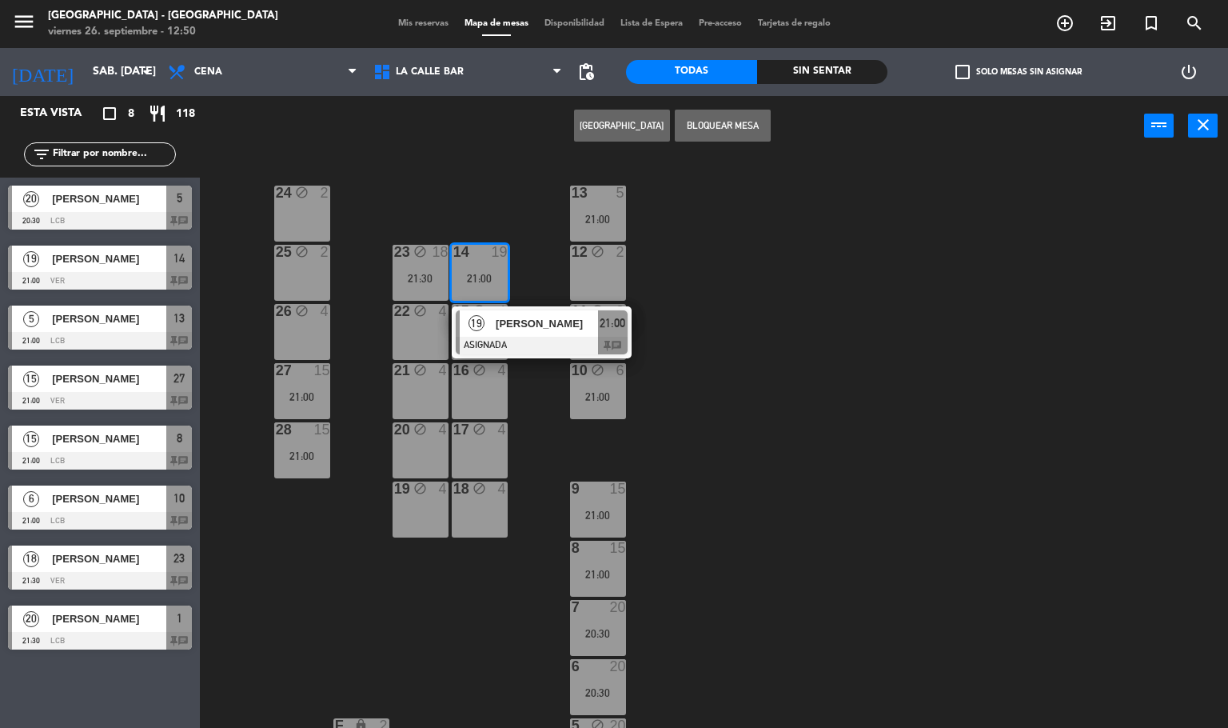
click at [746, 325] on div "24 block 2 13 5 21:00 23 block 18 21:30 14 19 21:00 19 [PERSON_NAME] ASIGNADA 2…" at bounding box center [720, 443] width 1017 height 572
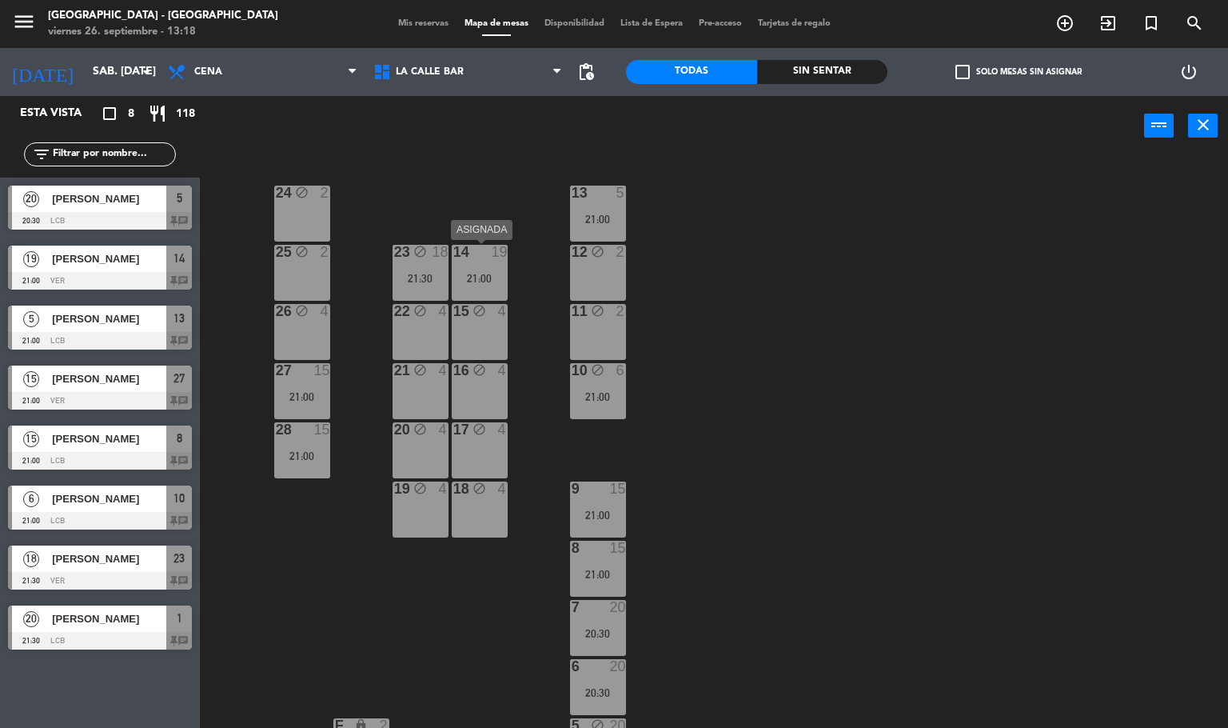
click at [482, 281] on div "21:00" at bounding box center [480, 278] width 56 height 11
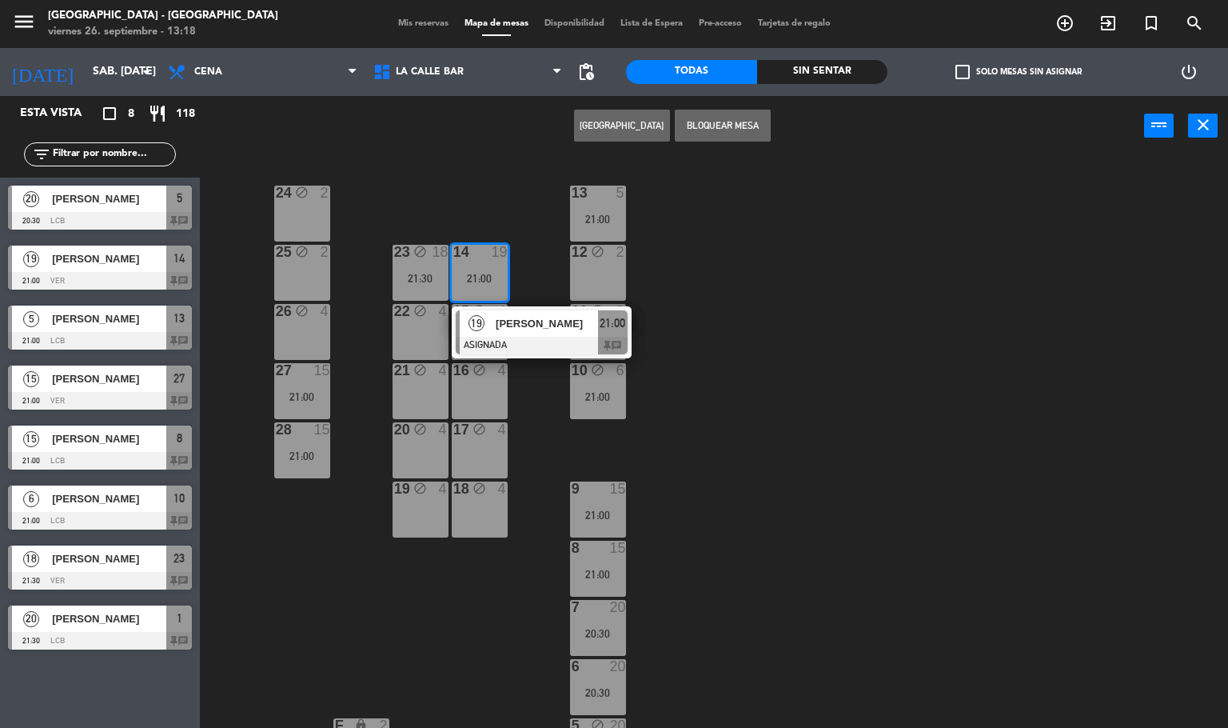
click at [506, 334] on div "[PERSON_NAME]" at bounding box center [546, 323] width 104 height 26
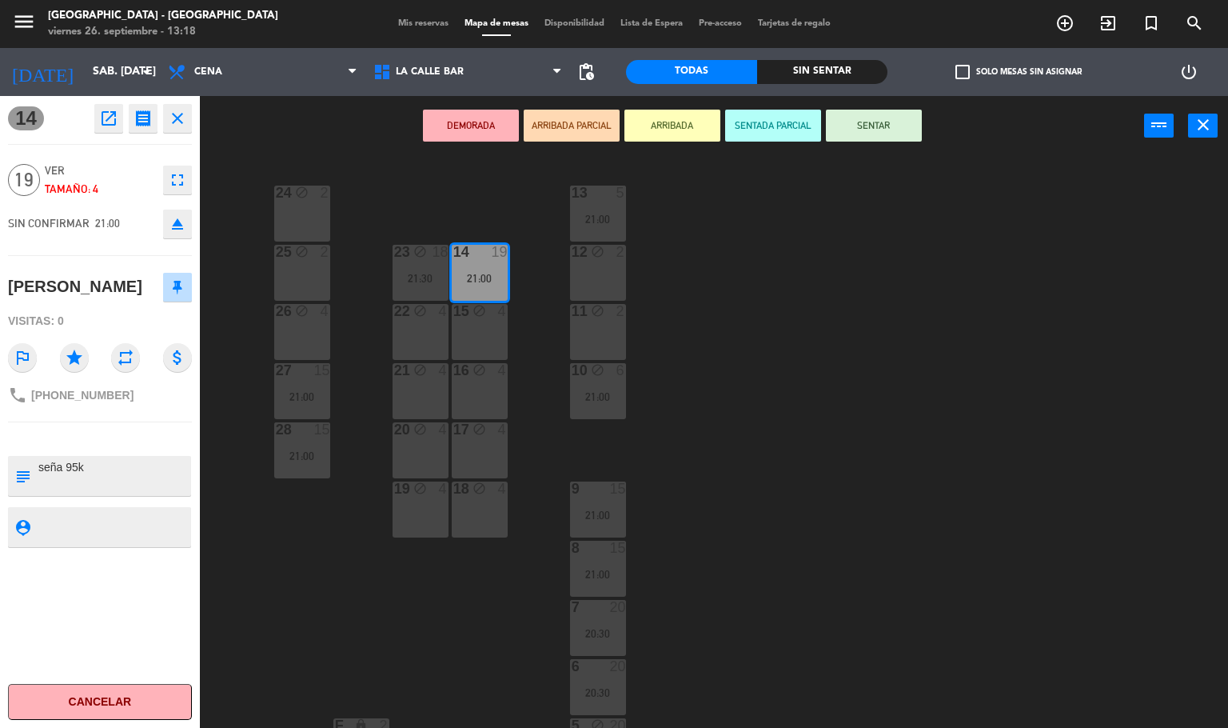
click at [109, 694] on button "Cancelar" at bounding box center [100, 702] width 184 height 36
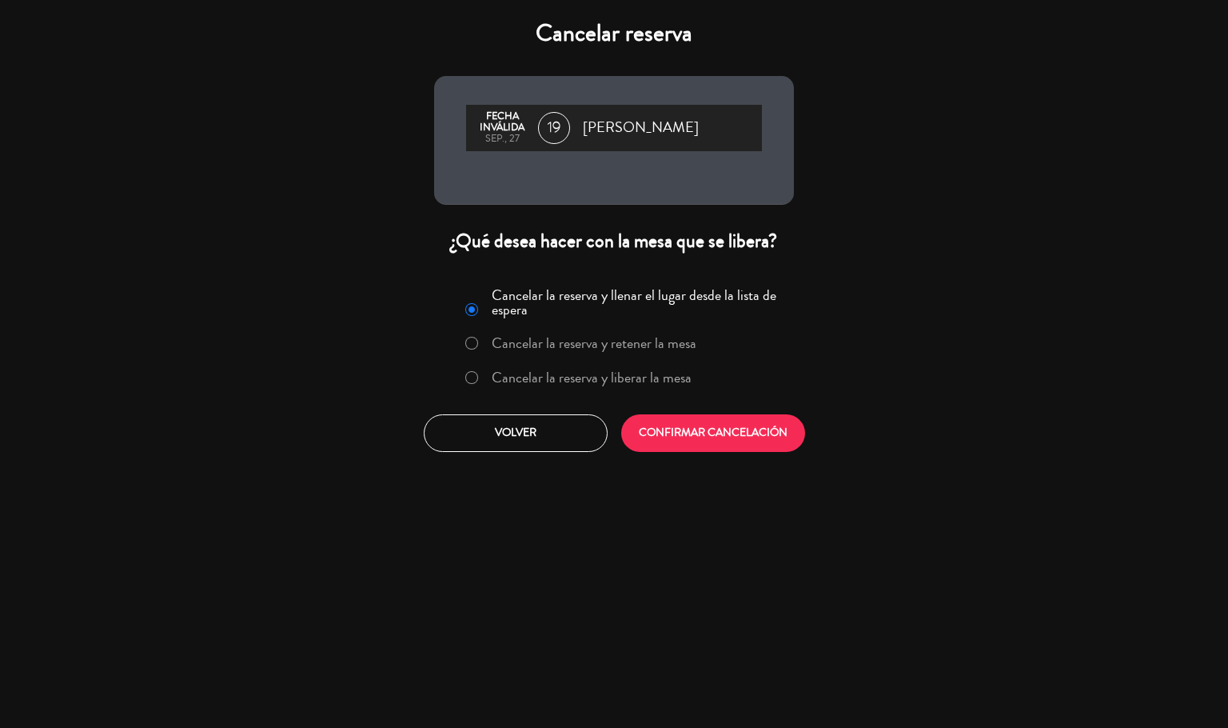
click at [629, 377] on label "Cancelar la reserva y liberar la mesa" at bounding box center [592, 377] width 200 height 14
click at [679, 437] on button "CONFIRMAR CANCELACIÓN" at bounding box center [713, 433] width 184 height 38
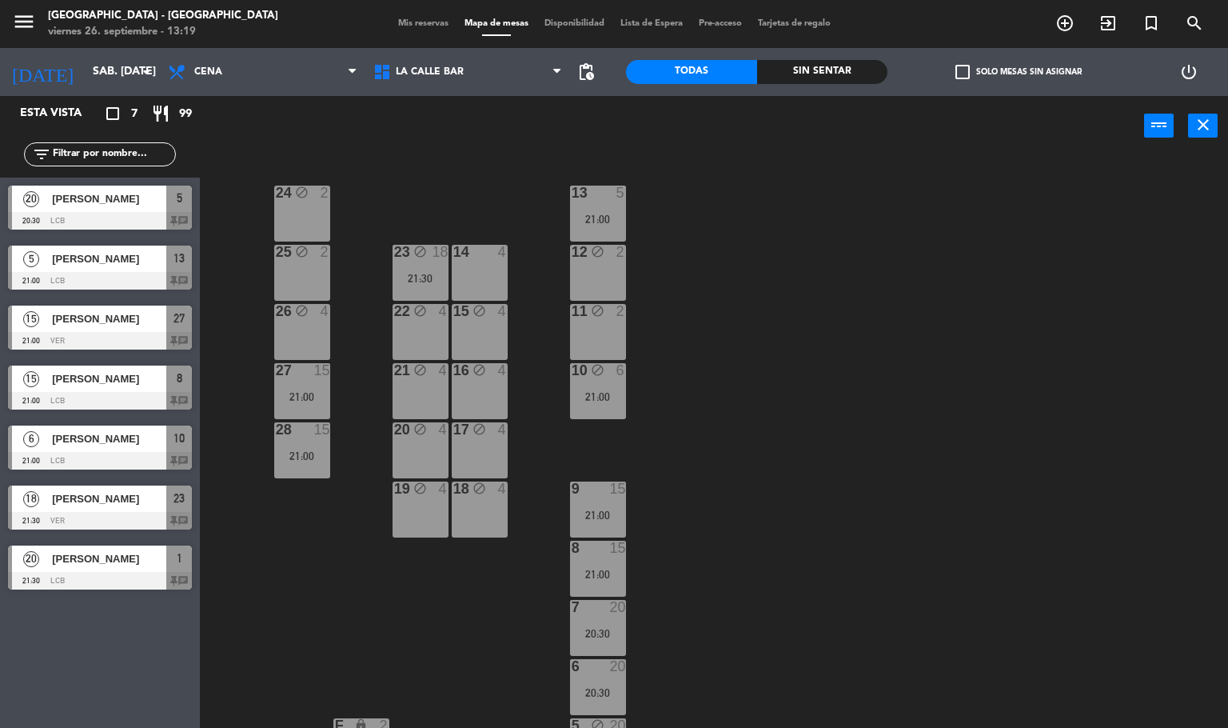
click at [480, 252] on div at bounding box center [479, 252] width 26 height 14
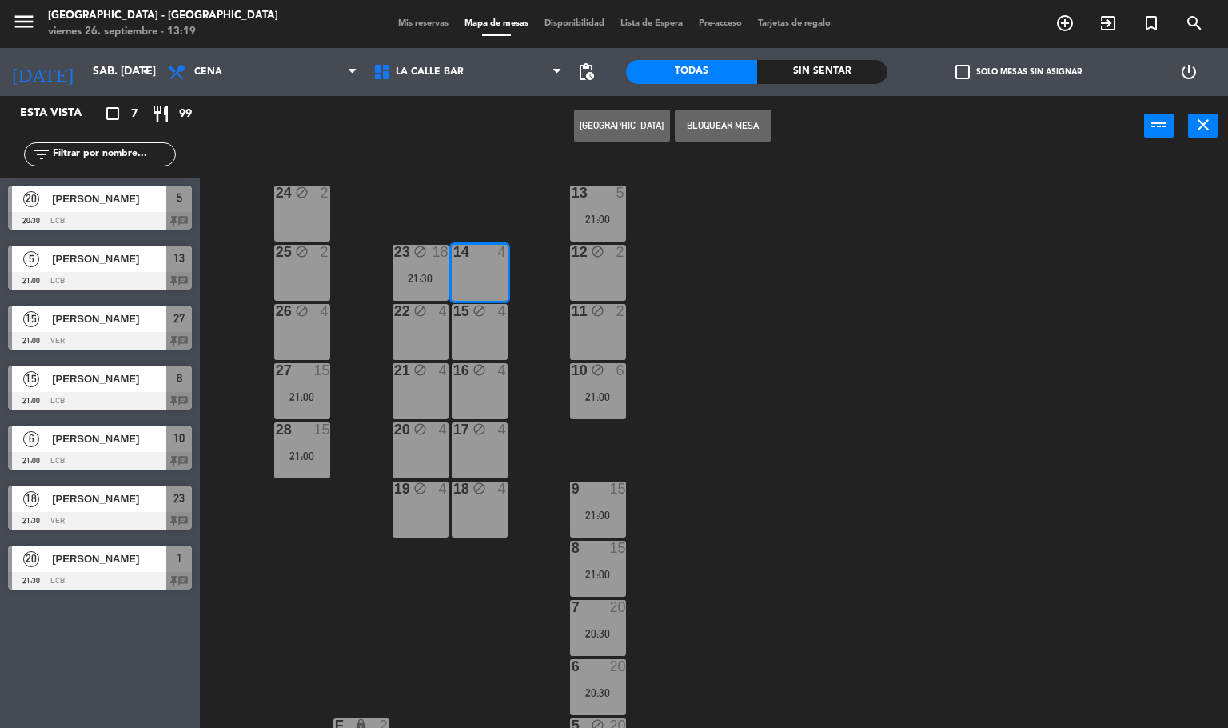
click at [603, 130] on button "[GEOGRAPHIC_DATA]" at bounding box center [622, 126] width 96 height 32
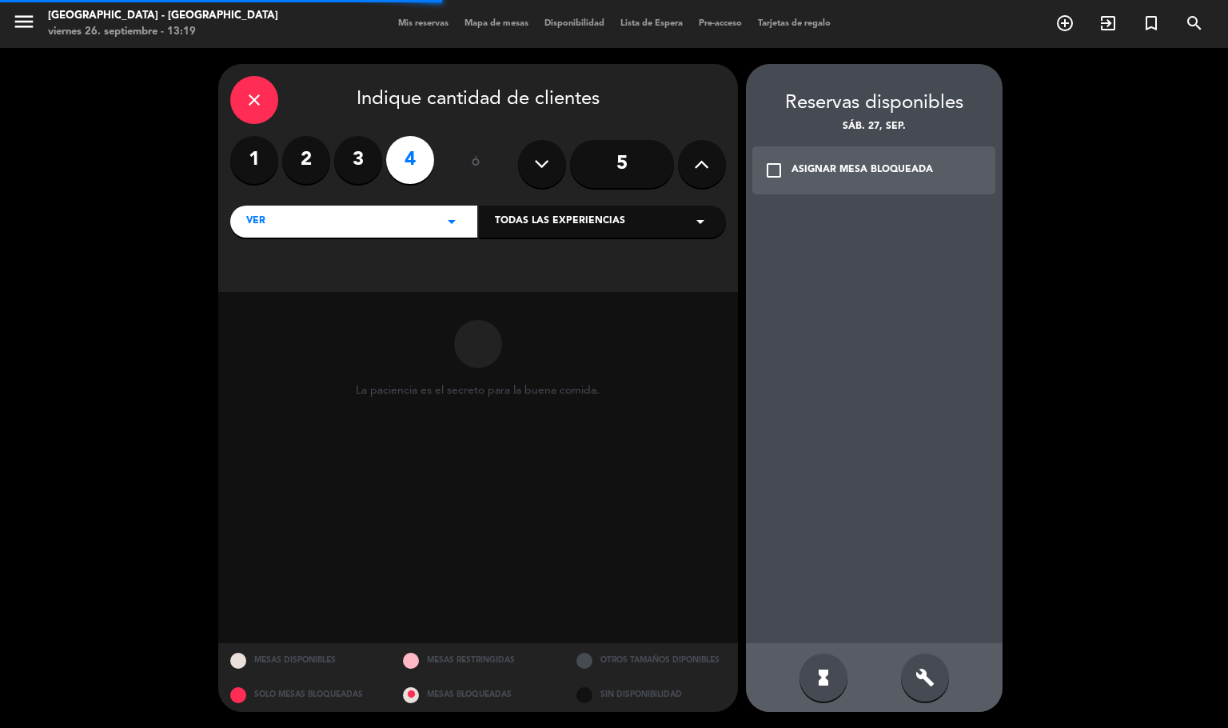
click at [703, 161] on icon at bounding box center [701, 164] width 15 height 24
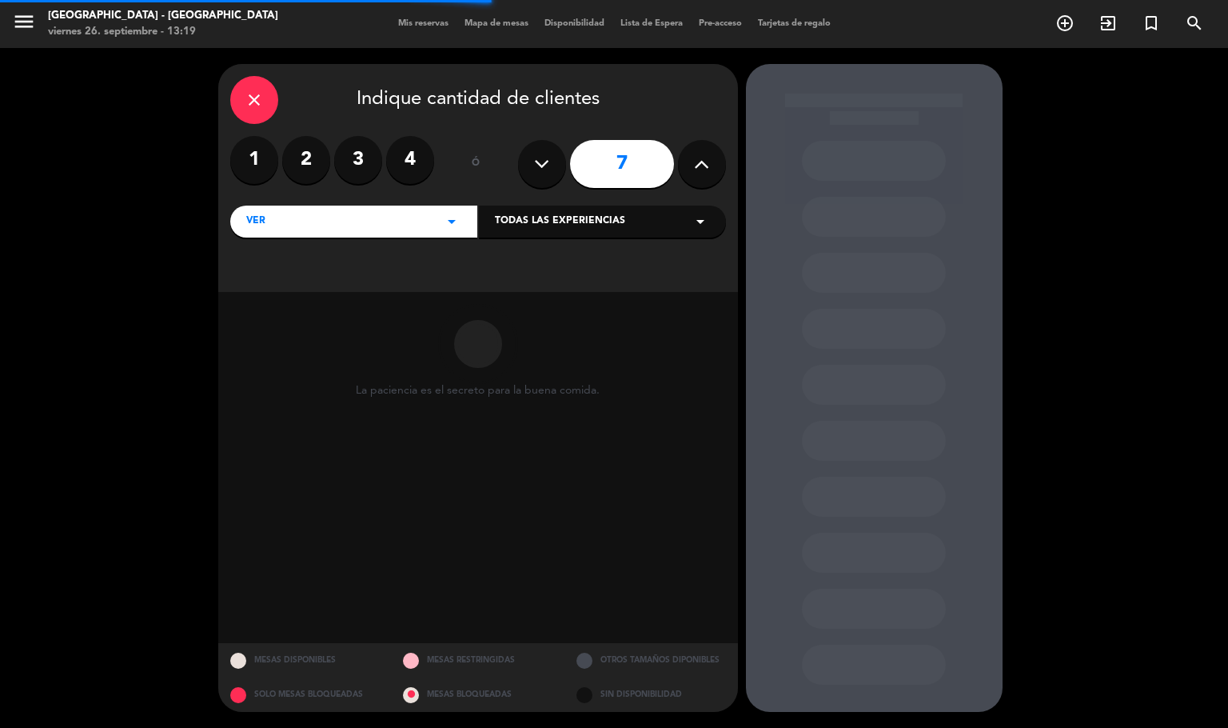
click at [703, 161] on icon at bounding box center [701, 164] width 15 height 24
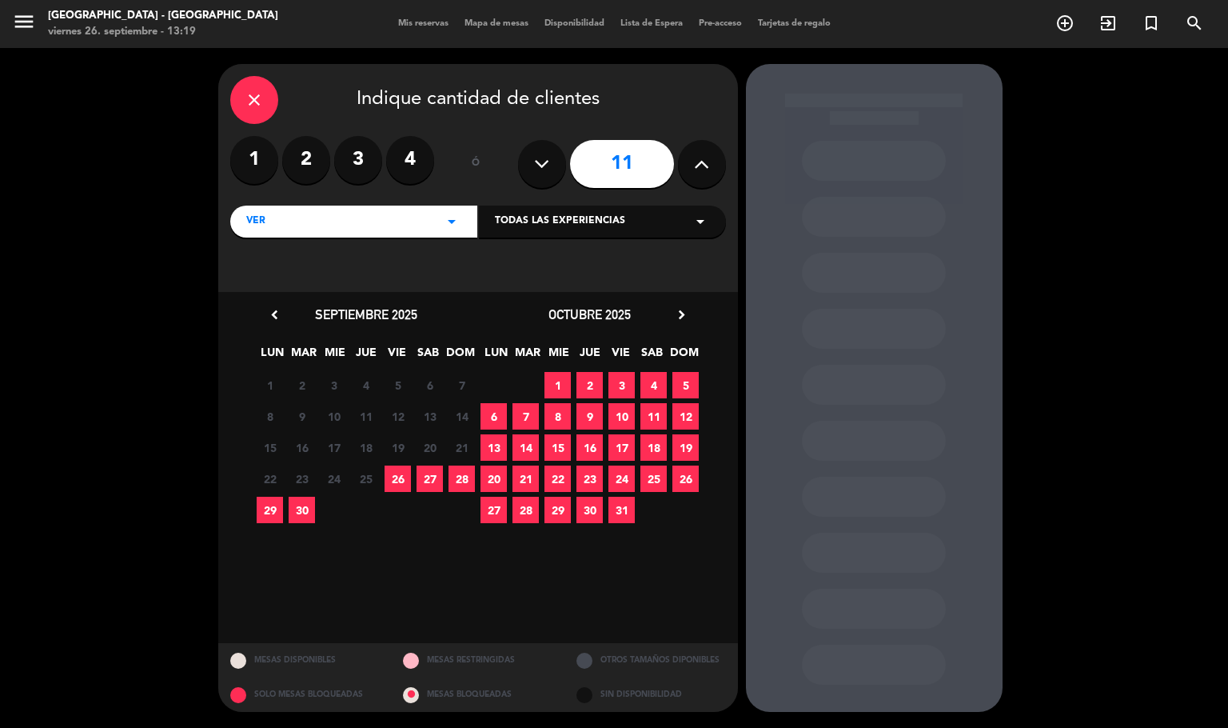
click at [559, 157] on button at bounding box center [542, 164] width 48 height 48
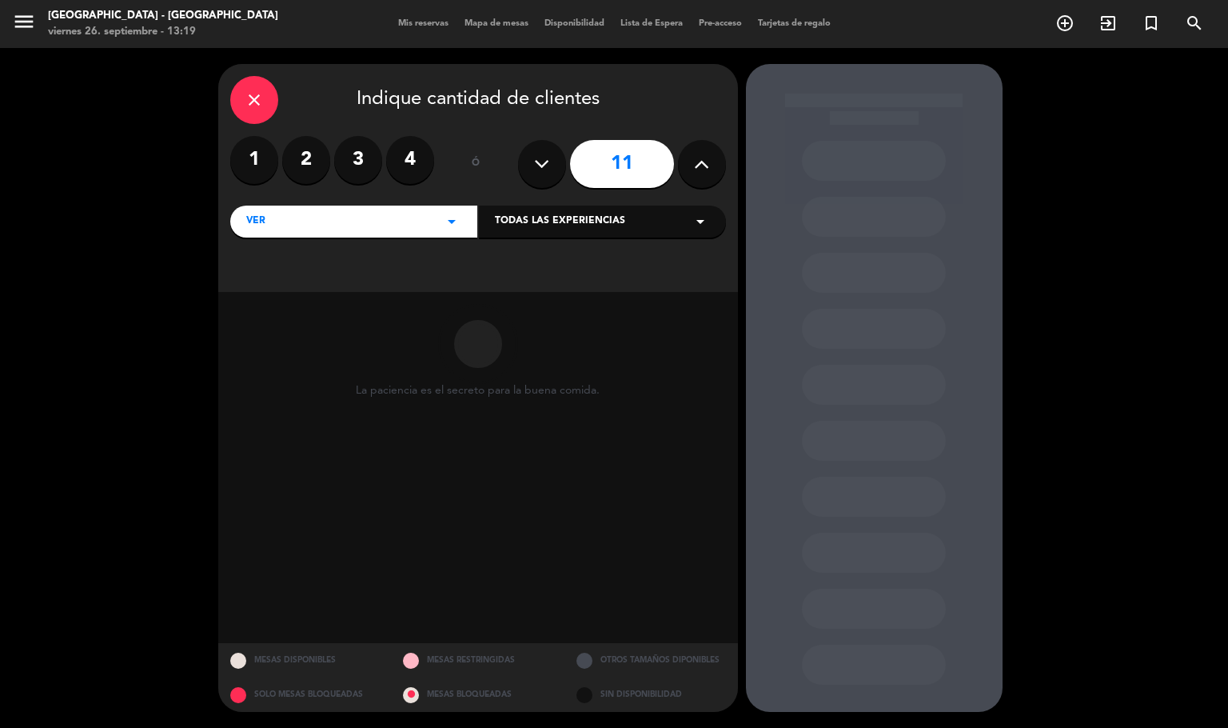
type input "10"
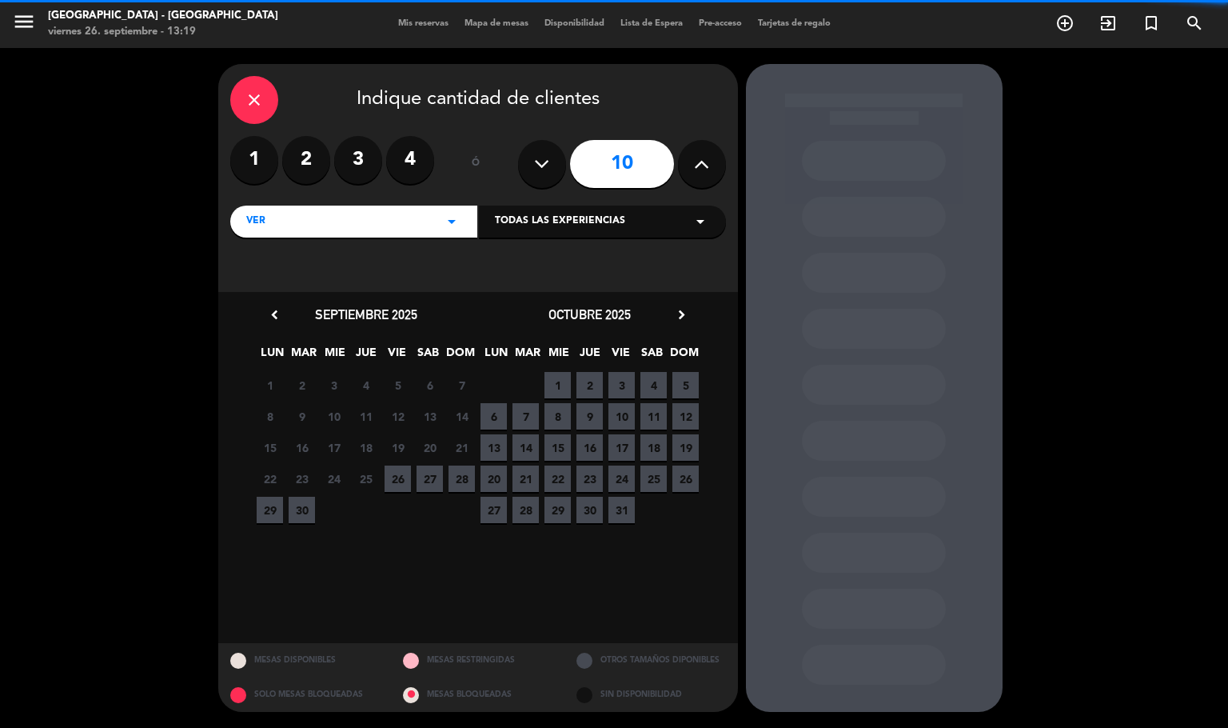
click at [434, 482] on span "27" at bounding box center [430, 478] width 26 height 26
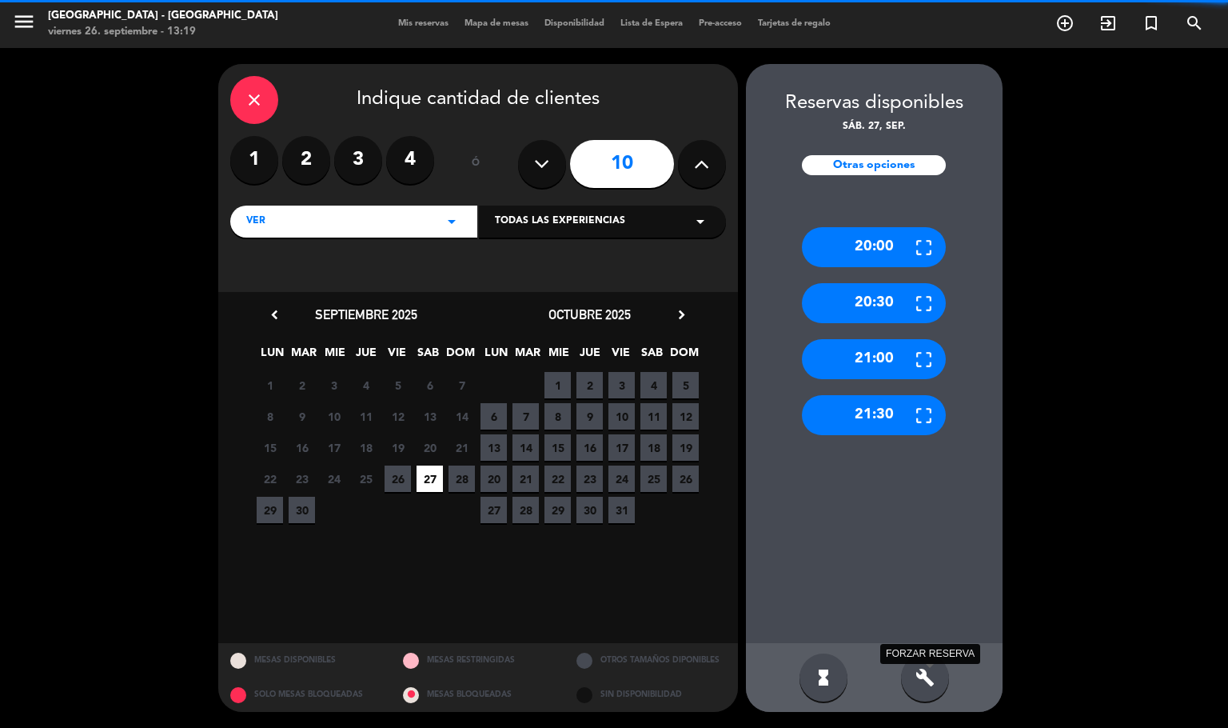
click at [929, 672] on icon "build" at bounding box center [925, 677] width 19 height 19
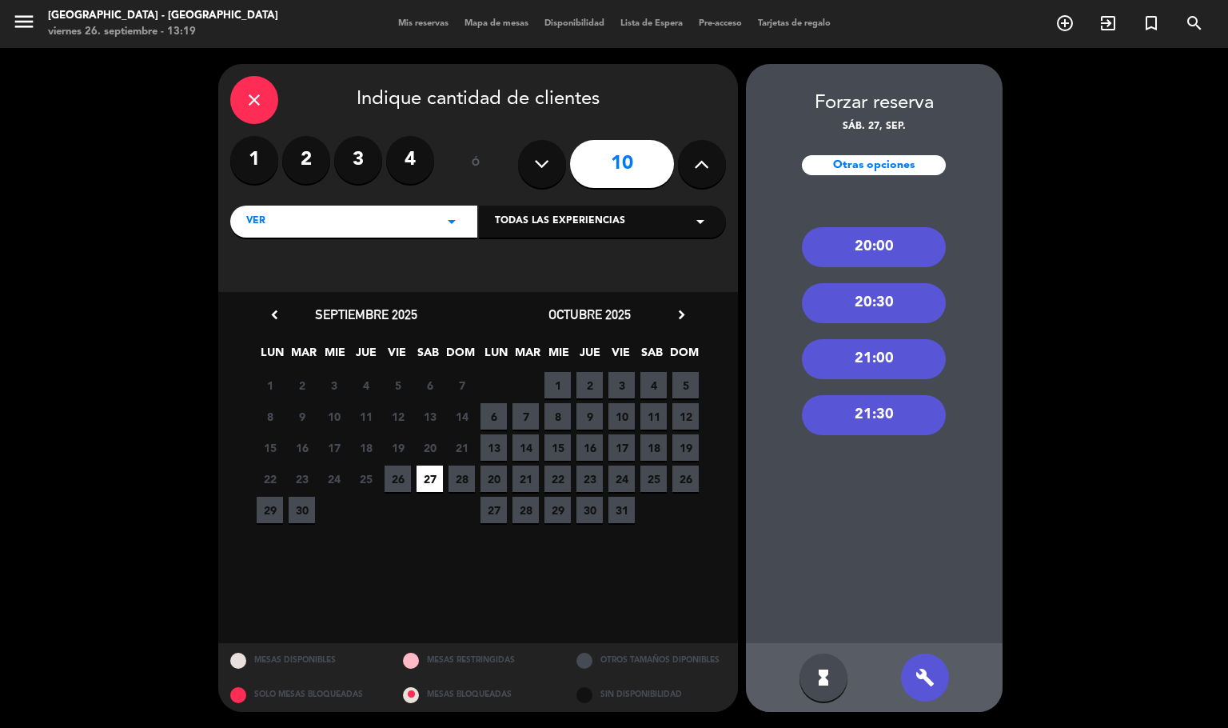
click at [893, 357] on div "21:00" at bounding box center [874, 359] width 144 height 40
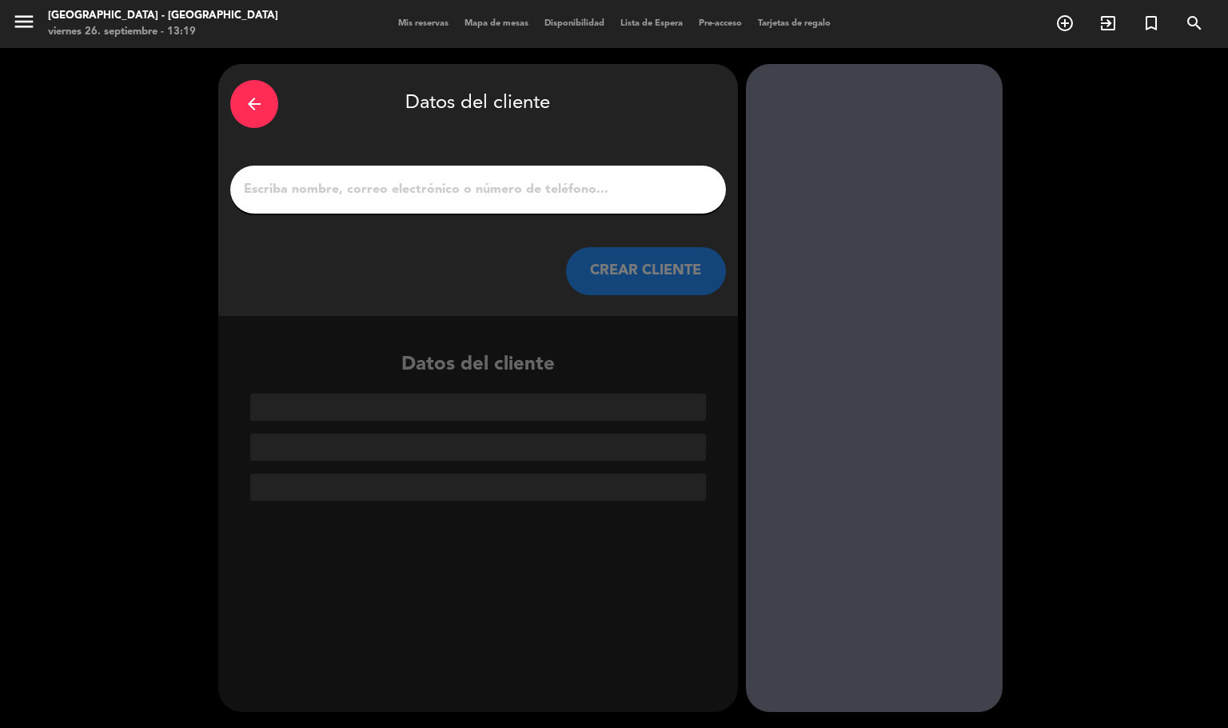
drag, startPoint x: 418, startPoint y: 192, endPoint x: 413, endPoint y: 199, distance: 9.1
click at [418, 193] on input "1" at bounding box center [478, 189] width 472 height 22
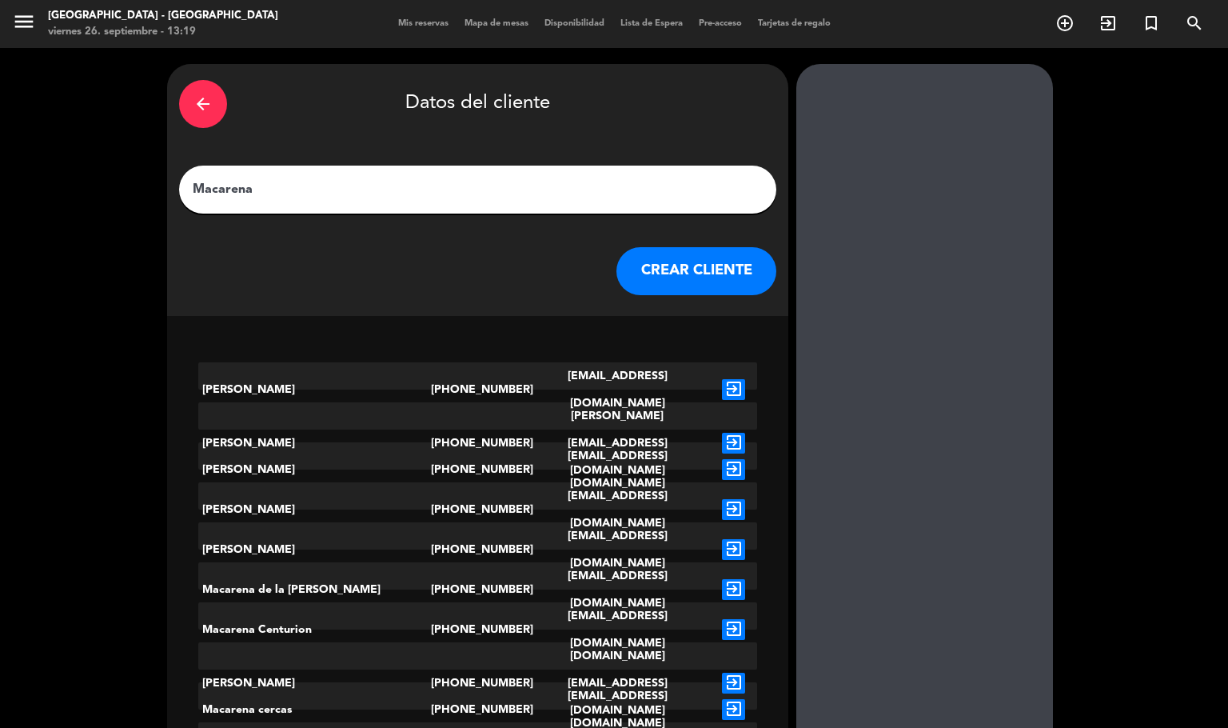
type input "Macarena"
click at [617, 250] on button "CREAR CLIENTE" at bounding box center [697, 271] width 160 height 48
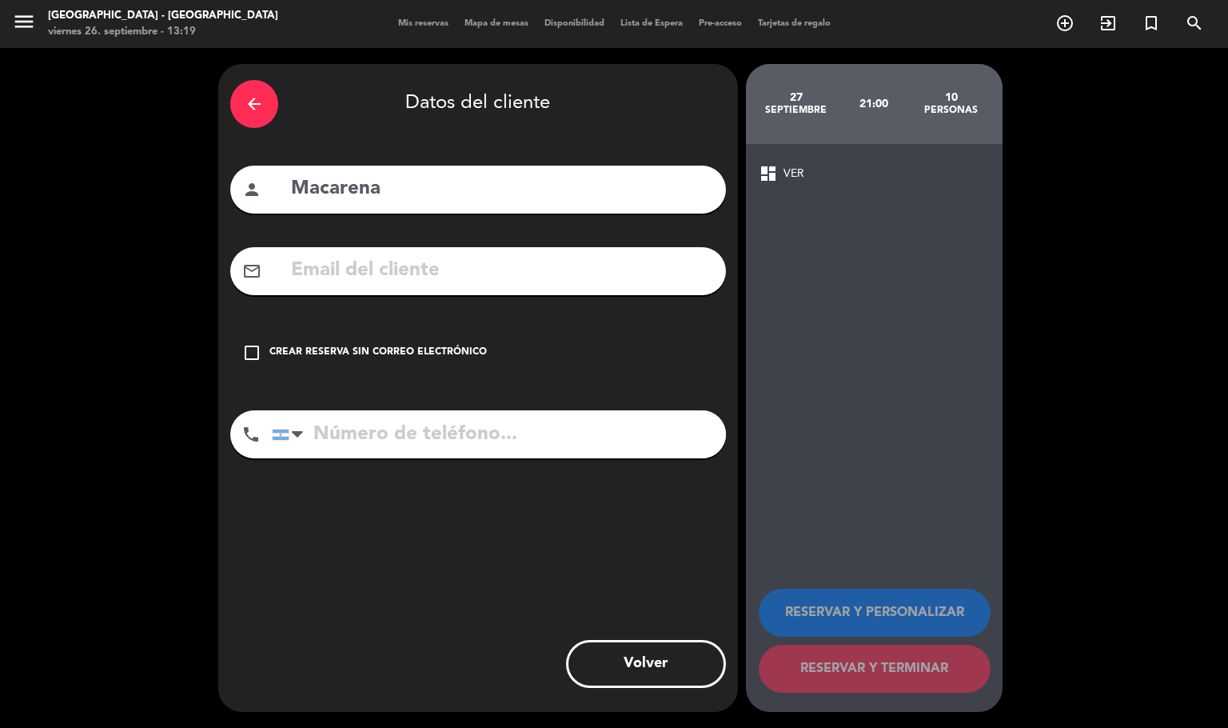
drag, startPoint x: 377, startPoint y: 363, endPoint x: 380, endPoint y: 325, distance: 38.5
click at [377, 363] on div "check_box_outline_blank Crear reserva sin correo electrónico" at bounding box center [478, 353] width 496 height 48
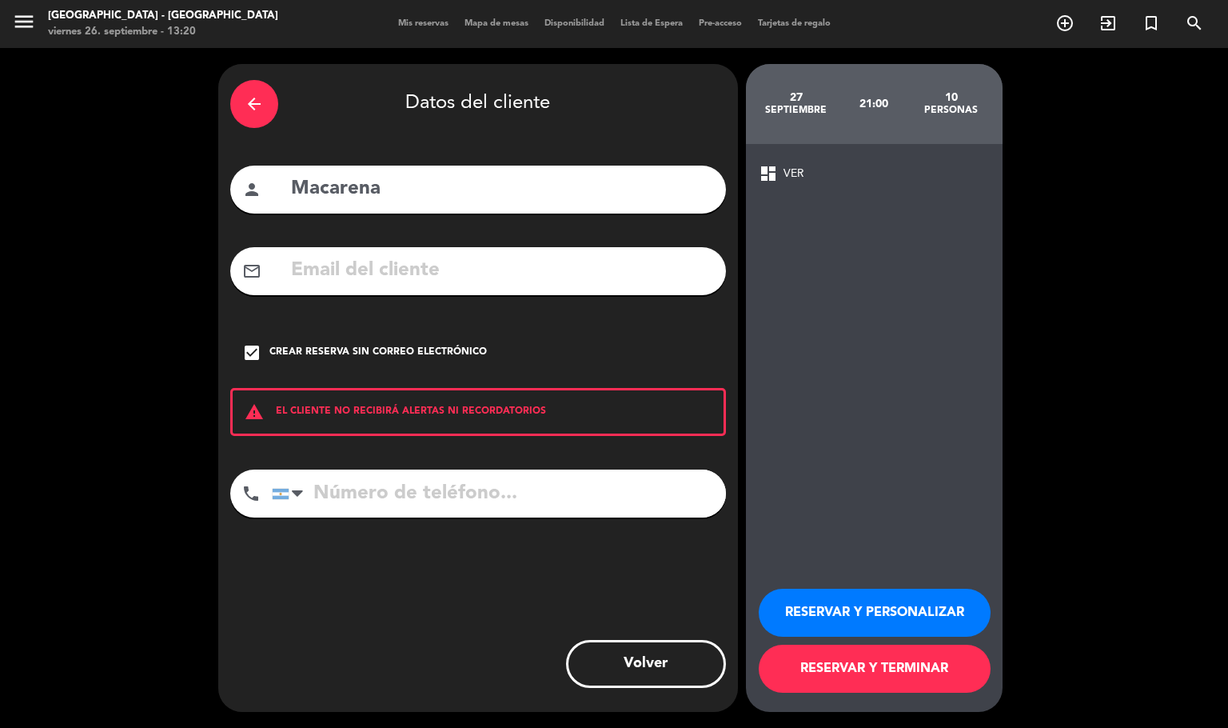
paste input "[PHONE_NUMBER]"
type input "[PHONE_NUMBER]"
click at [857, 601] on button "RESERVAR Y PERSONALIZAR" at bounding box center [875, 613] width 232 height 48
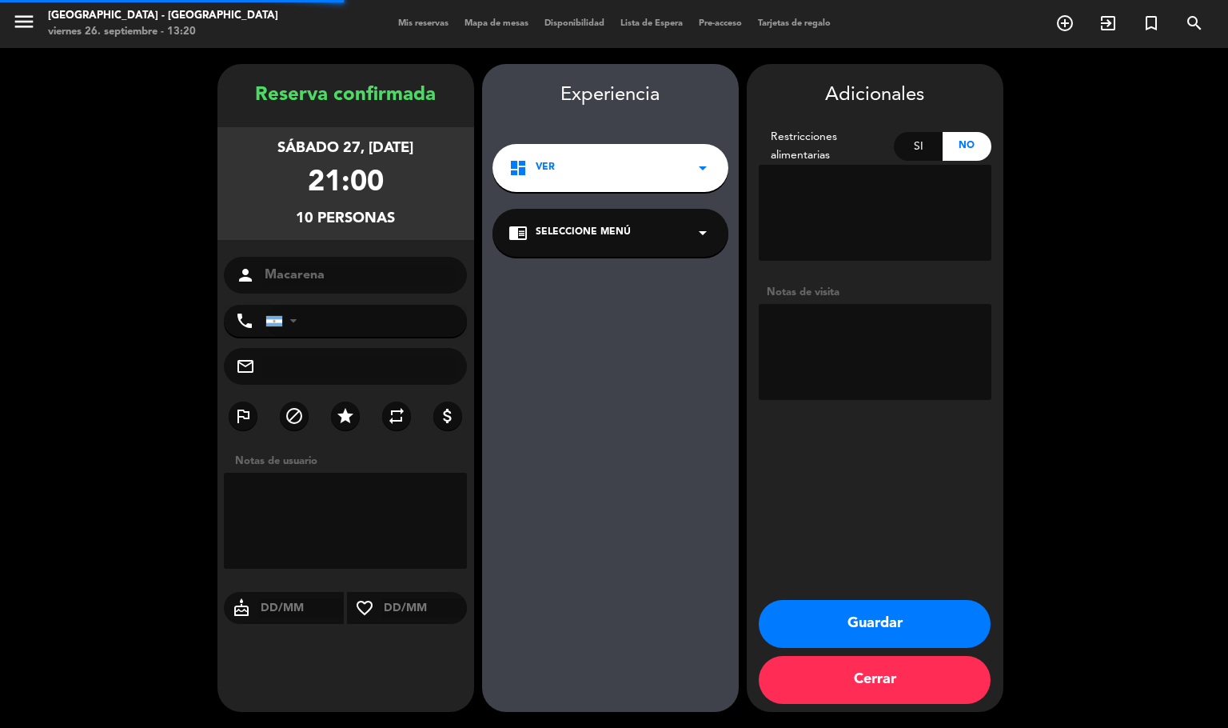
type input "[PHONE_NUMBER]"
click at [847, 365] on textarea at bounding box center [875, 352] width 233 height 96
type textarea "seña 50k"
click at [888, 617] on button "Guardar" at bounding box center [875, 624] width 232 height 48
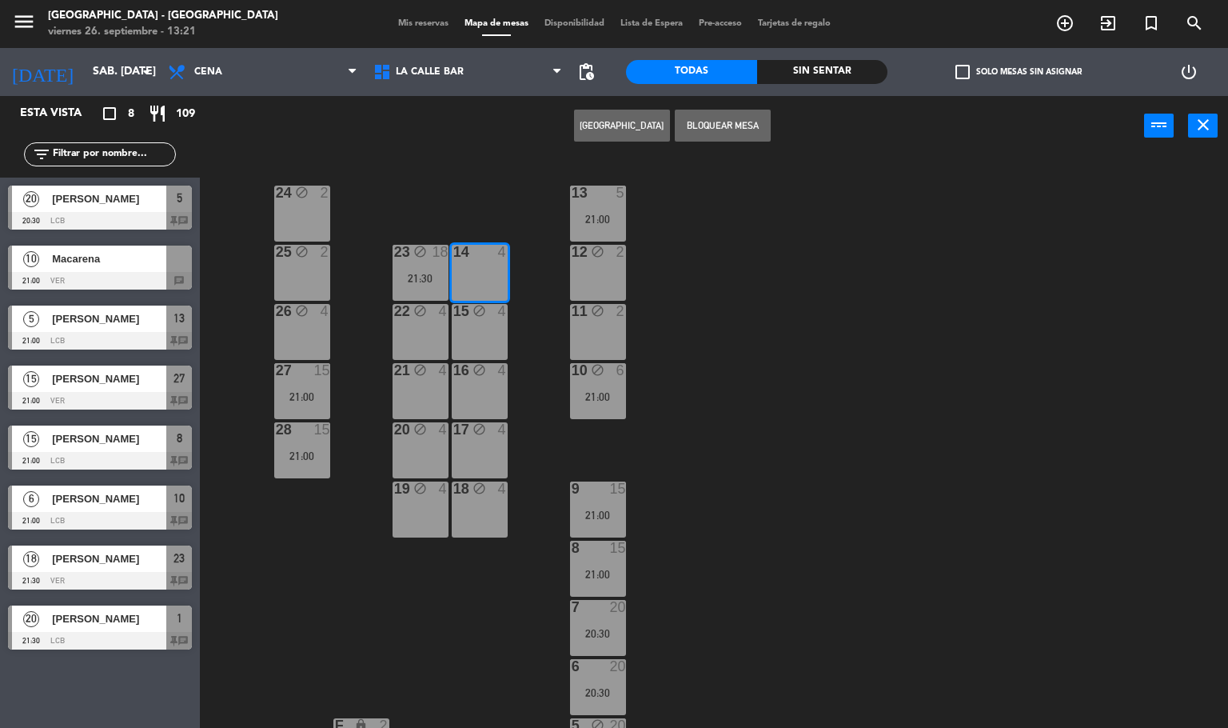
click at [68, 262] on span "Macarena" at bounding box center [109, 258] width 114 height 17
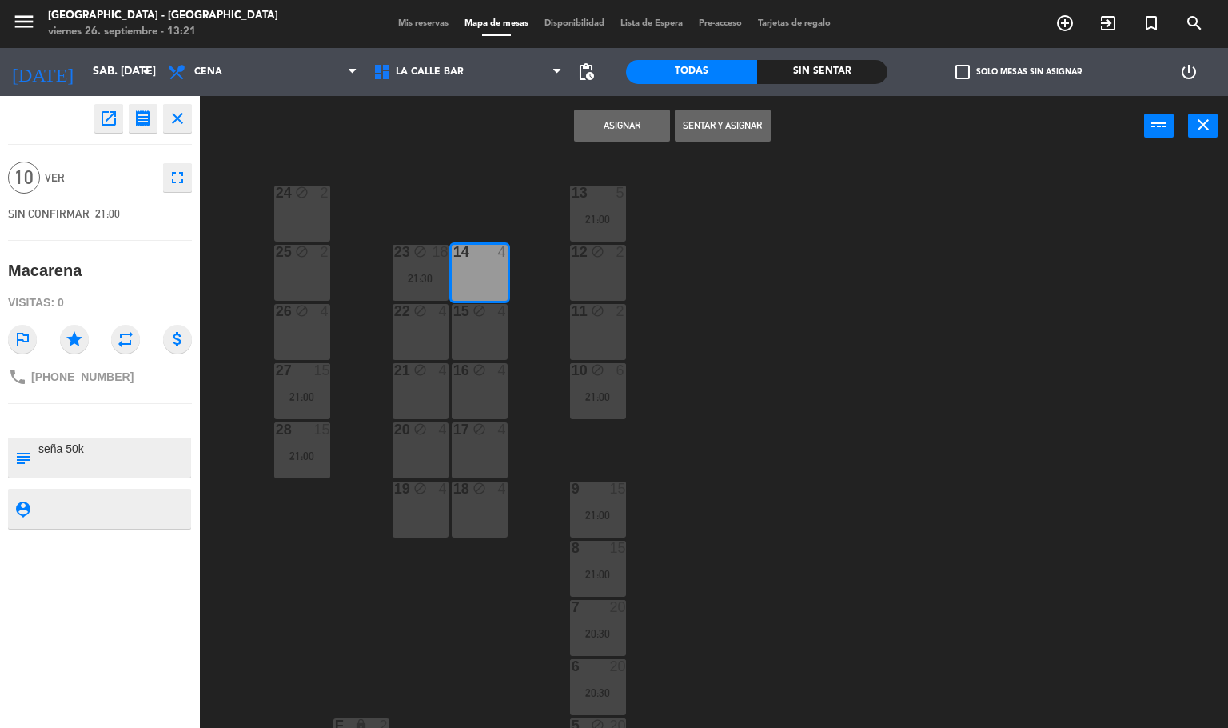
click at [626, 110] on button "Asignar" at bounding box center [622, 126] width 96 height 32
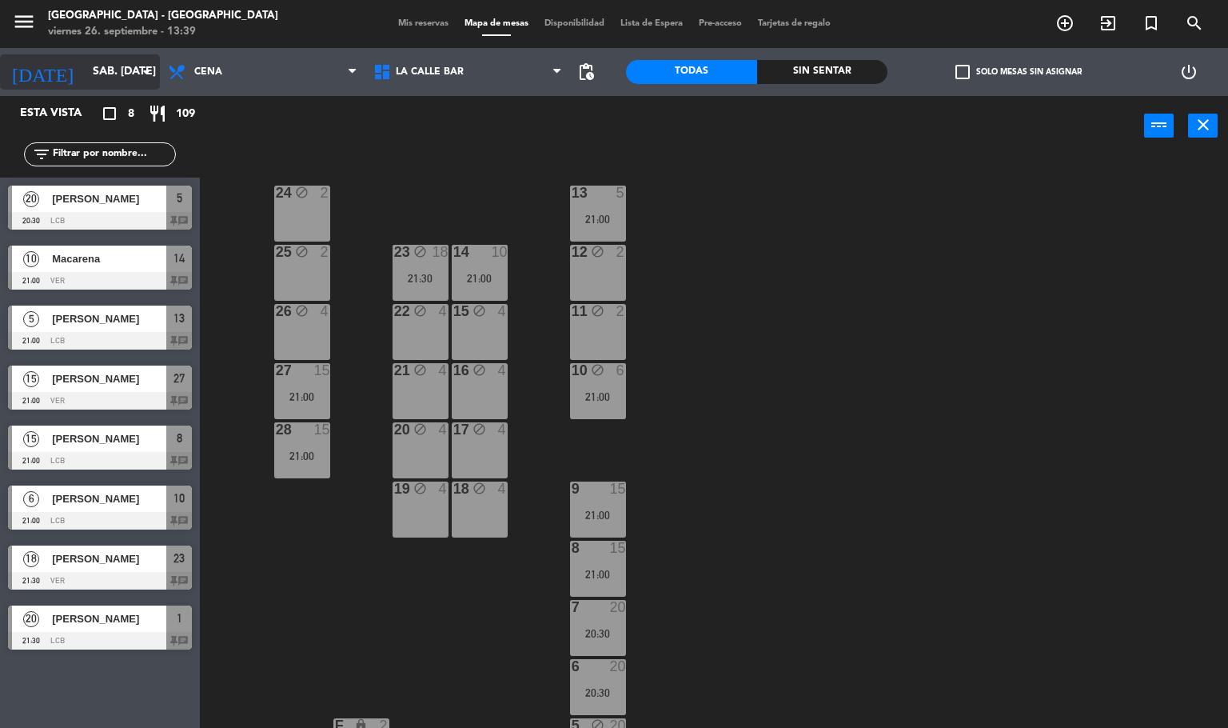
click at [103, 61] on input "sáb. [DATE]" at bounding box center [161, 72] width 152 height 29
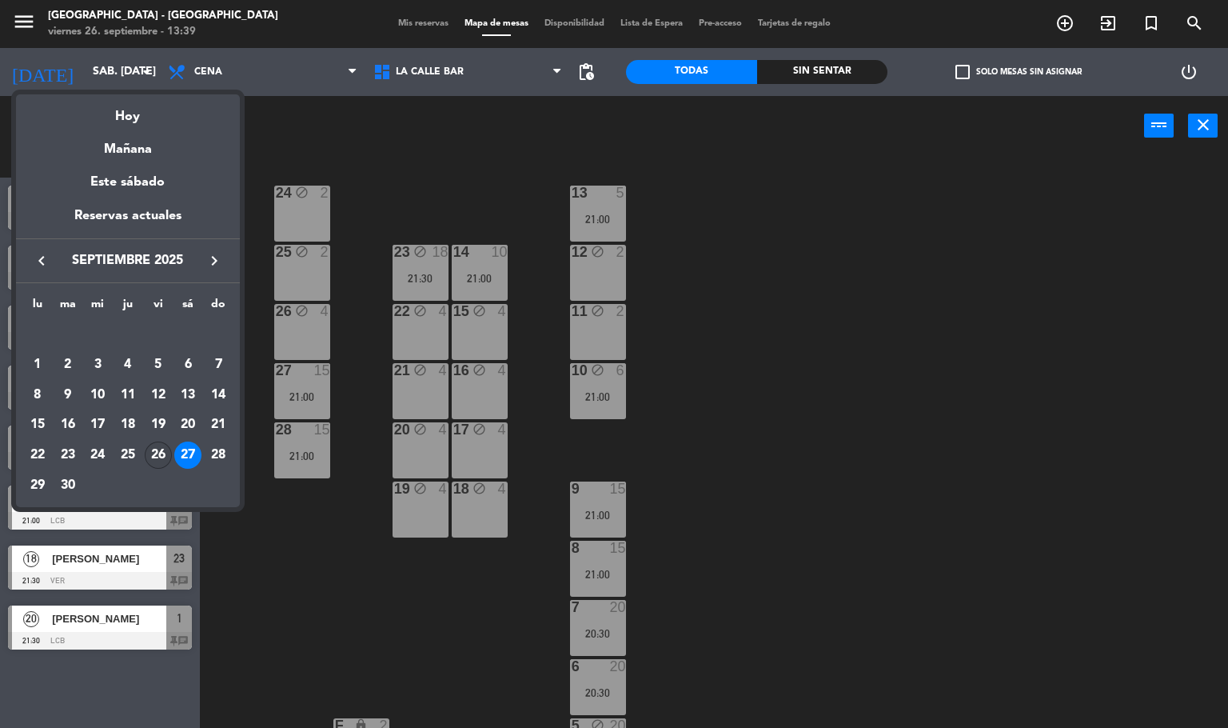
click at [168, 459] on div "26" at bounding box center [158, 454] width 27 height 27
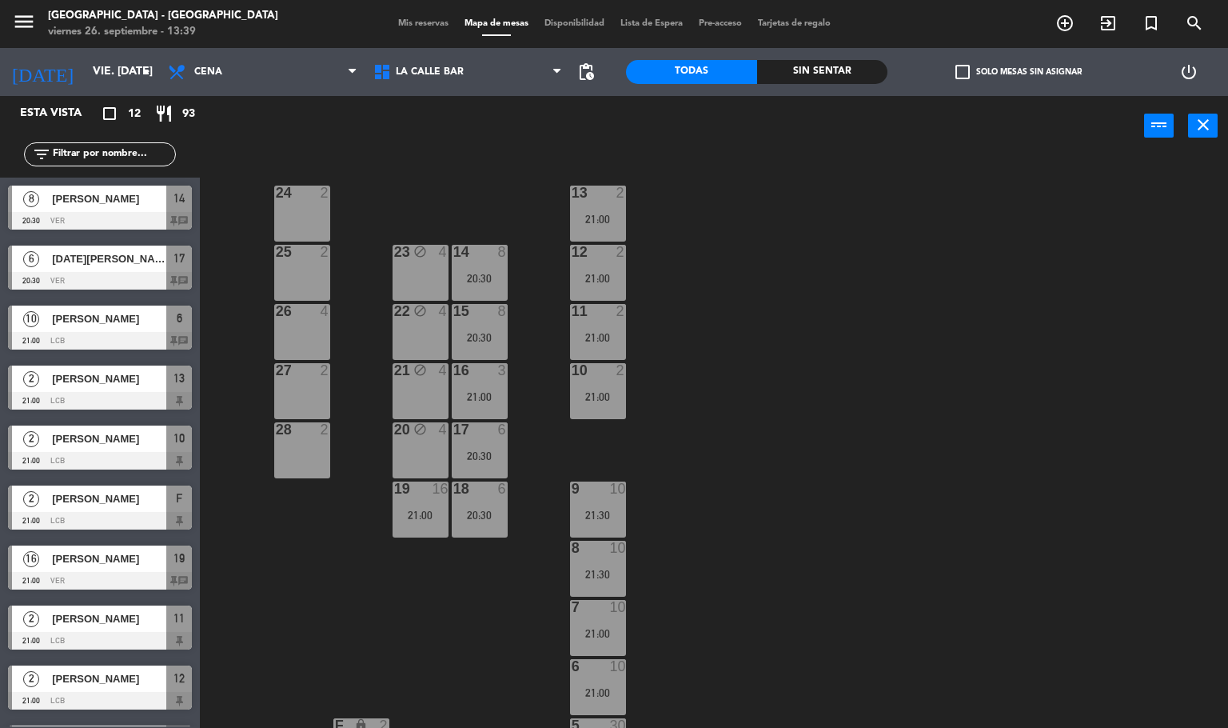
click at [113, 217] on div at bounding box center [100, 221] width 184 height 18
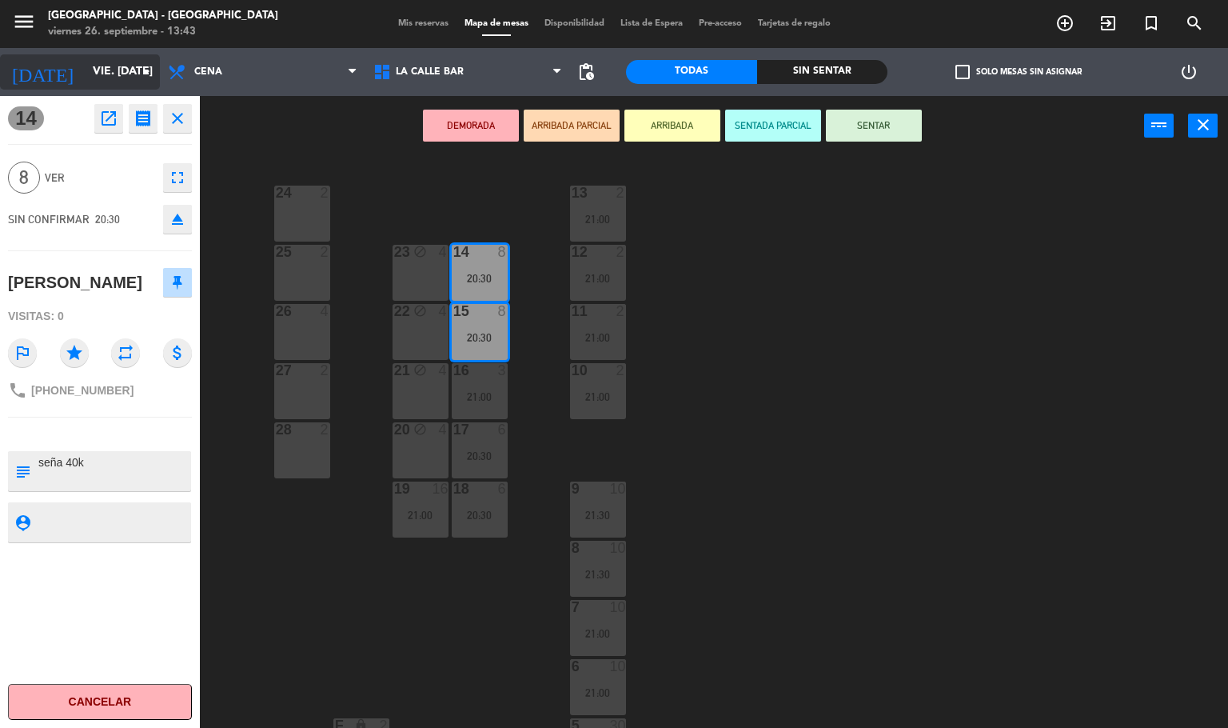
click at [99, 66] on input "vie. [DATE]" at bounding box center [161, 72] width 152 height 29
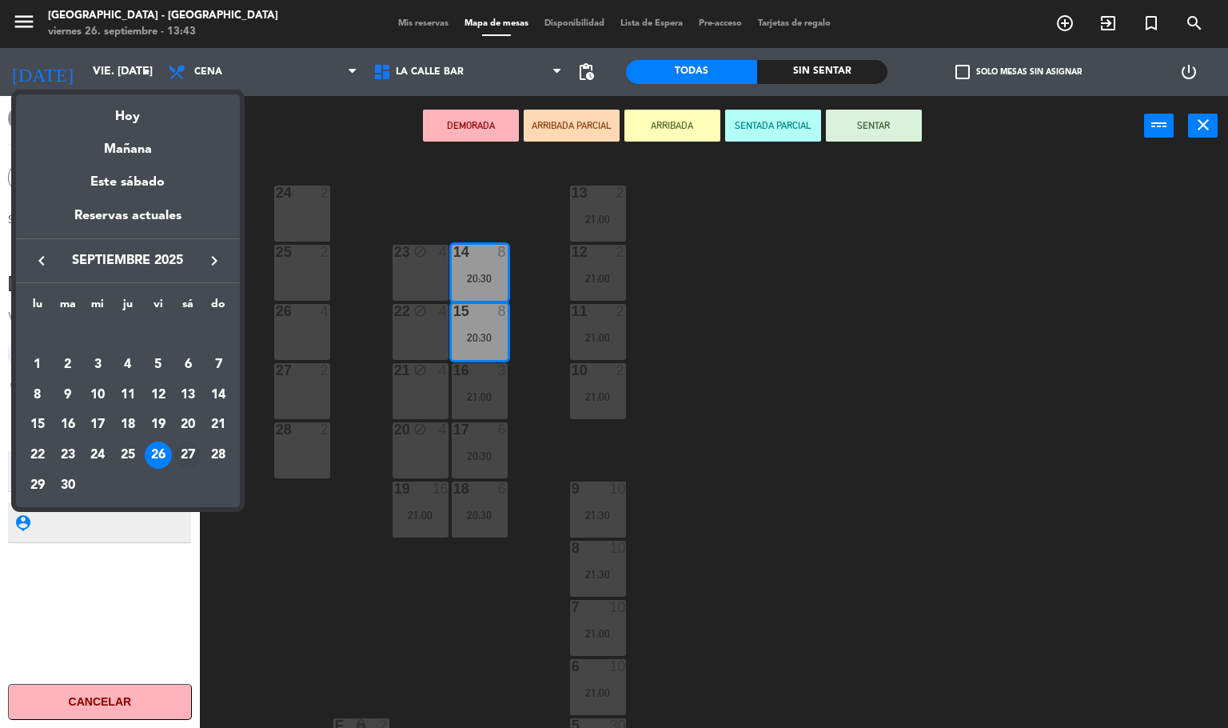
click at [183, 442] on div "27" at bounding box center [187, 454] width 27 height 27
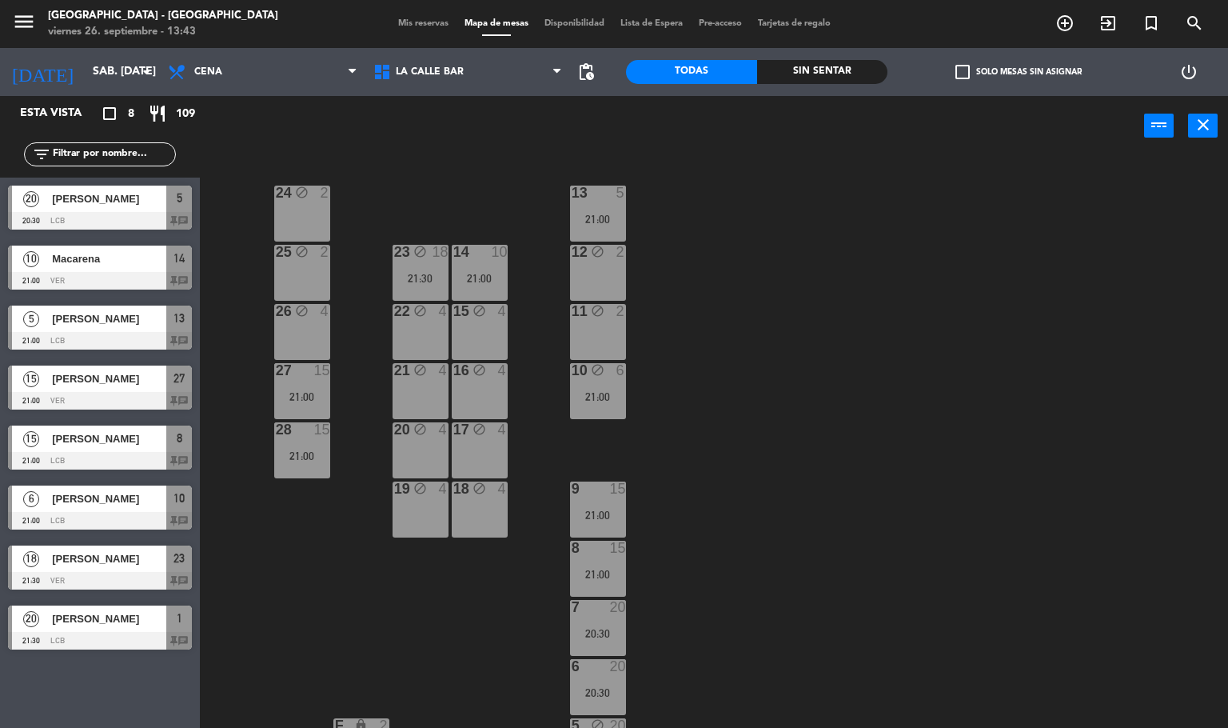
click at [113, 269] on div "Macarena" at bounding box center [108, 259] width 116 height 26
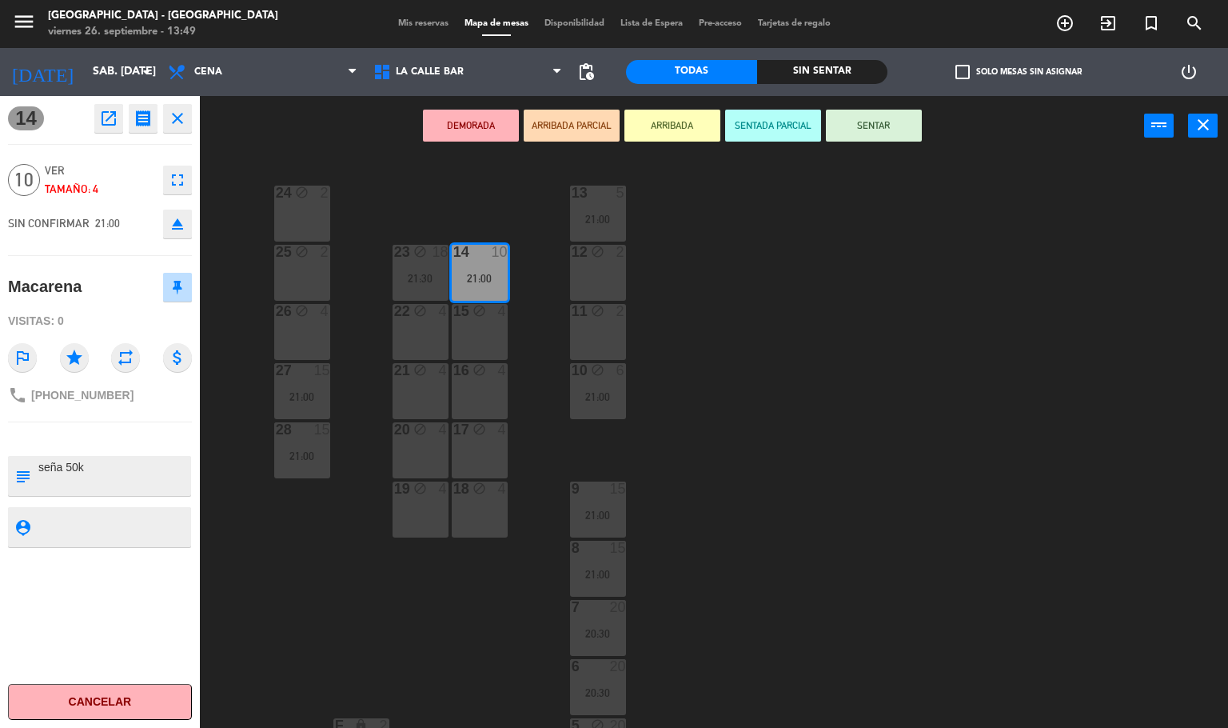
click at [533, 385] on div "24 block 2 13 5 21:00 23 block 18 21:30 14 10 21:00 25 block 2 12 block 2 15 bl…" at bounding box center [720, 443] width 1017 height 572
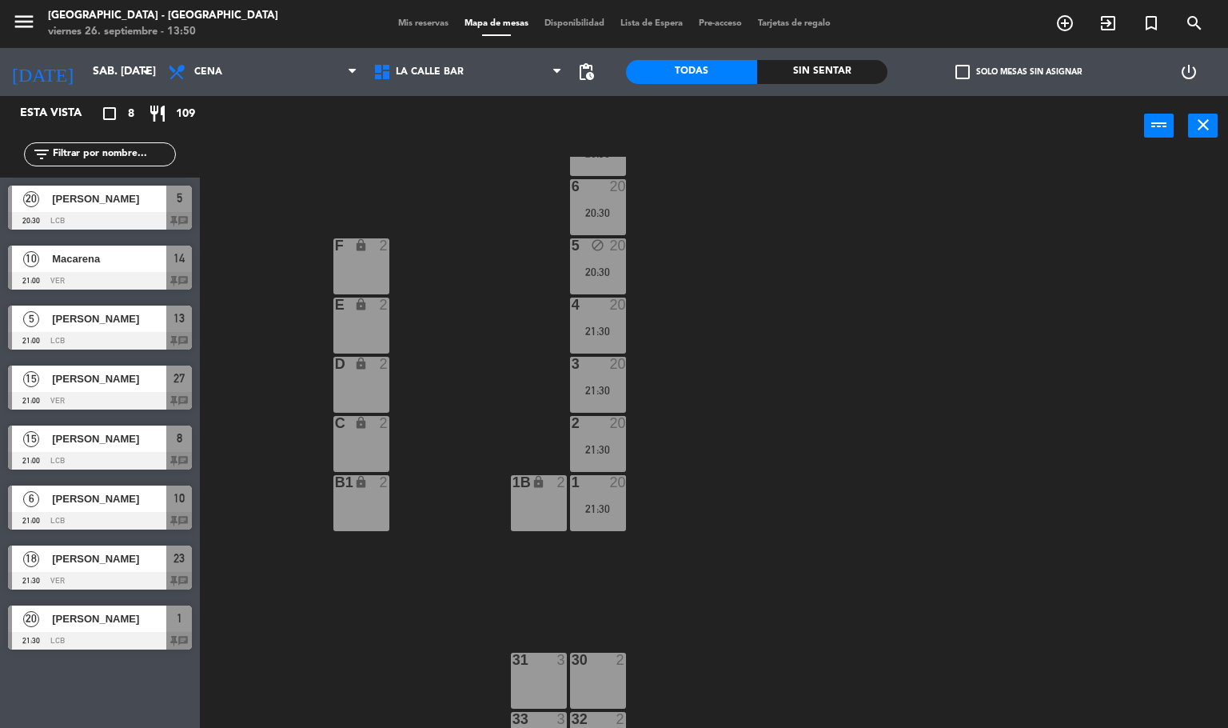
scroll to position [240, 0]
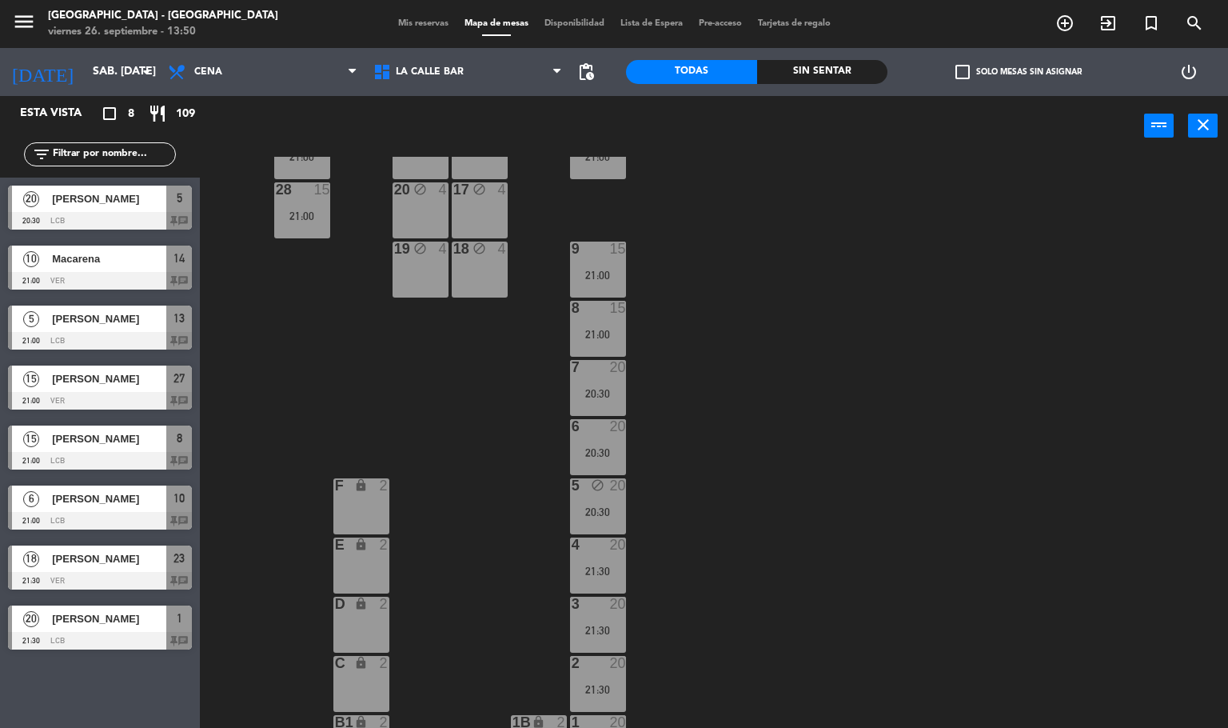
click at [609, 444] on div "6 20 20:30" at bounding box center [598, 447] width 56 height 56
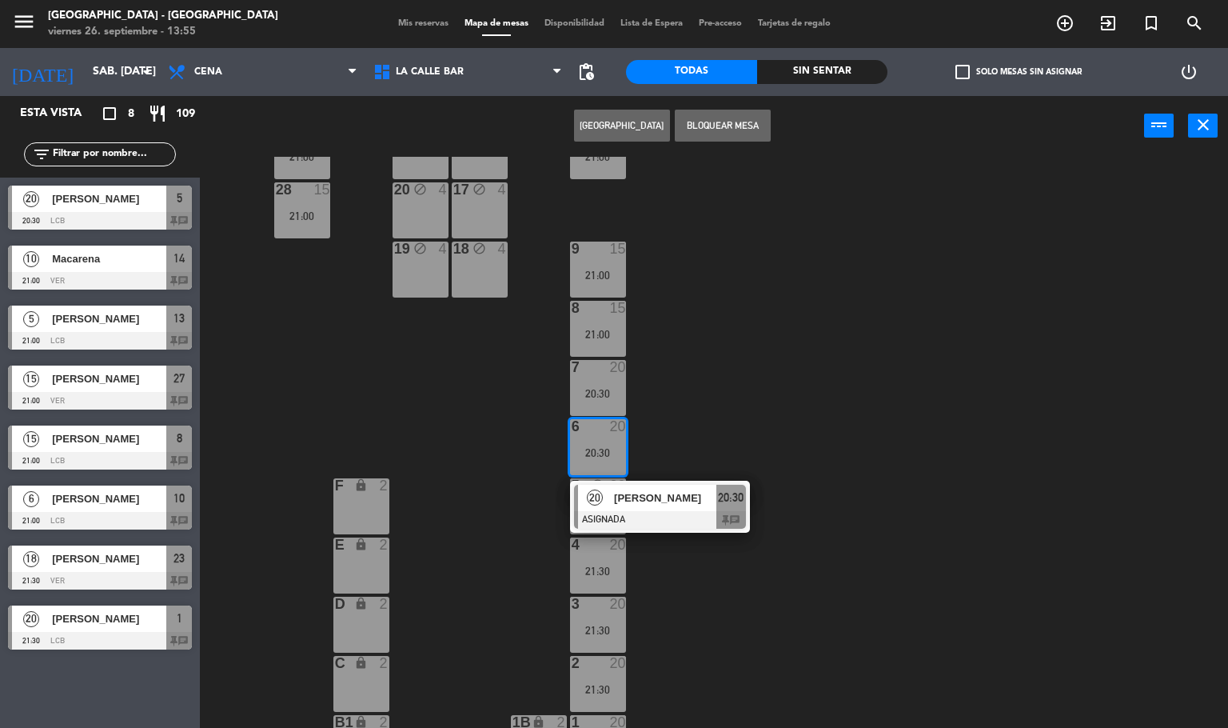
drag, startPoint x: 465, startPoint y: 403, endPoint x: 411, endPoint y: 374, distance: 61.5
click at [465, 401] on div "24 block 2 13 5 21:00 23 block 18 21:30 14 10 21:00 25 block 2 12 block 2 15 bl…" at bounding box center [720, 443] width 1017 height 572
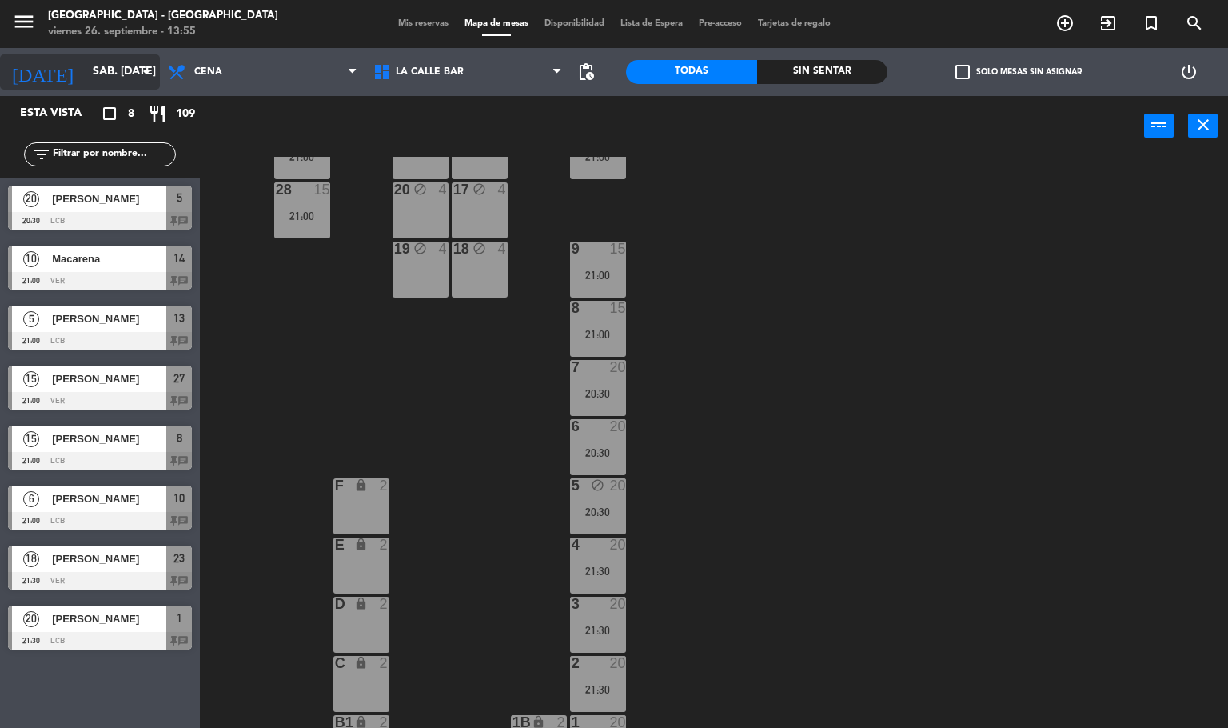
drag, startPoint x: 66, startPoint y: 43, endPoint x: 85, endPoint y: 65, distance: 28.9
click at [72, 49] on ng-component "menu [GEOGRAPHIC_DATA] - [GEOGRAPHIC_DATA] viernes 26. septiembre - 13:55 Mis r…" at bounding box center [614, 364] width 1228 height 729
click at [85, 65] on input "sáb. [DATE]" at bounding box center [161, 72] width 152 height 29
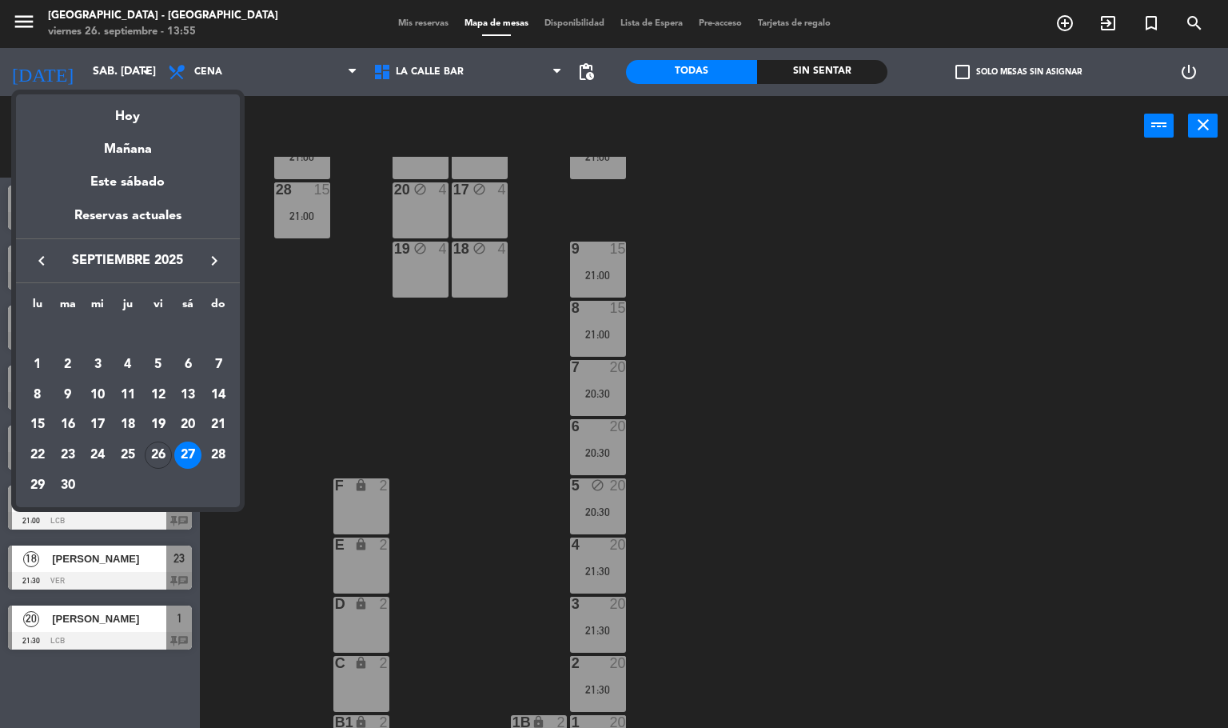
click at [222, 258] on icon "keyboard_arrow_right" at bounding box center [214, 260] width 19 height 19
click at [219, 355] on div "5" at bounding box center [218, 364] width 27 height 27
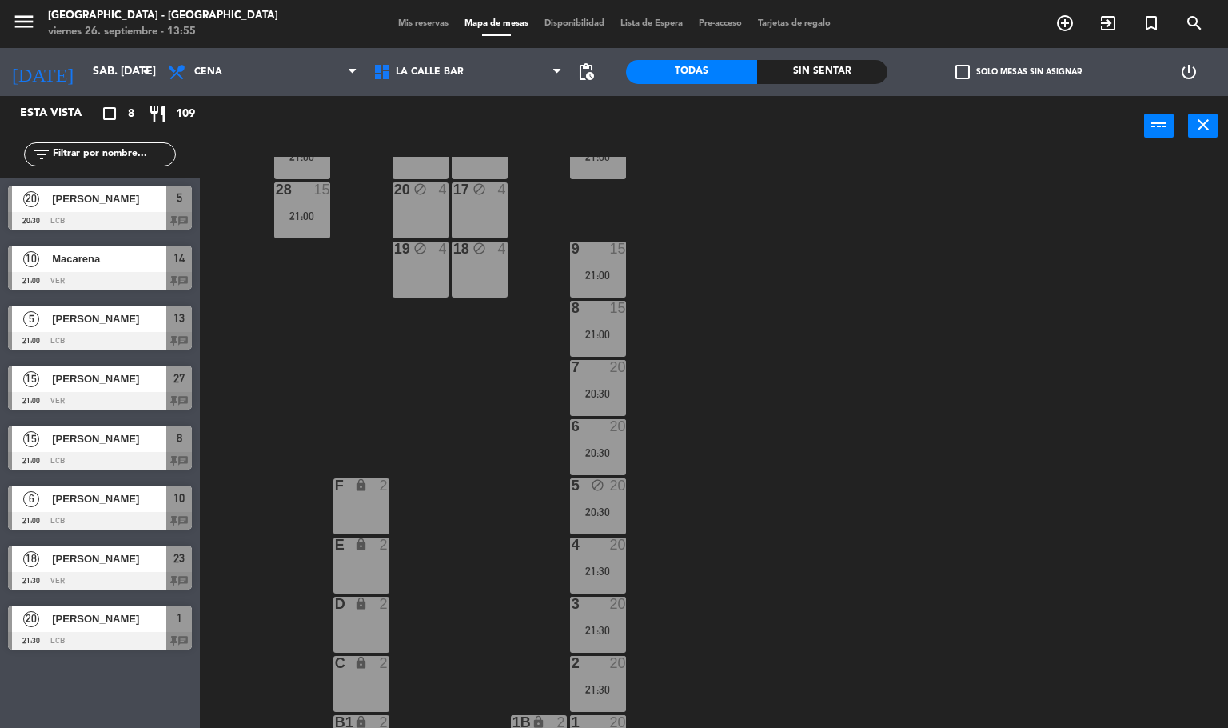
type input "dom. [DATE]"
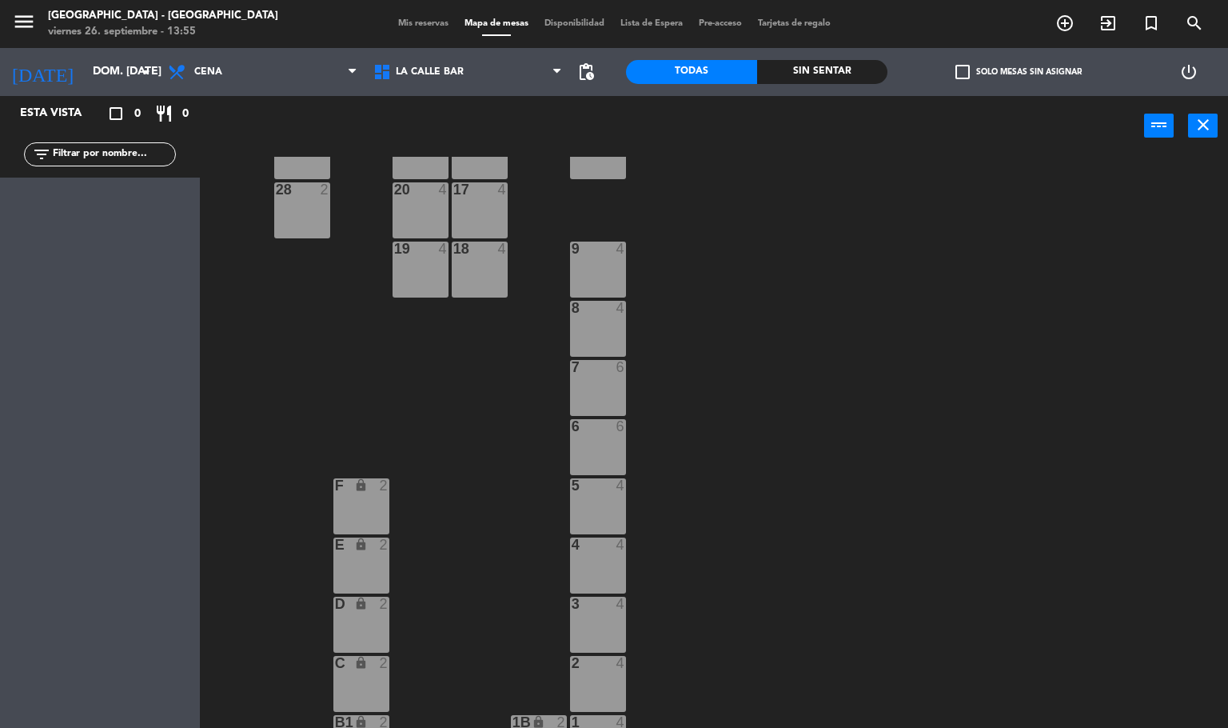
scroll to position [120, 0]
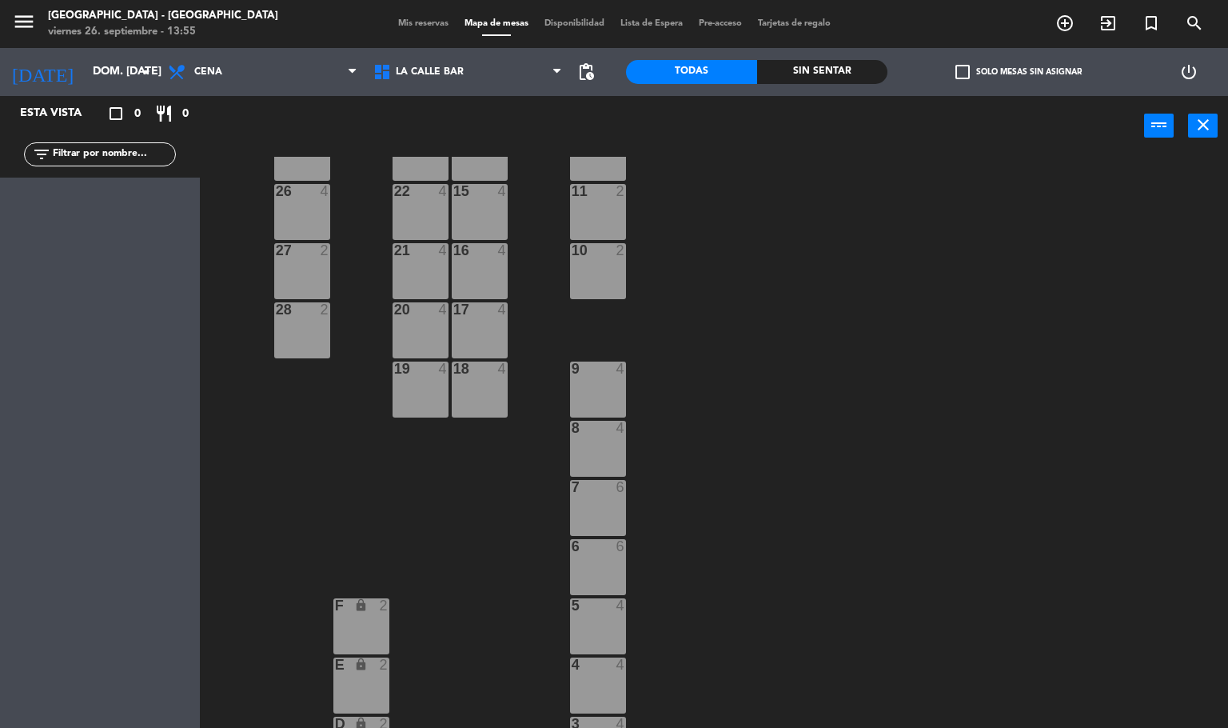
click at [598, 270] on div "10 2" at bounding box center [598, 271] width 56 height 56
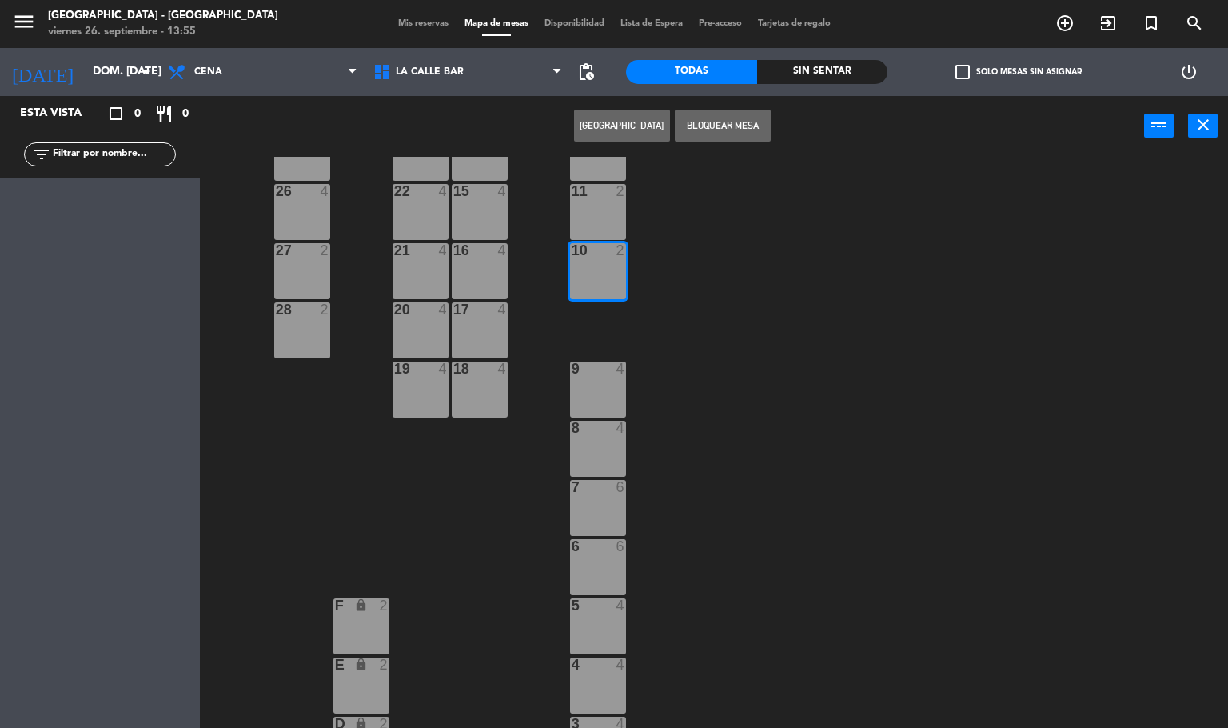
click at [612, 118] on button "[GEOGRAPHIC_DATA]" at bounding box center [622, 126] width 96 height 32
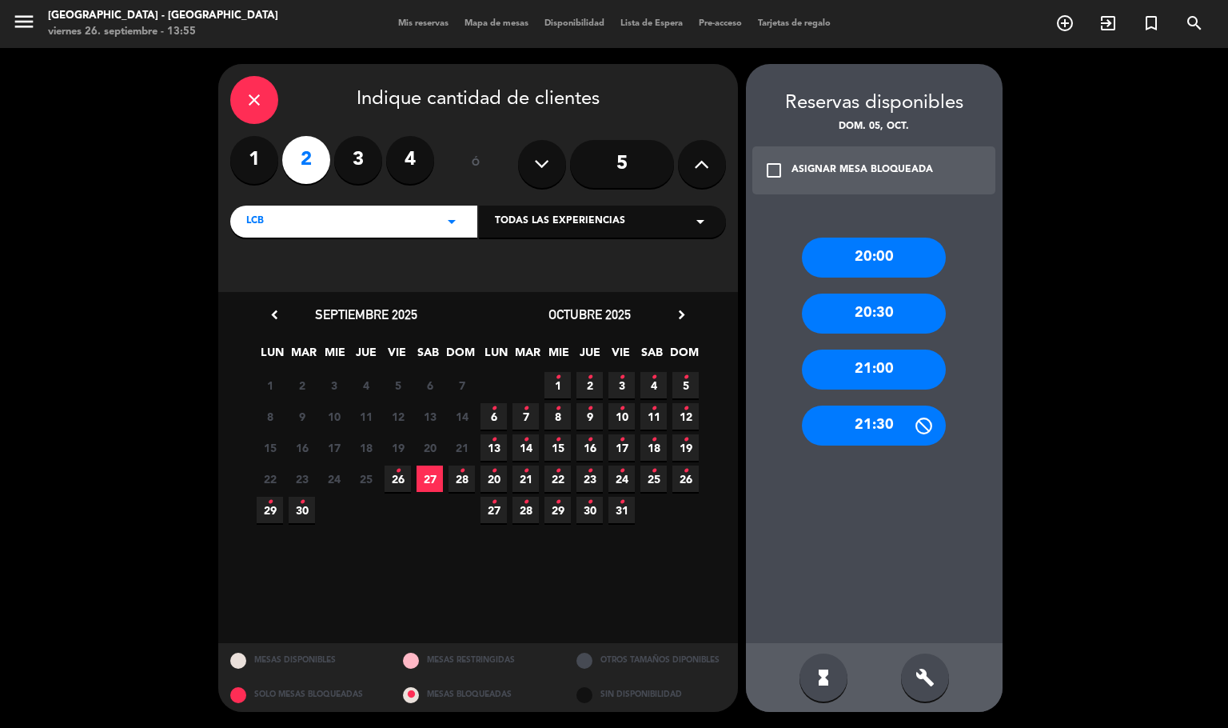
click at [677, 381] on span "5 •" at bounding box center [686, 385] width 26 height 26
drag, startPoint x: 925, startPoint y: 667, endPoint x: 903, endPoint y: 509, distance: 159.8
click at [932, 617] on div "Reservas disponibles dom. 05, oct. check_box_outline_blank ASIGNAR MESA BLOQUEA…" at bounding box center [874, 388] width 257 height 648
click at [910, 658] on div "build" at bounding box center [925, 677] width 48 height 48
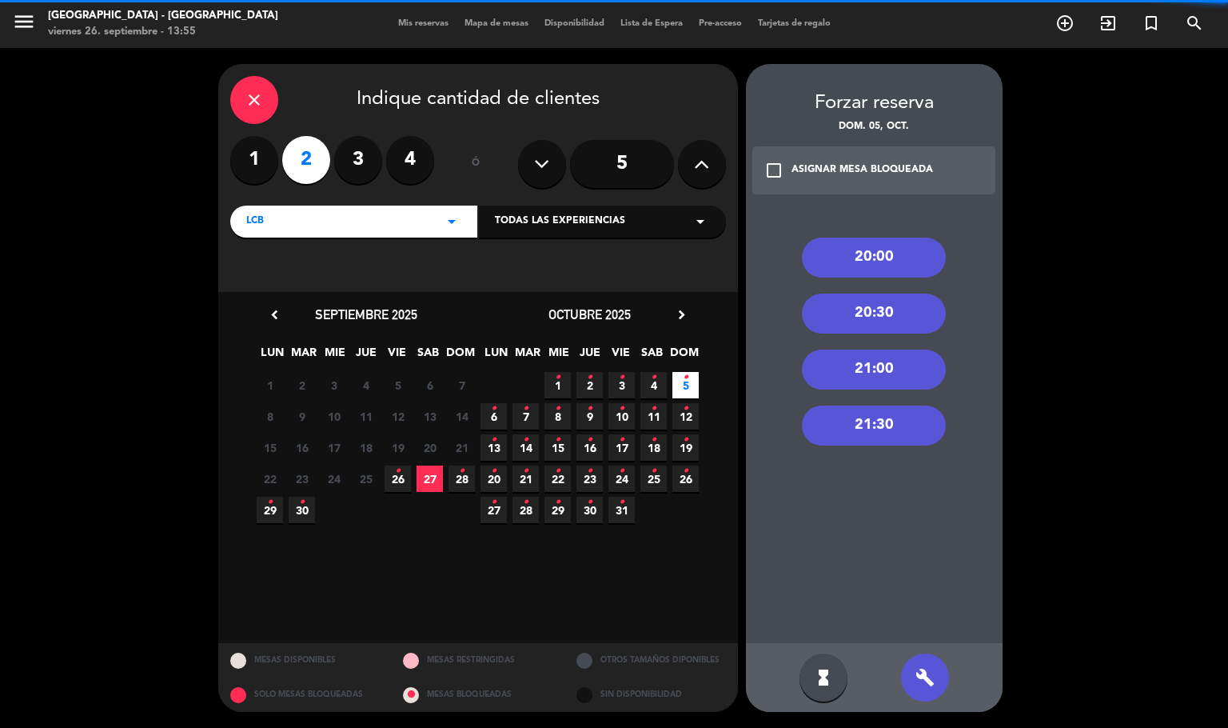
click at [876, 355] on div "21:00" at bounding box center [874, 370] width 144 height 40
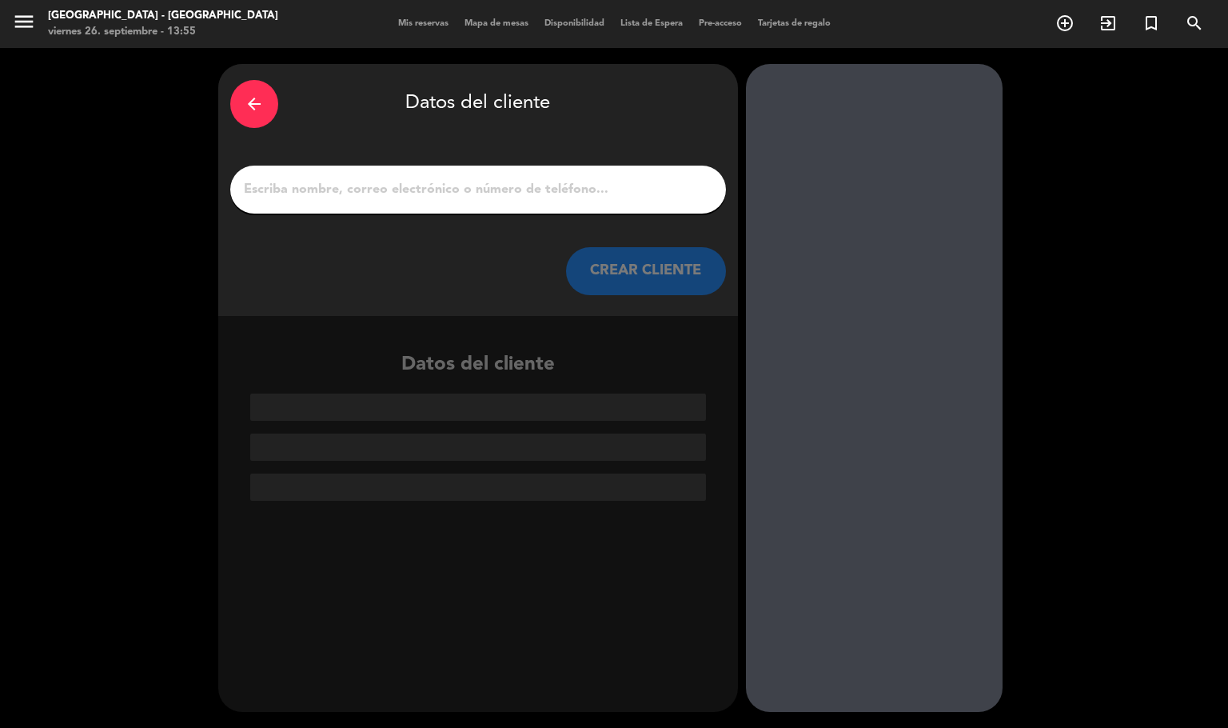
drag, startPoint x: 509, startPoint y: 174, endPoint x: 505, endPoint y: 197, distance: 23.5
paste input "[PERSON_NAME]"
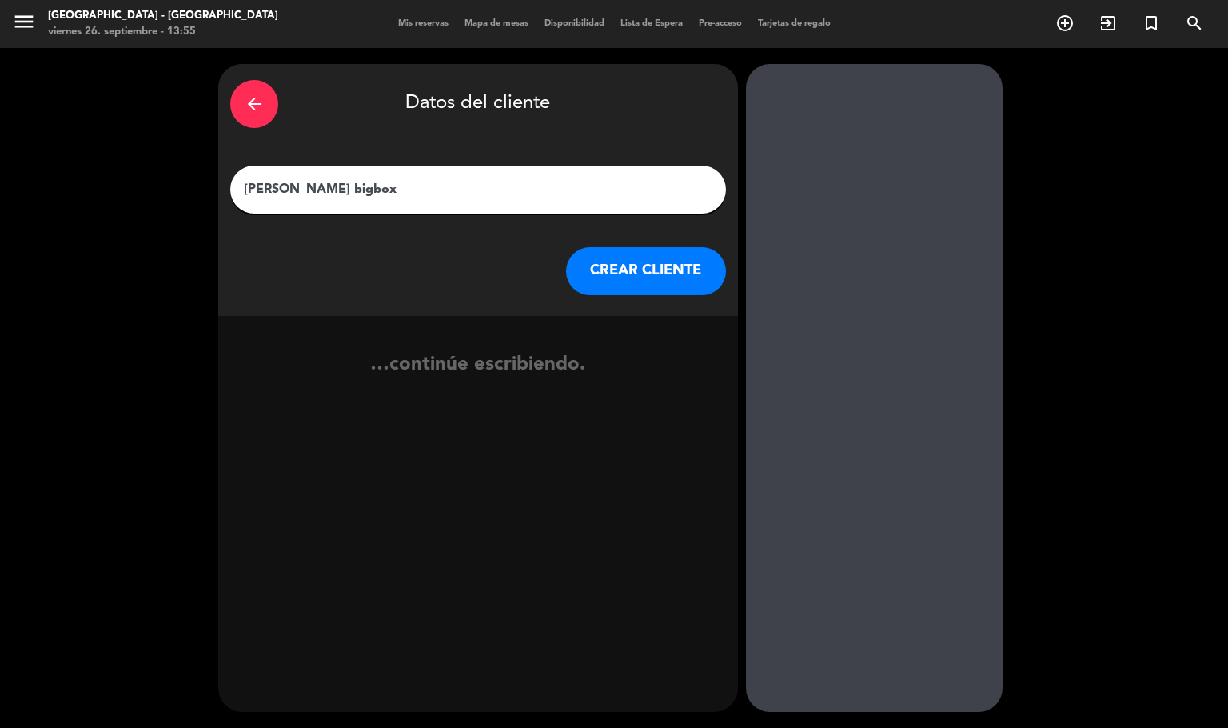
type input "[PERSON_NAME] bigbox"
click at [677, 288] on button "CREAR CLIENTE" at bounding box center [646, 271] width 160 height 48
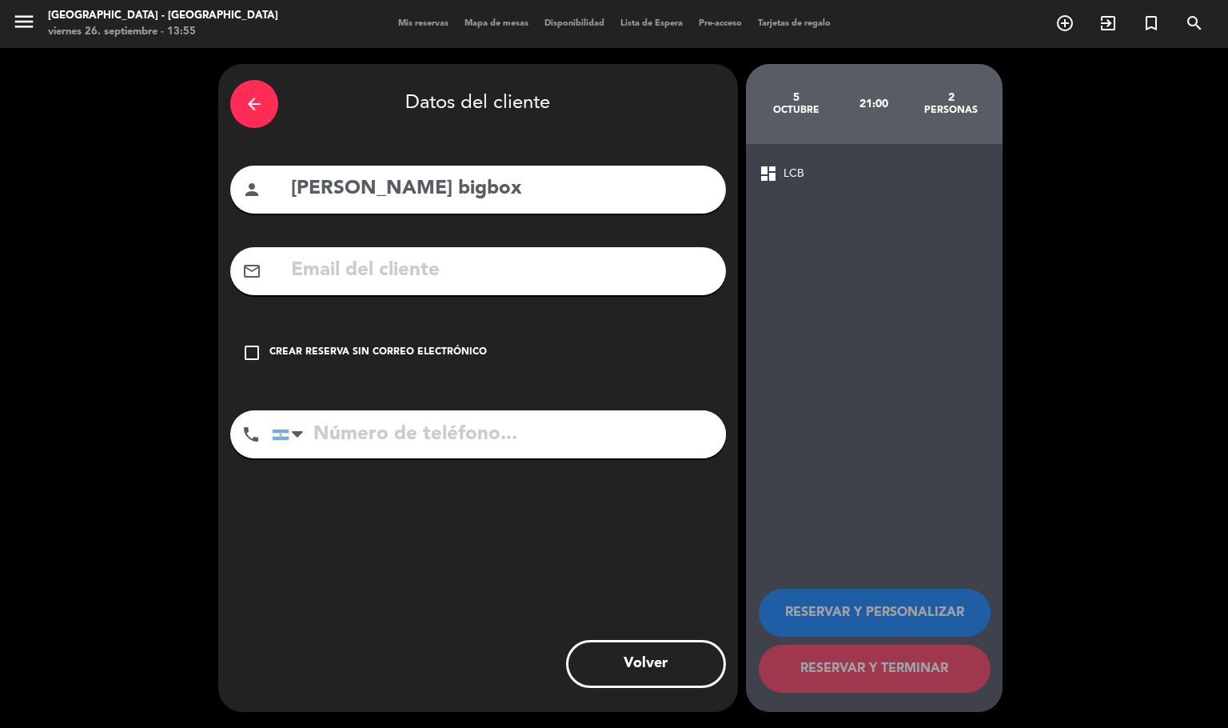
paste input "[EMAIL_ADDRESS][DOMAIN_NAME]"
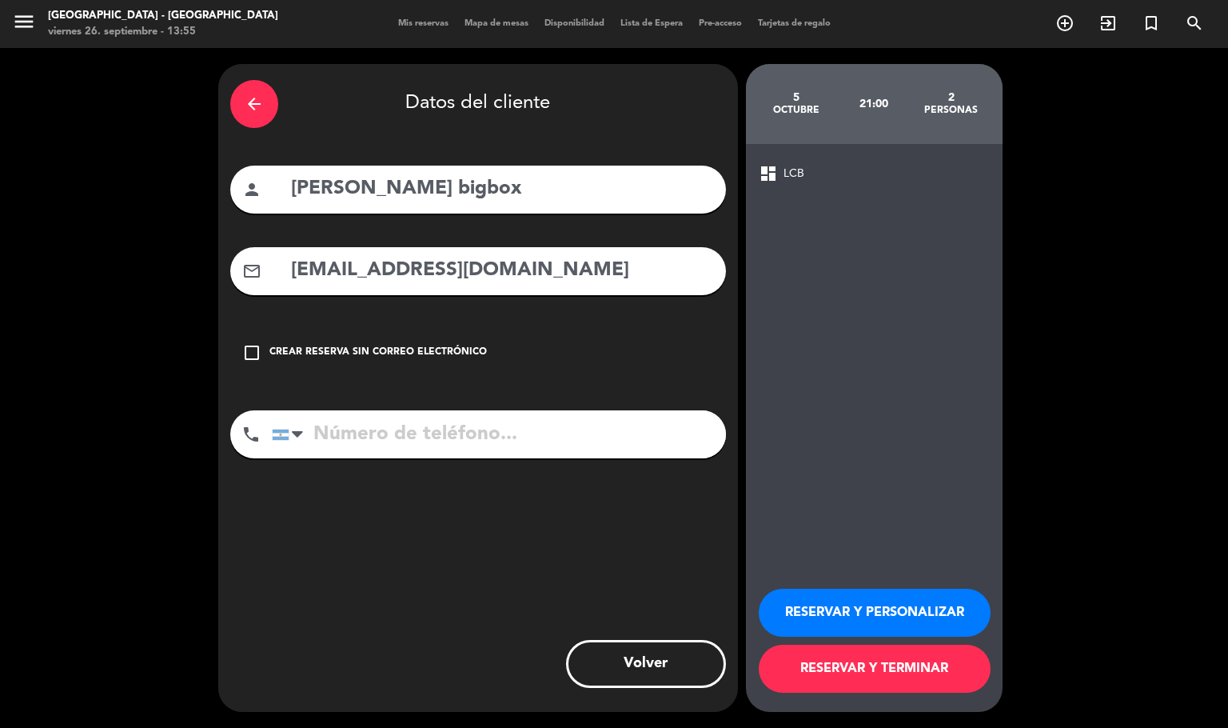
type input "[EMAIL_ADDRESS][DOMAIN_NAME]"
drag, startPoint x: 343, startPoint y: 437, endPoint x: 343, endPoint y: 422, distance: 15.2
paste input "5491166405327"
type input "5491166405327"
click at [866, 603] on button "RESERVAR Y PERSONALIZAR" at bounding box center [875, 613] width 232 height 48
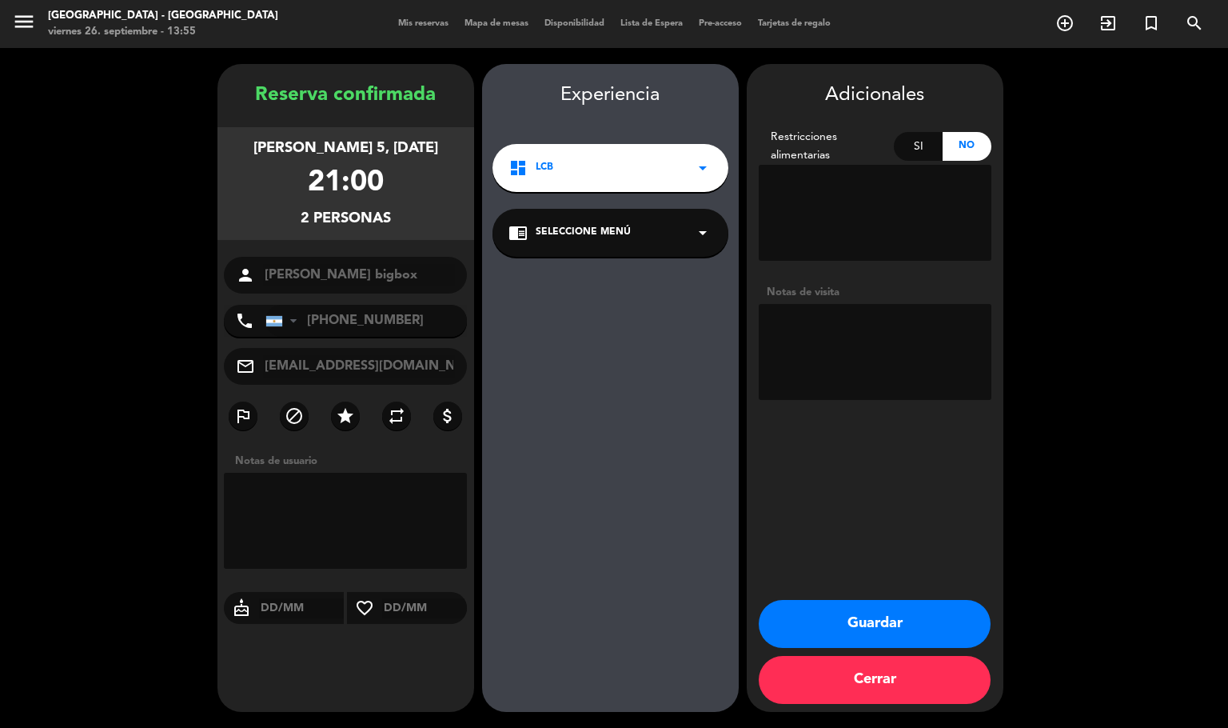
paste textarea "Cocktail Night Código: R49ESFTN"
drag, startPoint x: 769, startPoint y: 367, endPoint x: 789, endPoint y: 365, distance: 20.9
click at [770, 367] on textarea at bounding box center [875, 352] width 233 height 96
click at [953, 365] on textarea at bounding box center [875, 352] width 233 height 96
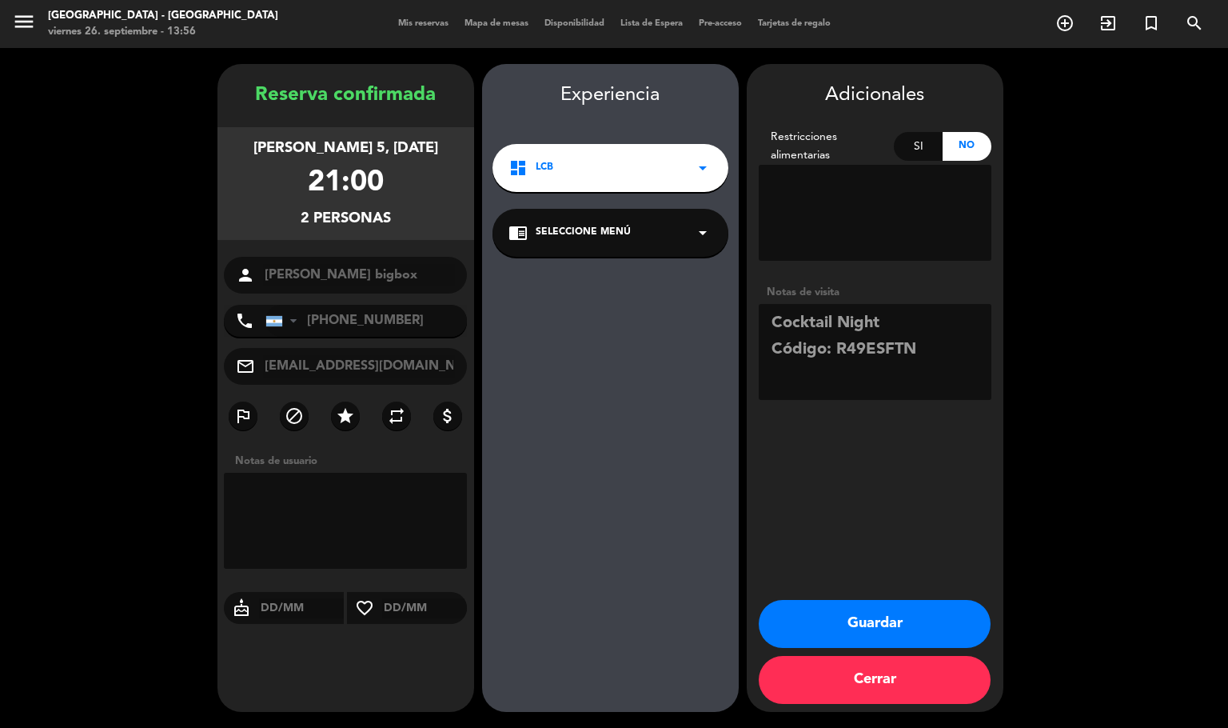
paste textarea "La experiencia incluye: 2 tragos clásicos o de autor a elección (1 por persona)…"
type textarea "Cocktail Night Código: R49ESFTN La experiencia incluye: 2 tragos clásicos o de …"
click at [909, 614] on button "Guardar" at bounding box center [875, 624] width 232 height 48
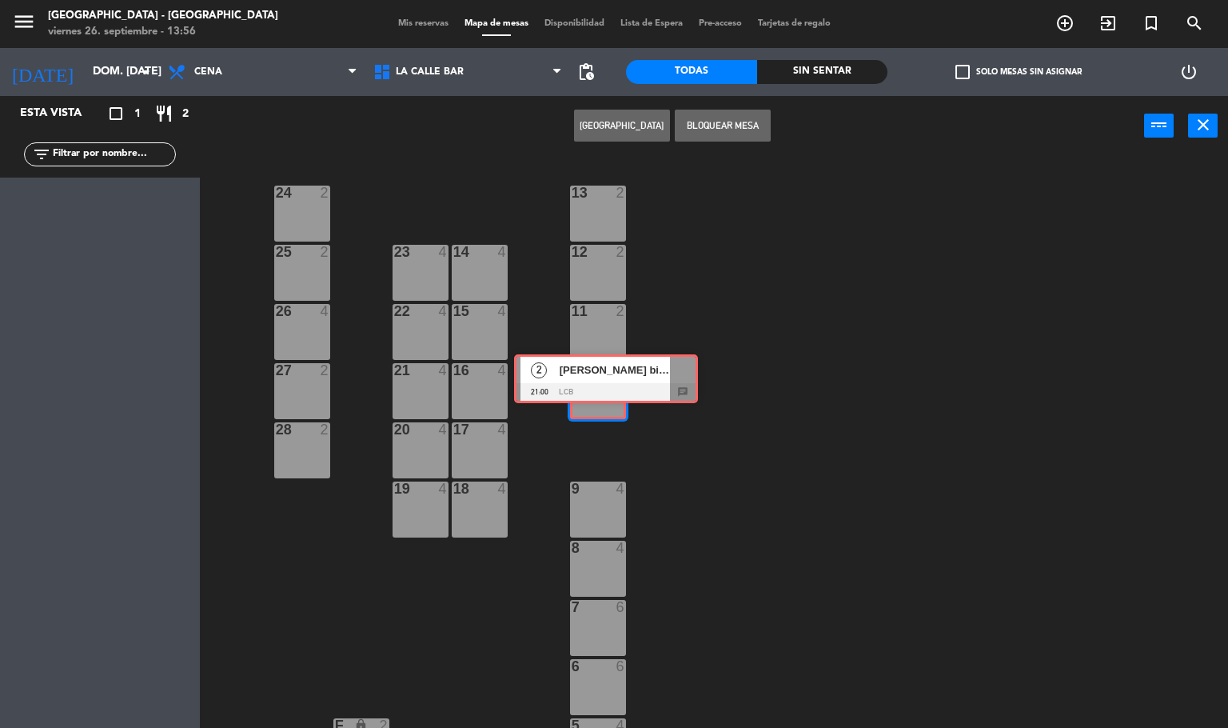
drag, startPoint x: 103, startPoint y: 211, endPoint x: 609, endPoint y: 380, distance: 533.6
click at [609, 380] on div "Esta vista crop_square 1 restaurant 2 filter_list 2 [PERSON_NAME] bigbox 21:00 …" at bounding box center [614, 412] width 1228 height 633
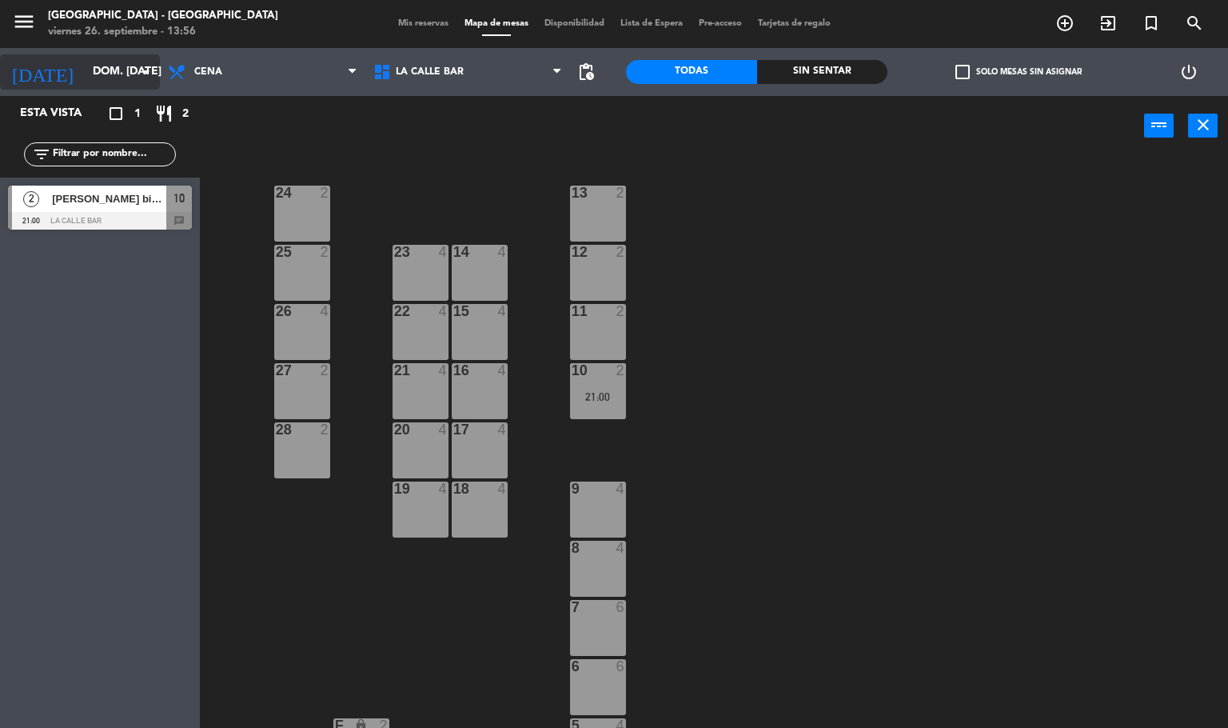
click at [94, 58] on input "dom. [DATE]" at bounding box center [161, 72] width 152 height 29
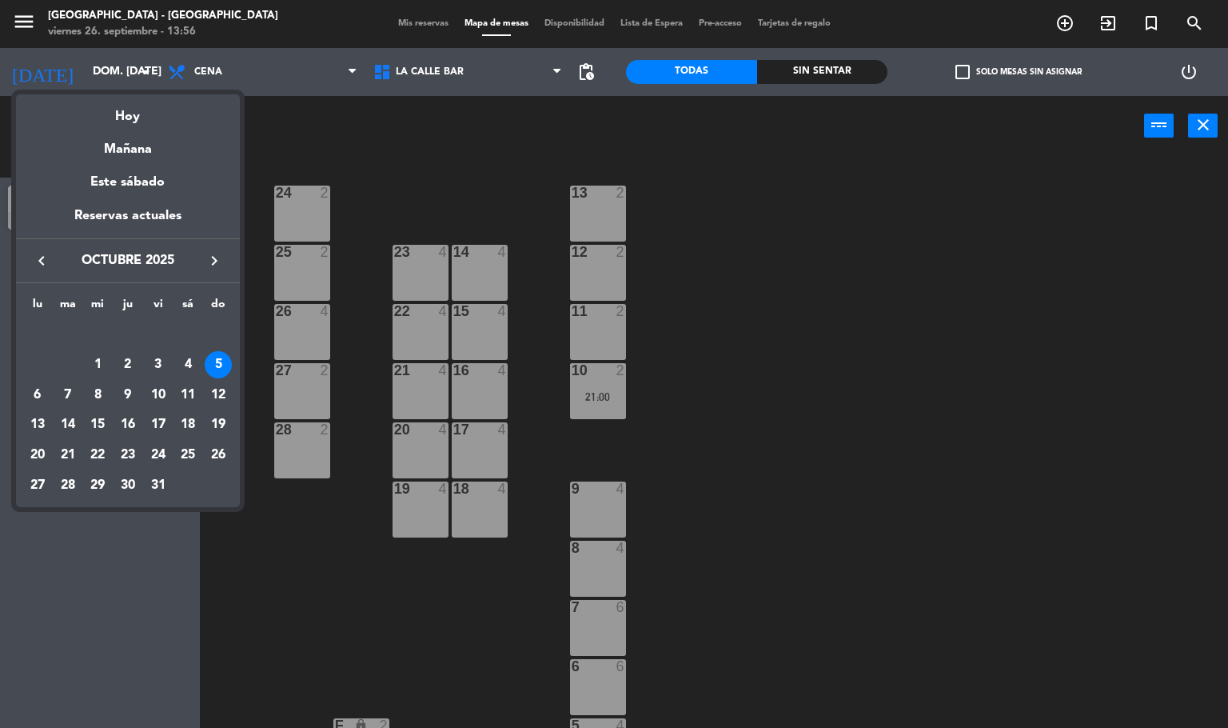
drag, startPoint x: 49, startPoint y: 254, endPoint x: 110, endPoint y: 318, distance: 88.2
click at [50, 254] on icon "keyboard_arrow_left" at bounding box center [41, 260] width 19 height 19
drag, startPoint x: 190, startPoint y: 445, endPoint x: 207, endPoint y: 262, distance: 183.9
click at [190, 444] on div "27" at bounding box center [187, 454] width 27 height 27
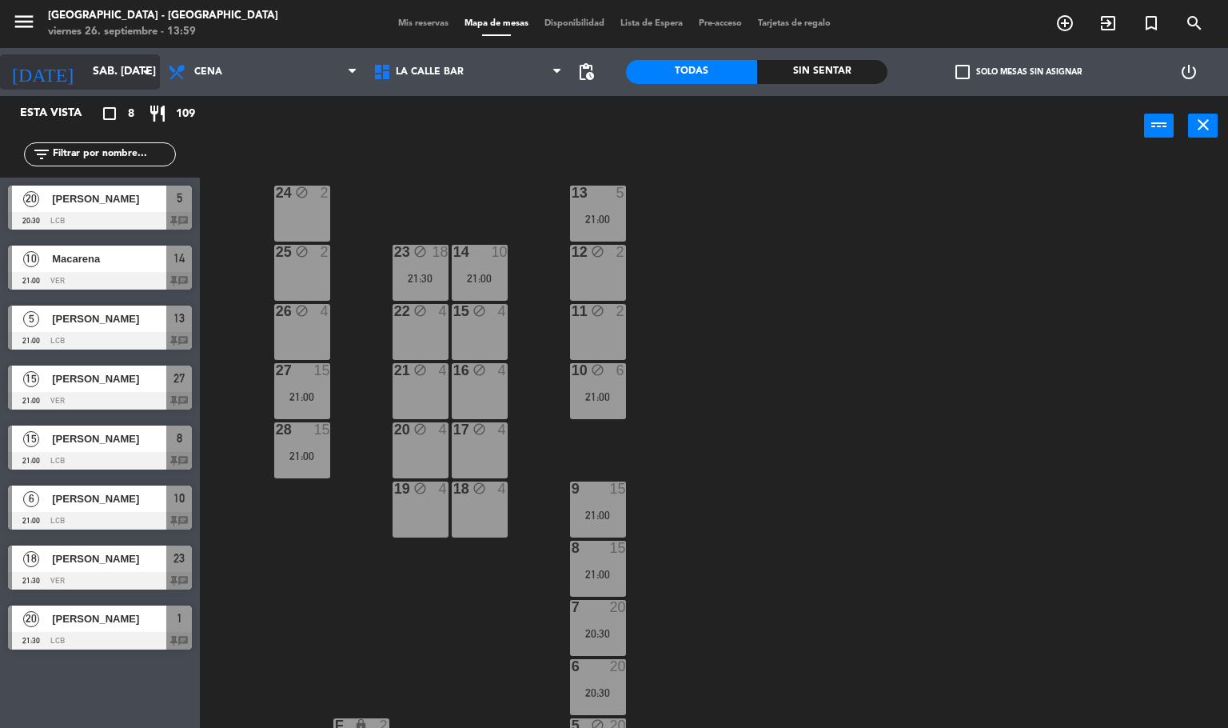
click at [85, 65] on input "sáb. [DATE]" at bounding box center [161, 72] width 152 height 29
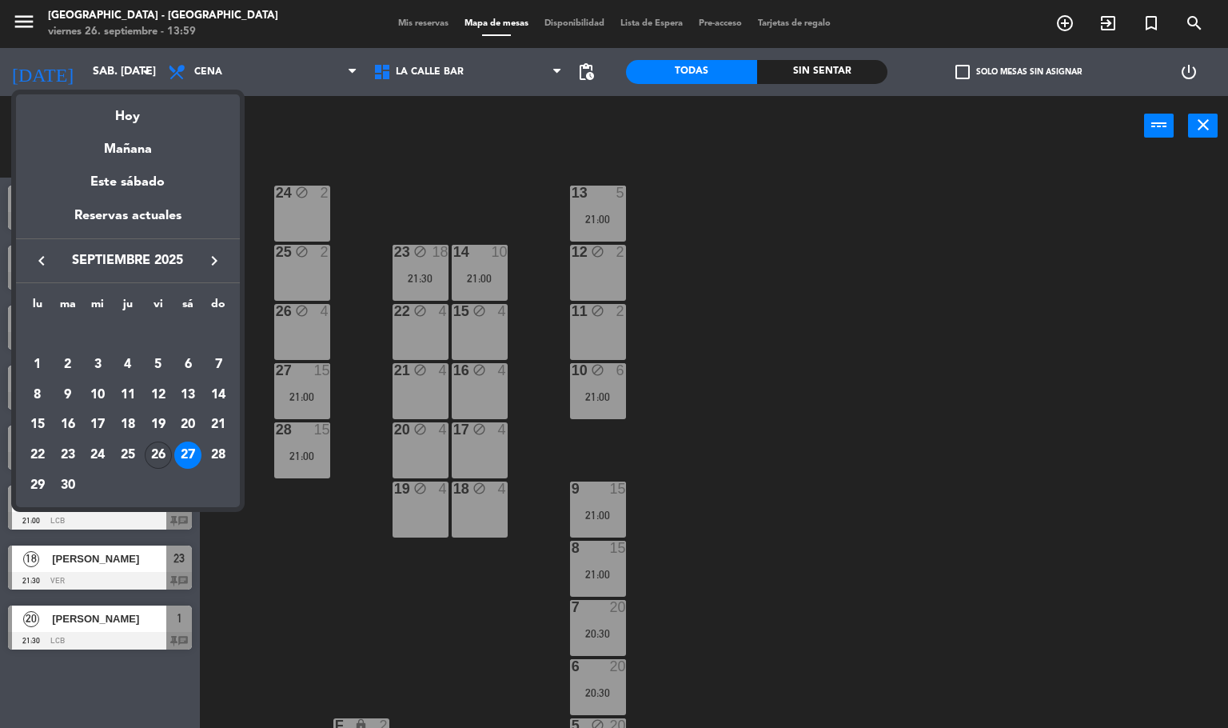
click at [143, 446] on td "26" at bounding box center [158, 455] width 30 height 30
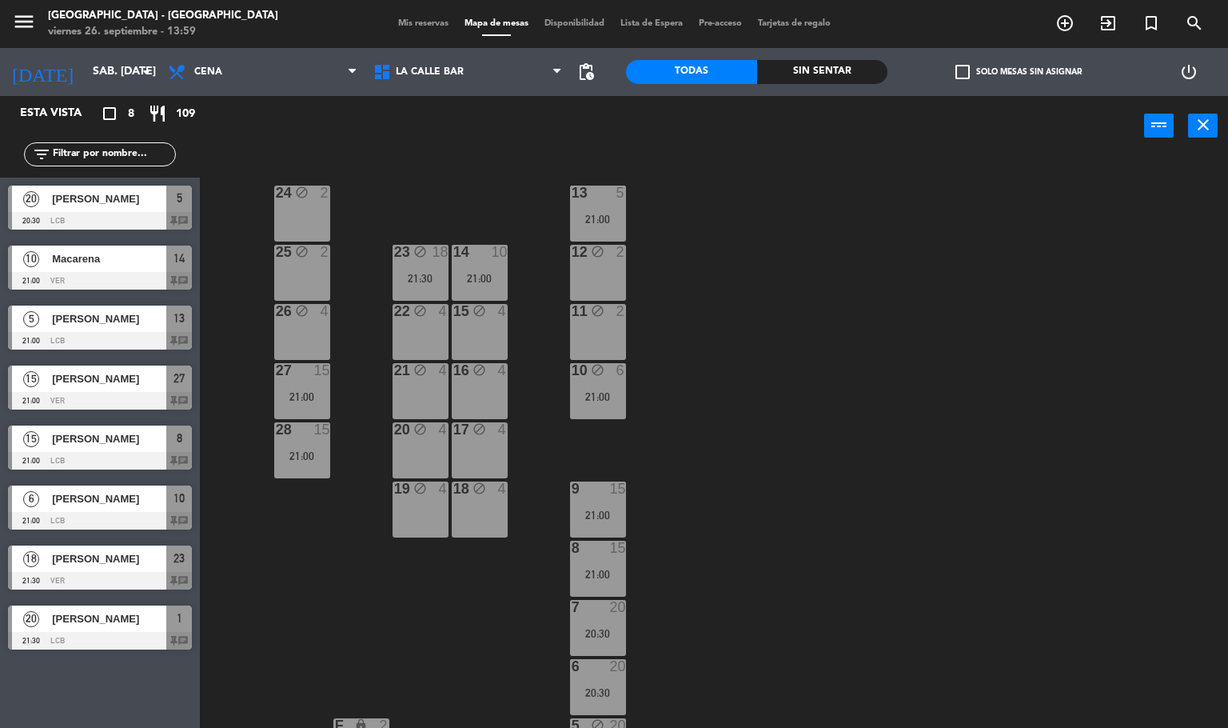
type input "vie. [DATE]"
